Goal: Task Accomplishment & Management: Use online tool/utility

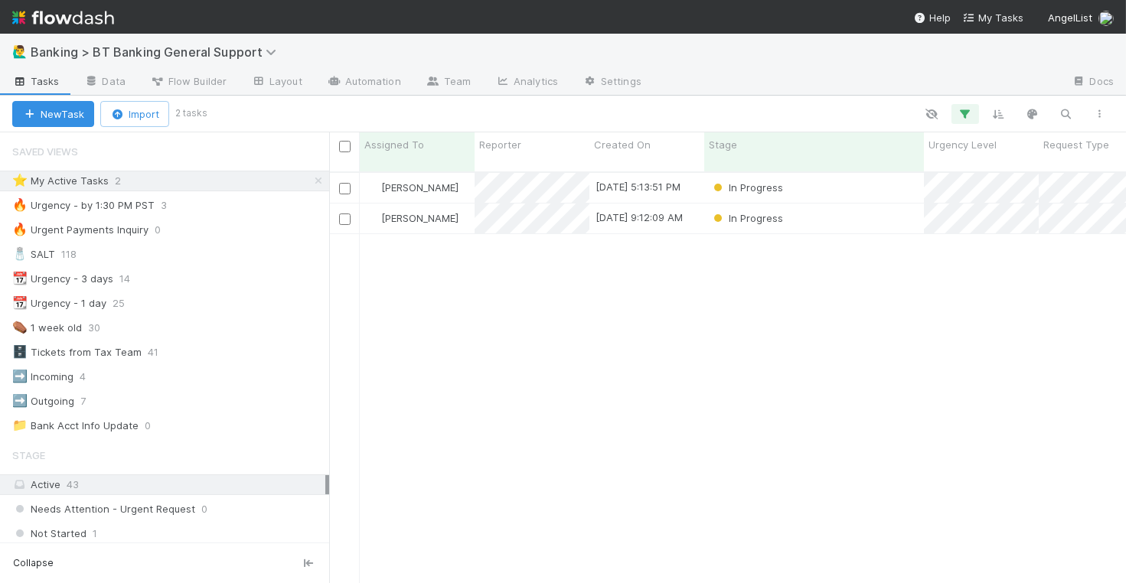
scroll to position [424, 797]
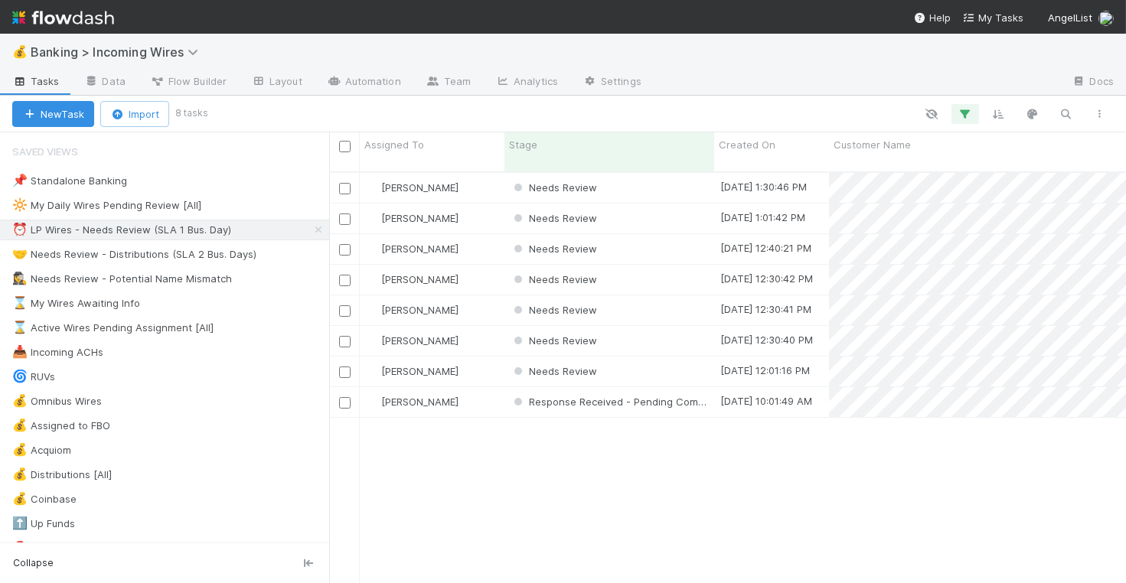
scroll to position [424, 797]
click at [655, 173] on div "Needs Review" at bounding box center [609, 188] width 210 height 30
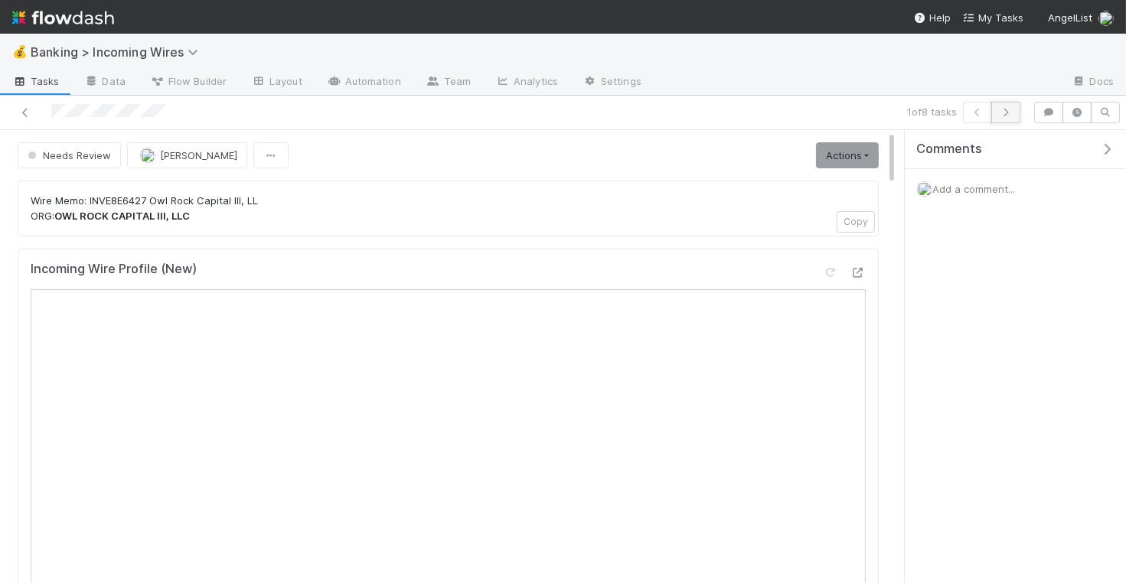
click at [1006, 108] on icon "button" at bounding box center [1005, 112] width 15 height 9
click at [1007, 111] on icon "button" at bounding box center [1005, 112] width 15 height 9
click at [1011, 111] on icon "button" at bounding box center [1005, 112] width 15 height 9
click at [1008, 112] on icon "button" at bounding box center [1005, 112] width 15 height 9
click at [1010, 114] on icon "button" at bounding box center [1005, 112] width 15 height 9
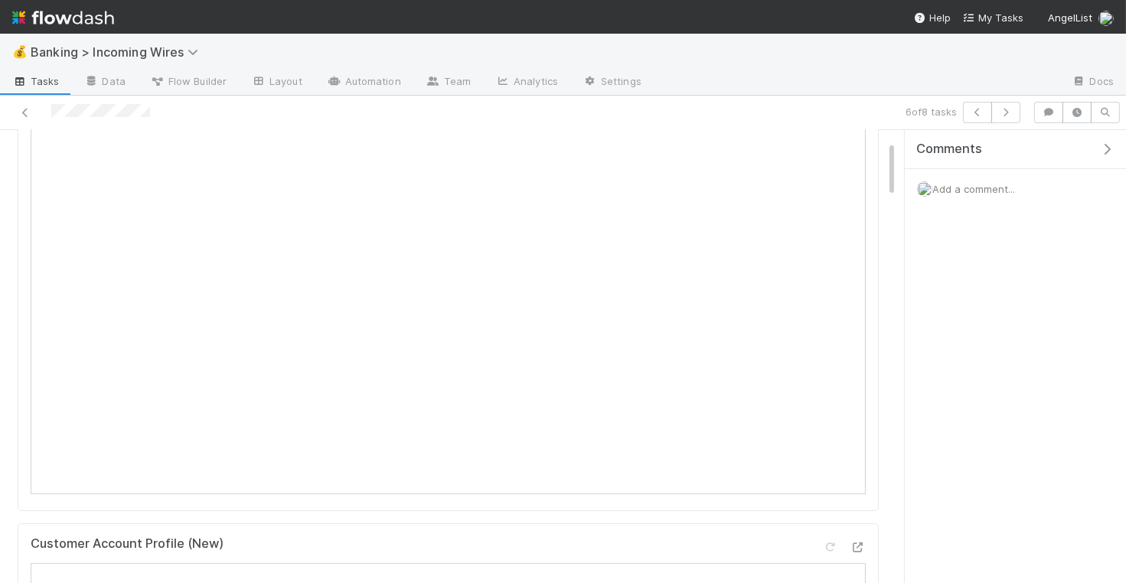
scroll to position [182, 0]
click at [1009, 114] on icon "button" at bounding box center [1005, 112] width 15 height 9
click at [1005, 108] on icon "button" at bounding box center [1005, 112] width 15 height 9
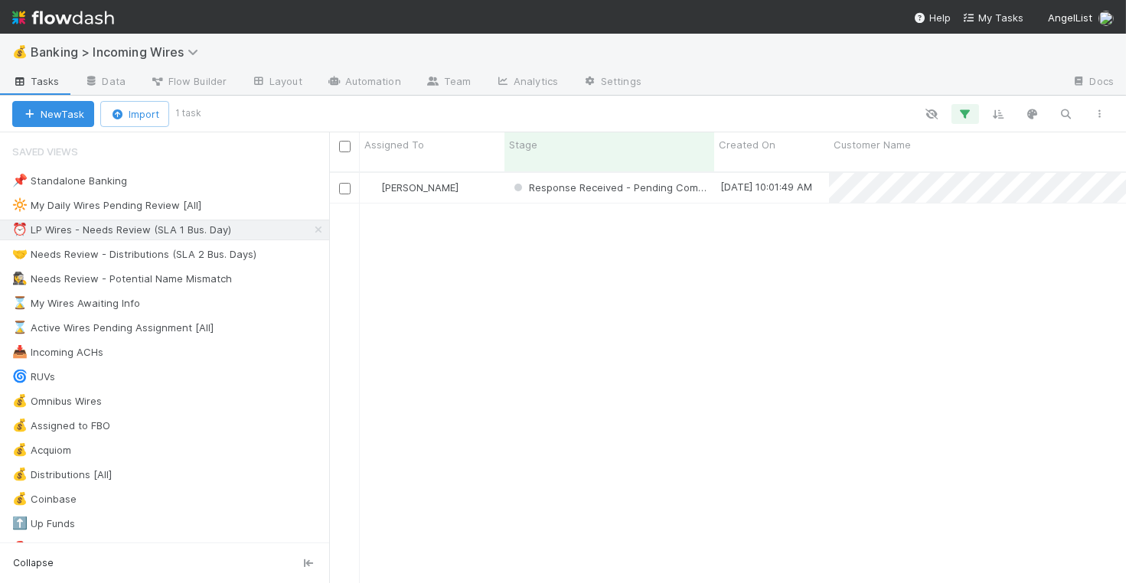
scroll to position [1, 1]
click at [155, 258] on div "🤝 Needs Review - Distributions (SLA 2 Bus. Days)" at bounding box center [134, 254] width 244 height 19
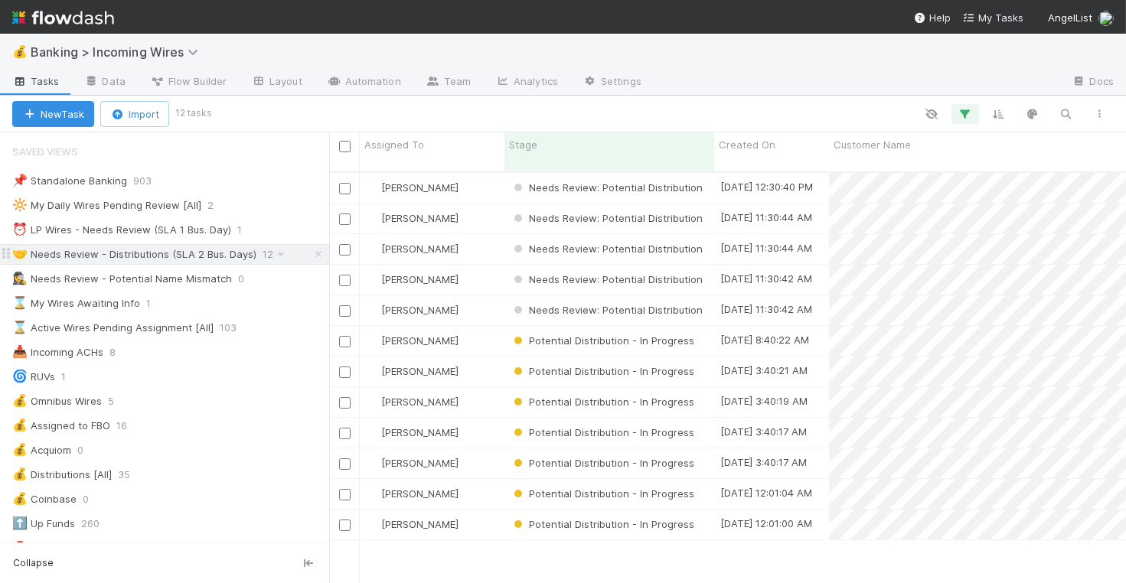
scroll to position [424, 797]
click at [478, 265] on div "[PERSON_NAME]" at bounding box center [432, 280] width 145 height 30
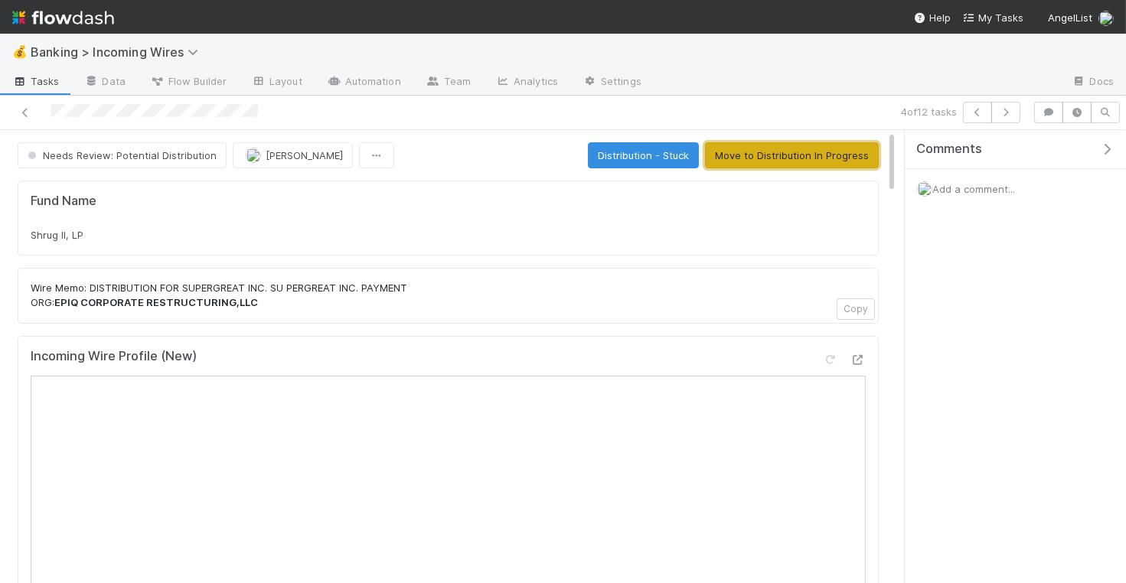
click at [745, 163] on button "Move to Distribution In Progress" at bounding box center [792, 155] width 174 height 26
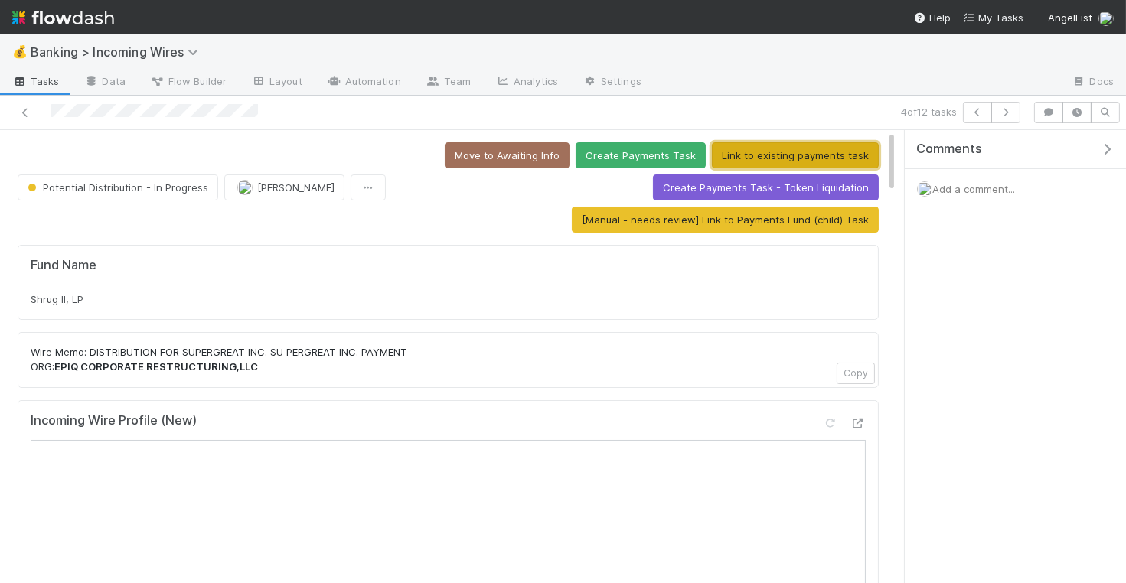
click at [774, 142] on button "Link to existing payments task" at bounding box center [795, 155] width 167 height 26
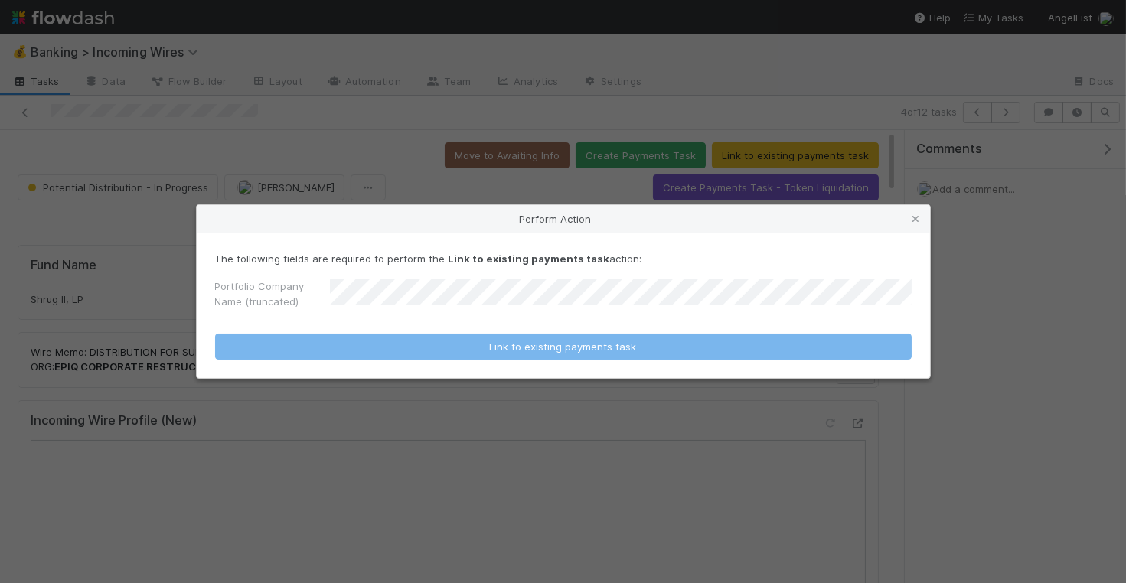
click at [549, 321] on form "The following fields are required to perform the Link to existing payments task…" at bounding box center [563, 305] width 696 height 109
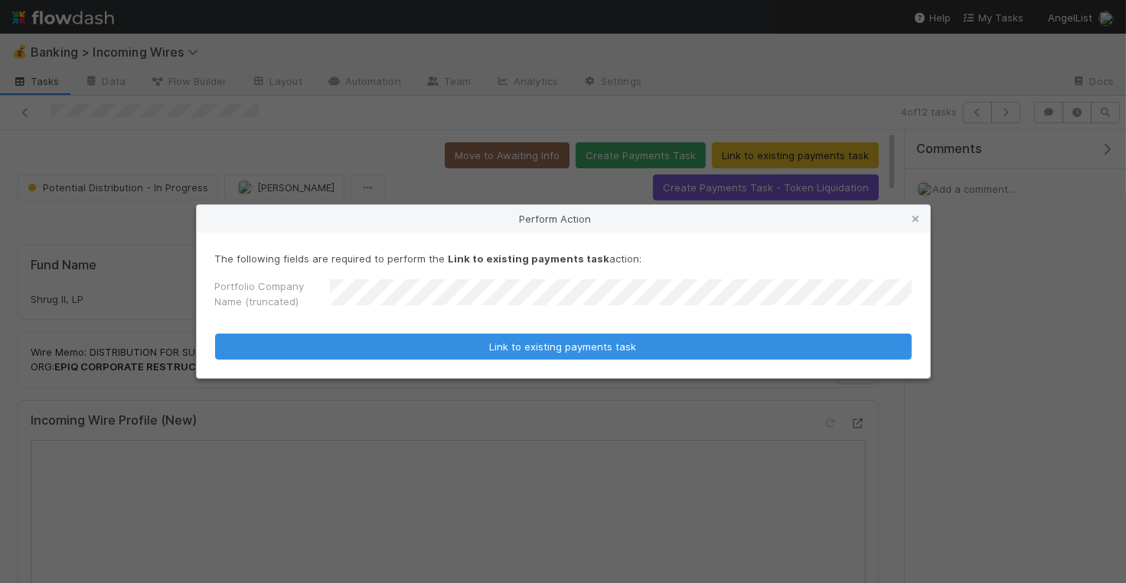
click at [215, 334] on button "Link to existing payments task" at bounding box center [563, 347] width 696 height 26
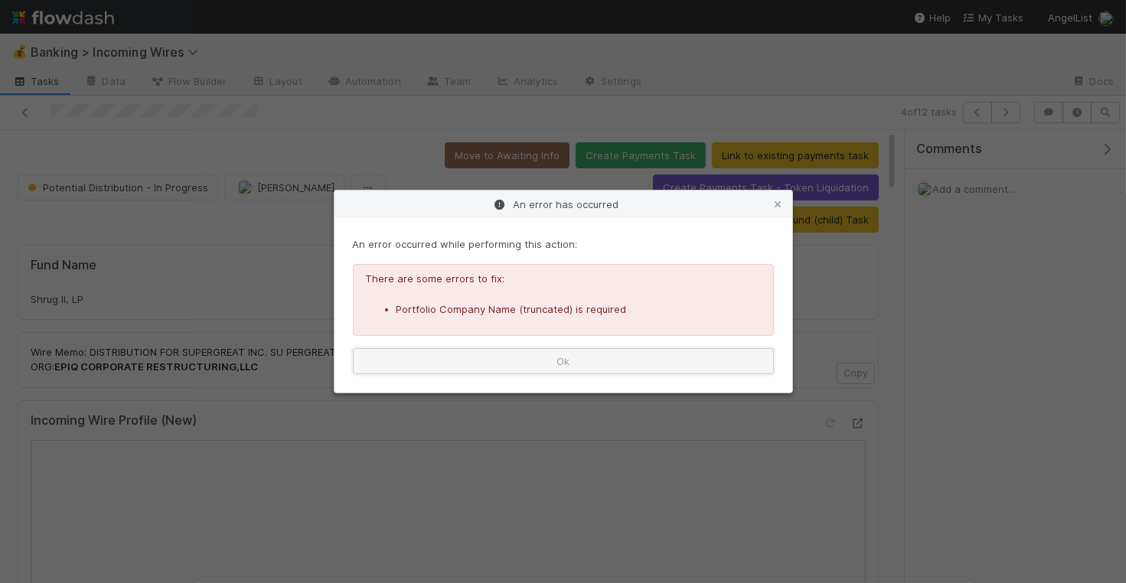
click at [559, 353] on button "Ok" at bounding box center [563, 361] width 421 height 26
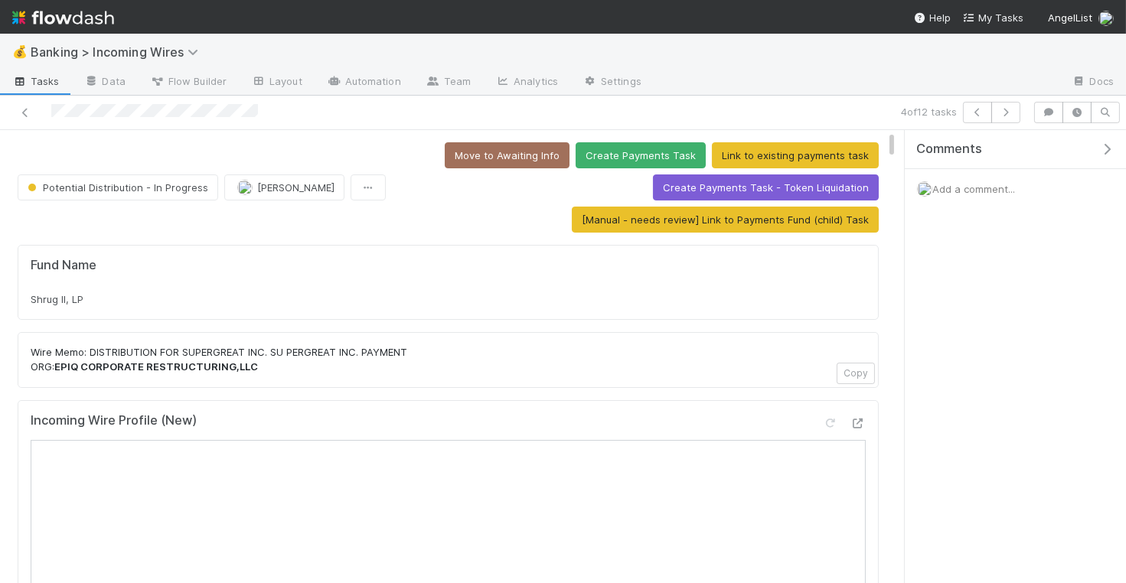
click at [253, 297] on div "Shrug II, LP" at bounding box center [448, 299] width 835 height 15
copy div "Shrug II, LP"
click at [983, 112] on icon "button" at bounding box center [977, 112] width 15 height 9
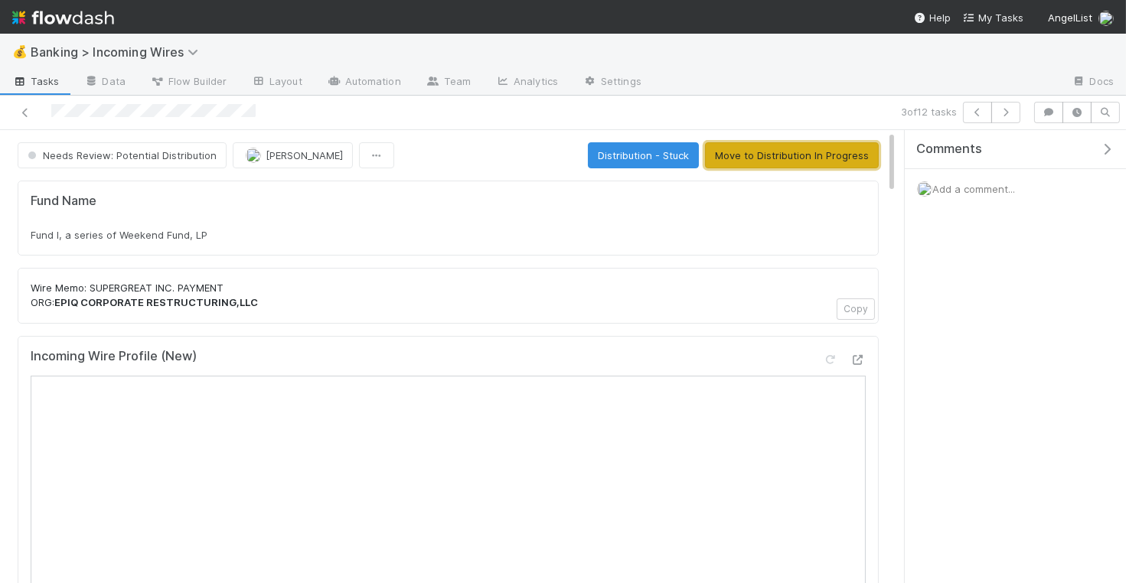
click at [770, 152] on button "Move to Distribution In Progress" at bounding box center [792, 155] width 174 height 26
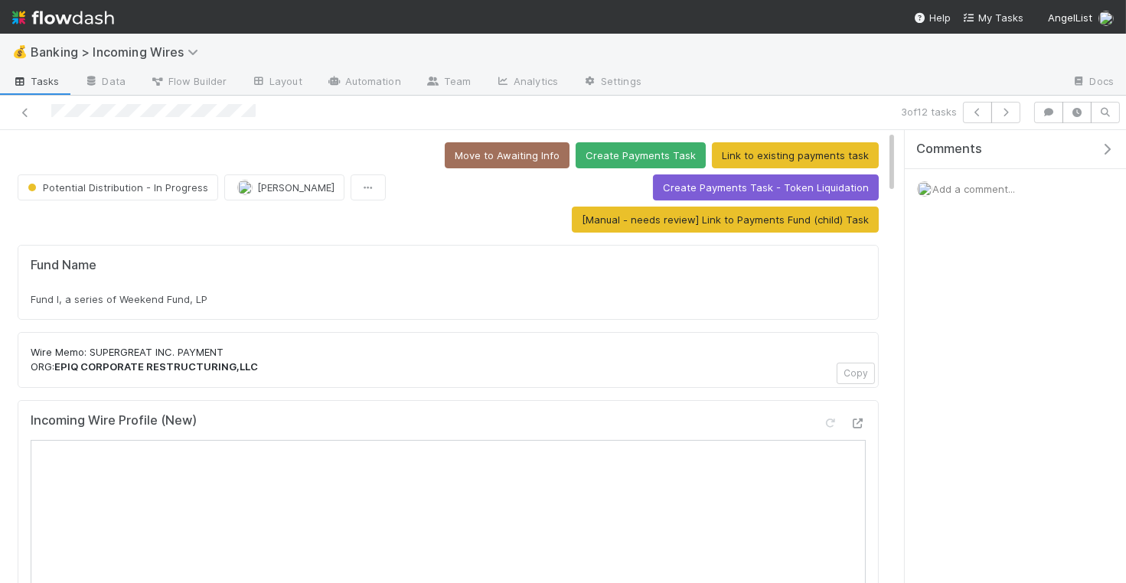
click at [201, 293] on span "Fund I, a series of Weekend Fund, LP" at bounding box center [119, 299] width 177 height 12
copy div "Fund I, a series of Weekend Fund, LP"
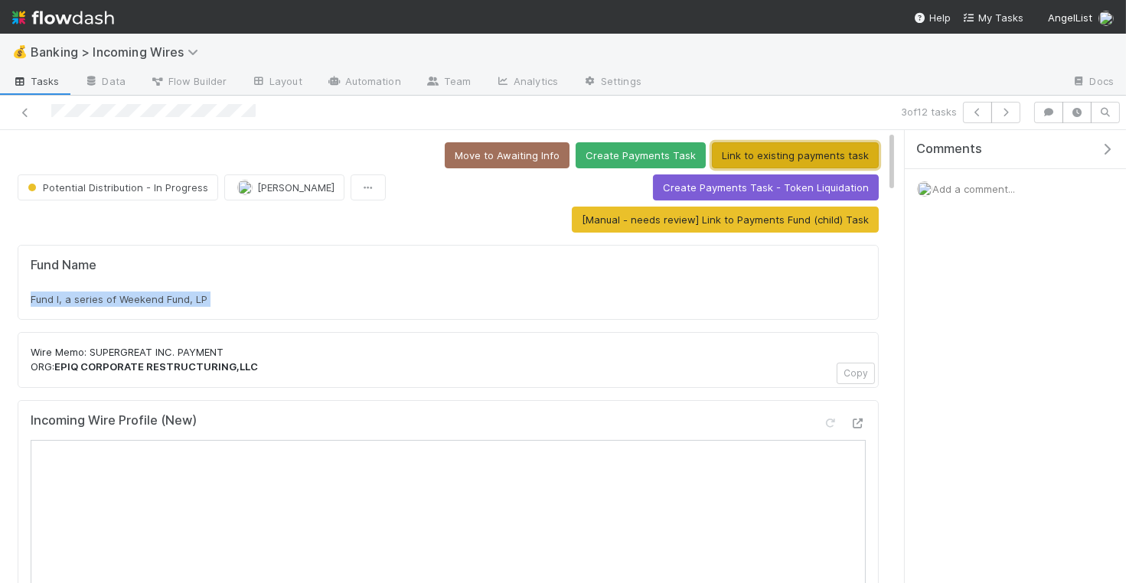
click at [806, 148] on button "Link to existing payments task" at bounding box center [795, 155] width 167 height 26
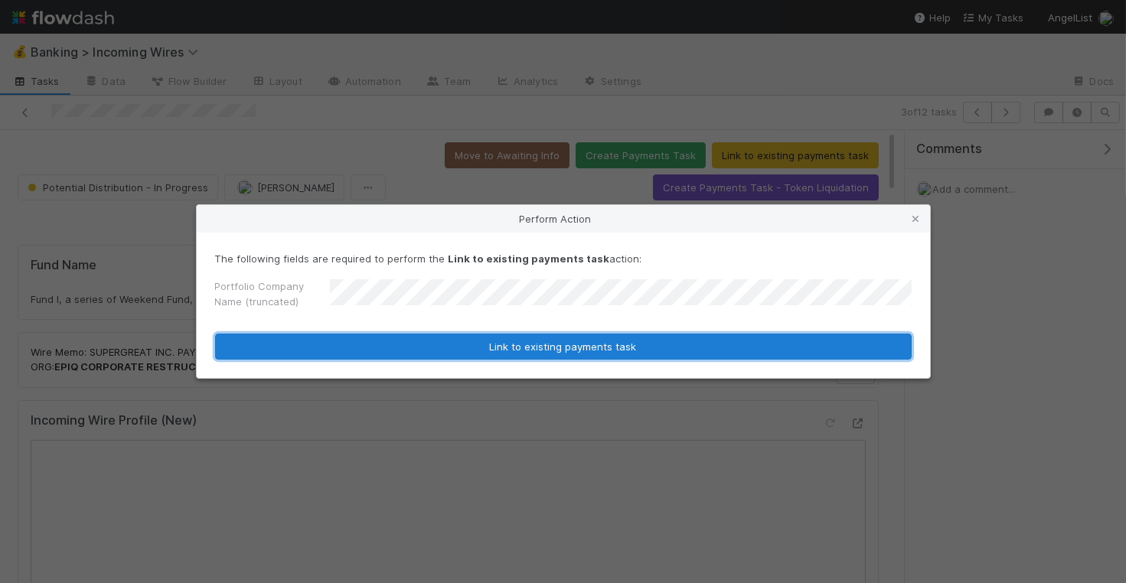
click at [634, 347] on button "Link to existing payments task" at bounding box center [563, 347] width 696 height 26
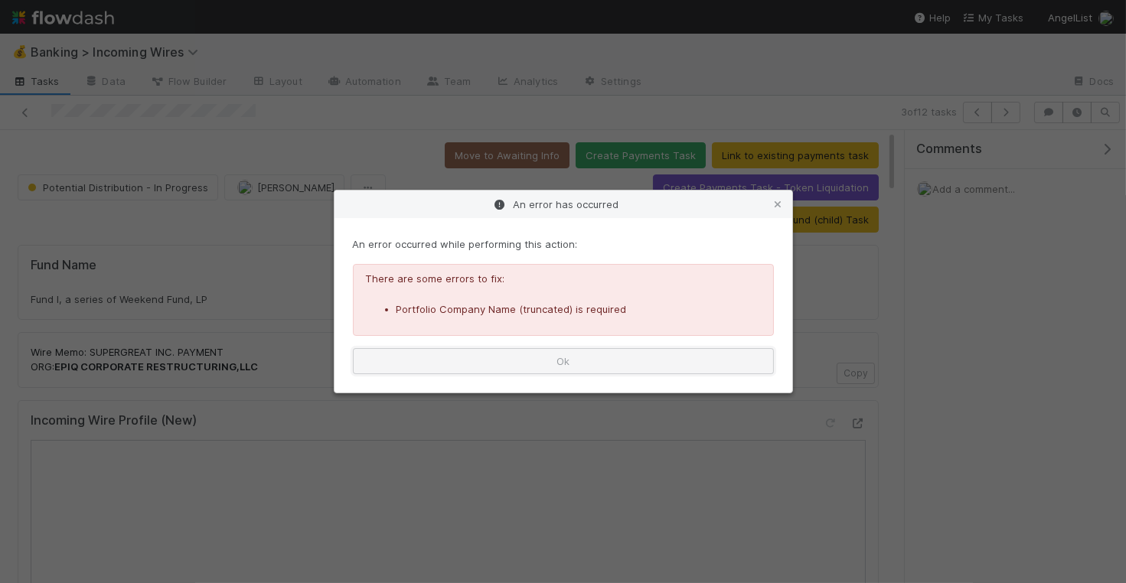
click at [735, 370] on button "Ok" at bounding box center [563, 361] width 421 height 26
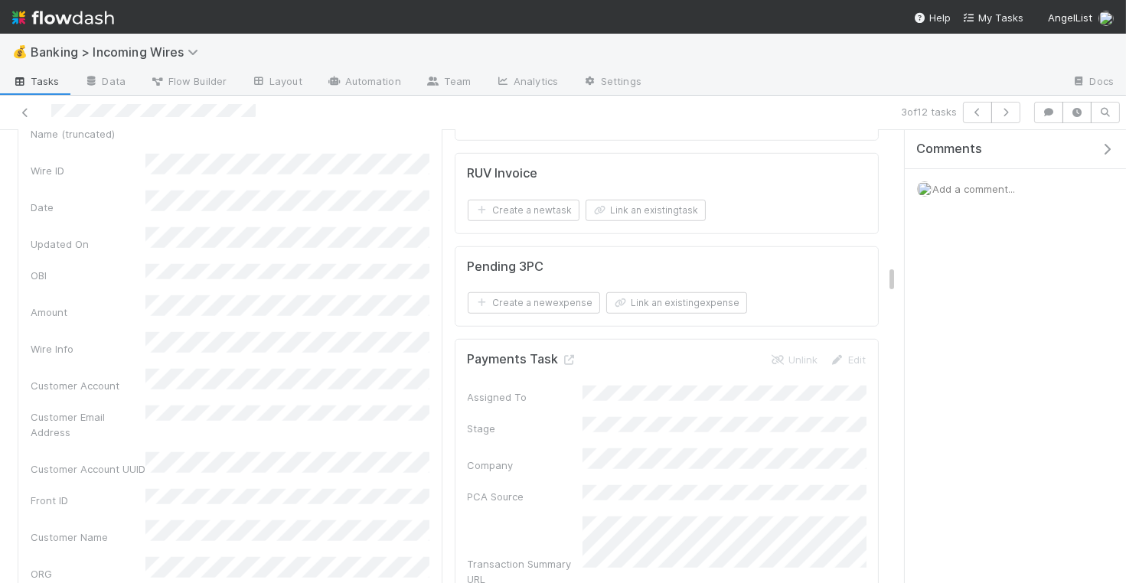
scroll to position [2123, 0]
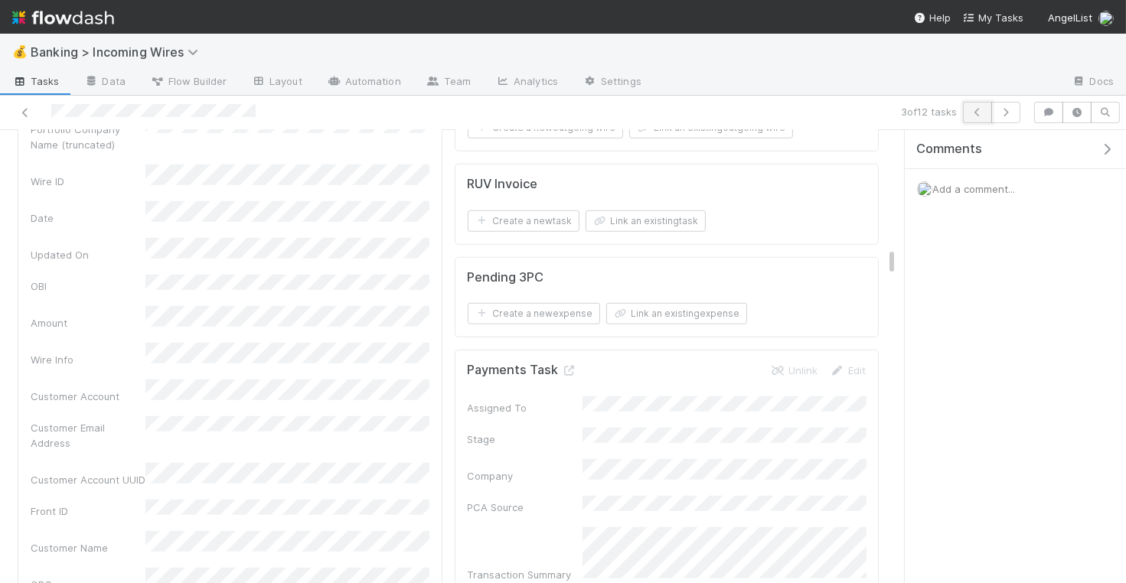
click at [986, 116] on button "button" at bounding box center [977, 112] width 29 height 21
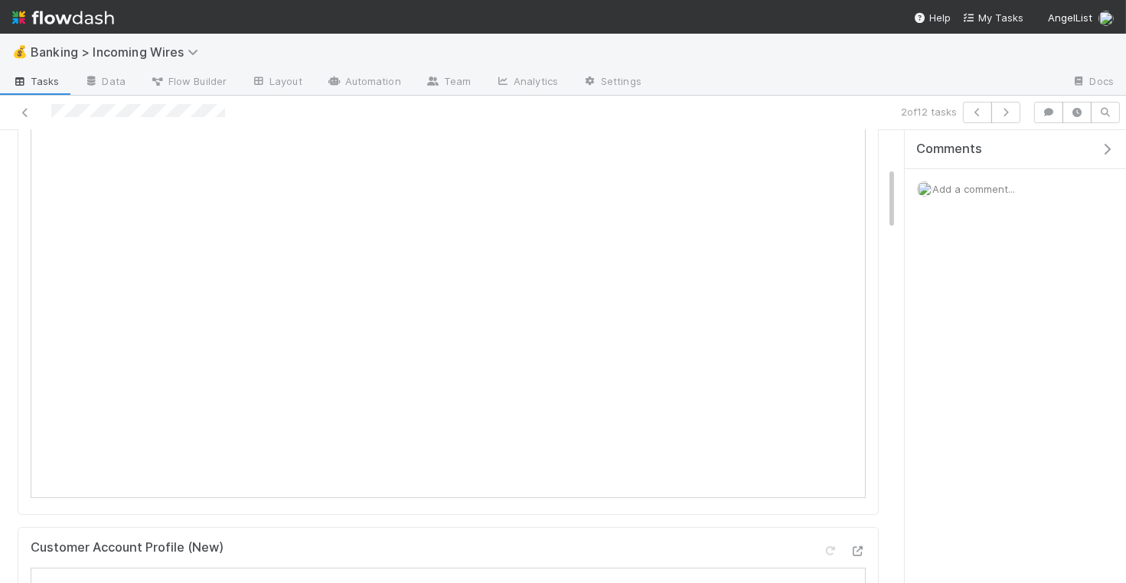
scroll to position [277, 0]
click at [973, 112] on icon "button" at bounding box center [977, 112] width 15 height 9
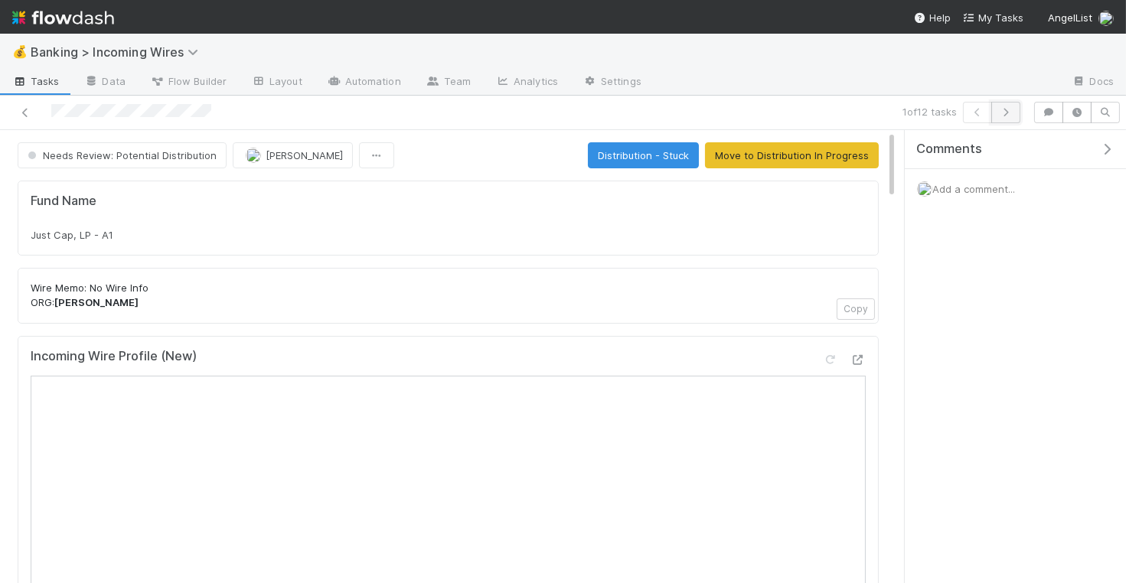
click at [994, 111] on button "button" at bounding box center [1005, 112] width 29 height 21
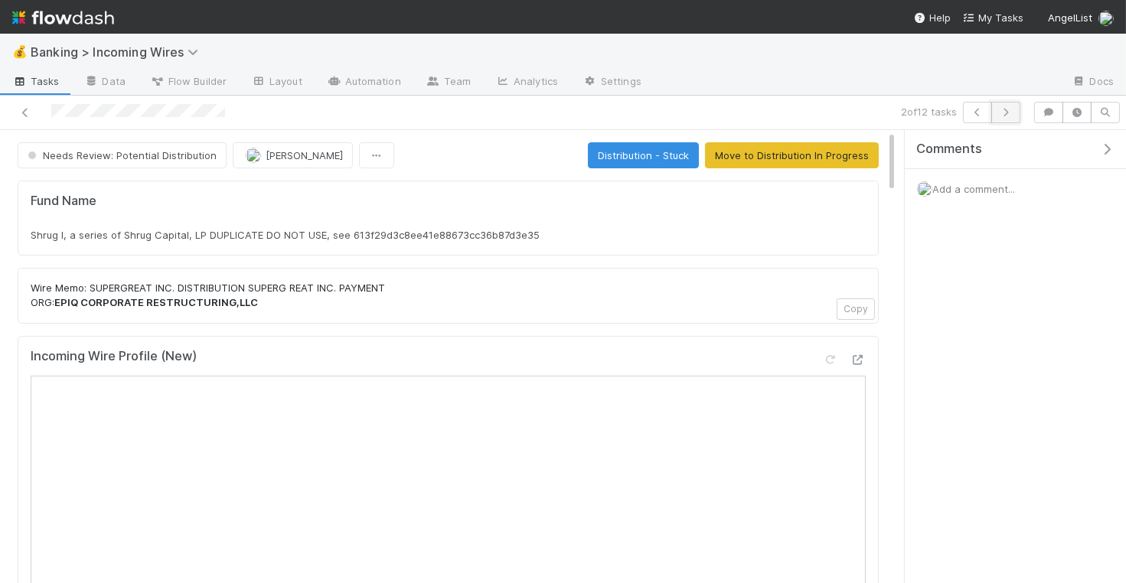
click at [1001, 113] on icon "button" at bounding box center [1005, 112] width 15 height 9
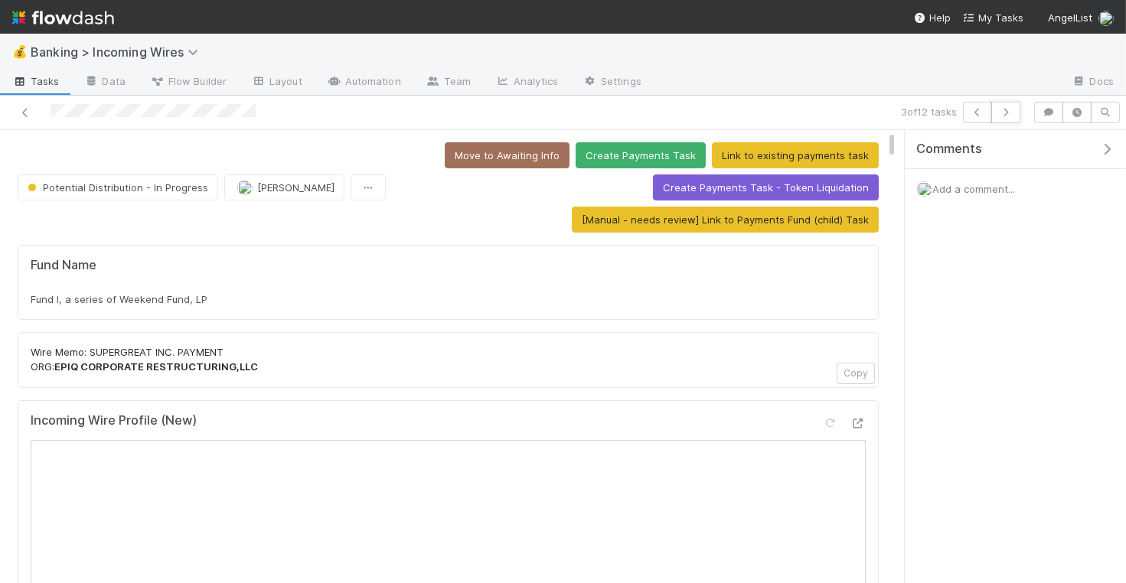
click at [1001, 113] on icon "button" at bounding box center [1005, 112] width 15 height 9
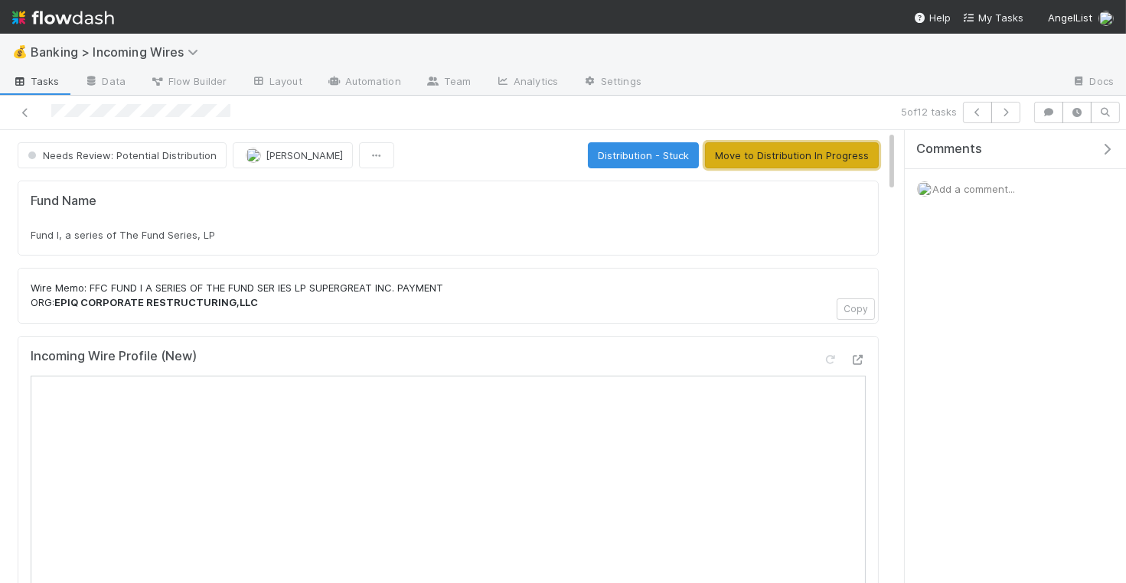
click at [755, 157] on button "Move to Distribution In Progress" at bounding box center [792, 155] width 174 height 26
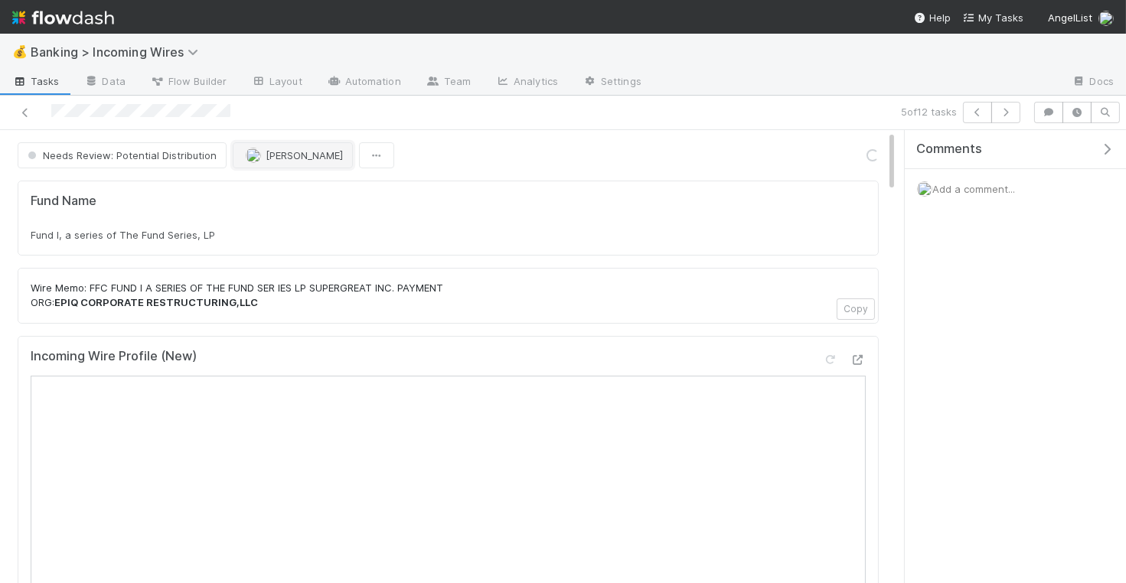
click at [286, 158] on span "[PERSON_NAME]" at bounding box center [304, 155] width 77 height 12
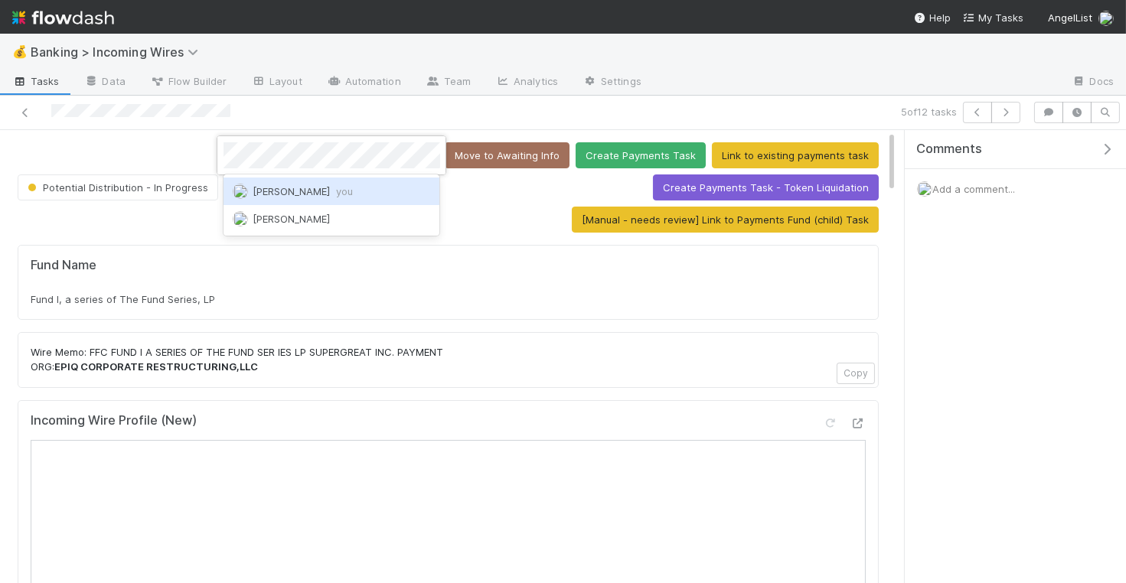
click at [303, 189] on span "Nate Eisenstein you" at bounding box center [303, 191] width 100 height 12
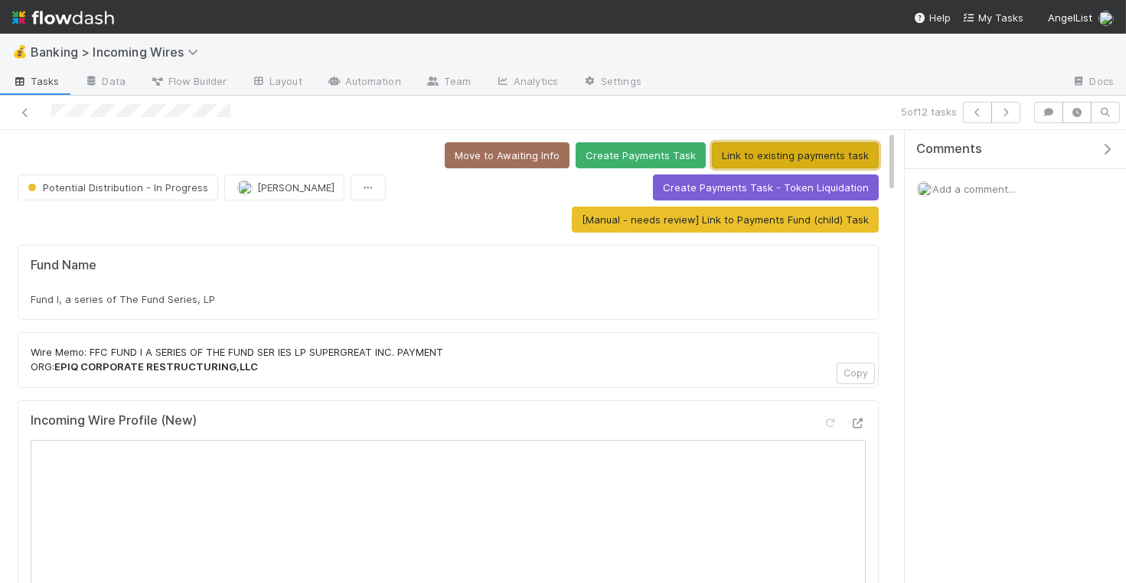
click at [803, 152] on button "Link to existing payments task" at bounding box center [795, 155] width 167 height 26
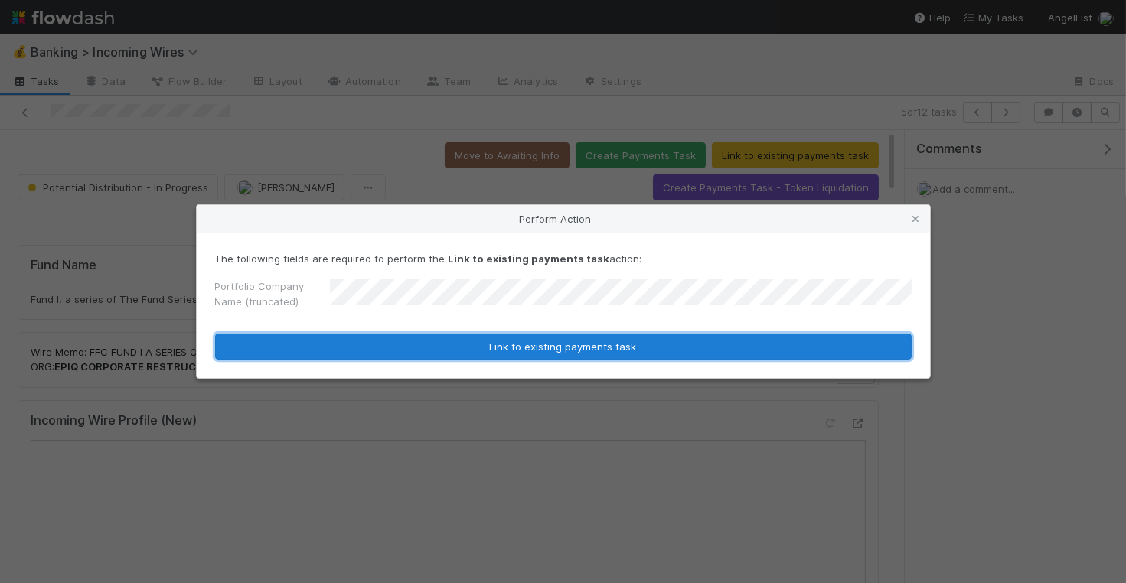
click at [694, 352] on button "Link to existing payments task" at bounding box center [563, 347] width 696 height 26
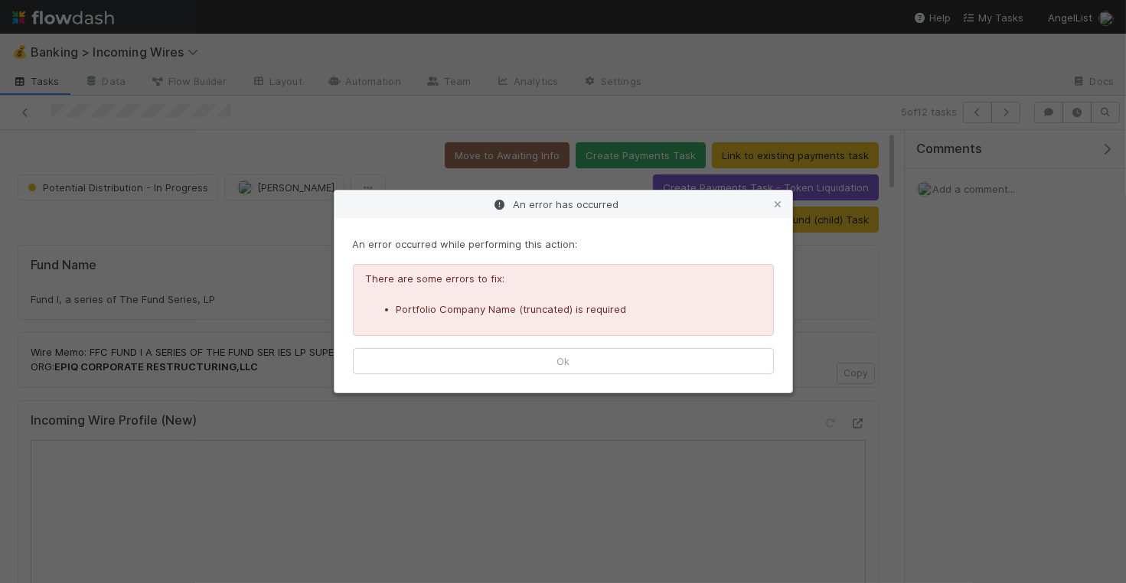
click at [710, 376] on div "An error occurred while performing this action: There are some errors to fix: P…" at bounding box center [563, 305] width 458 height 174
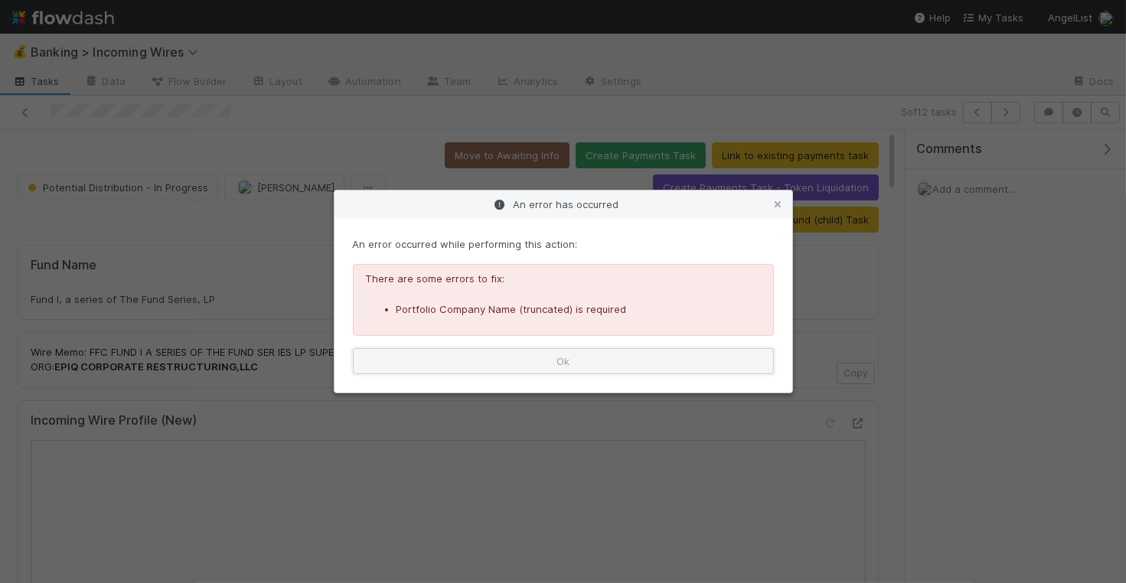
click at [742, 366] on button "Ok" at bounding box center [563, 361] width 421 height 26
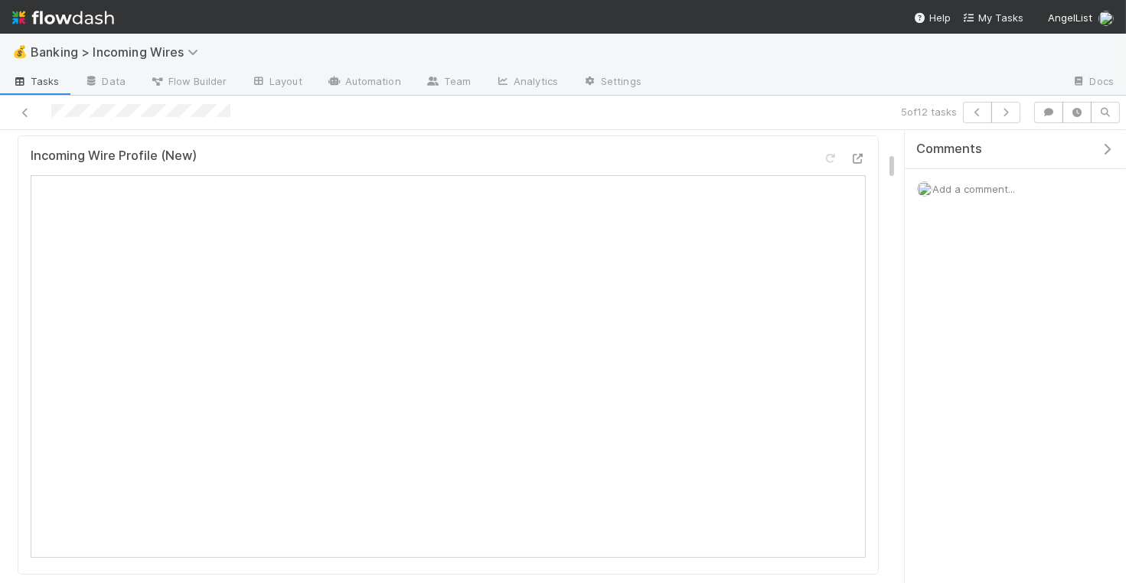
scroll to position [238, 0]
click at [1010, 114] on icon "button" at bounding box center [1005, 112] width 15 height 9
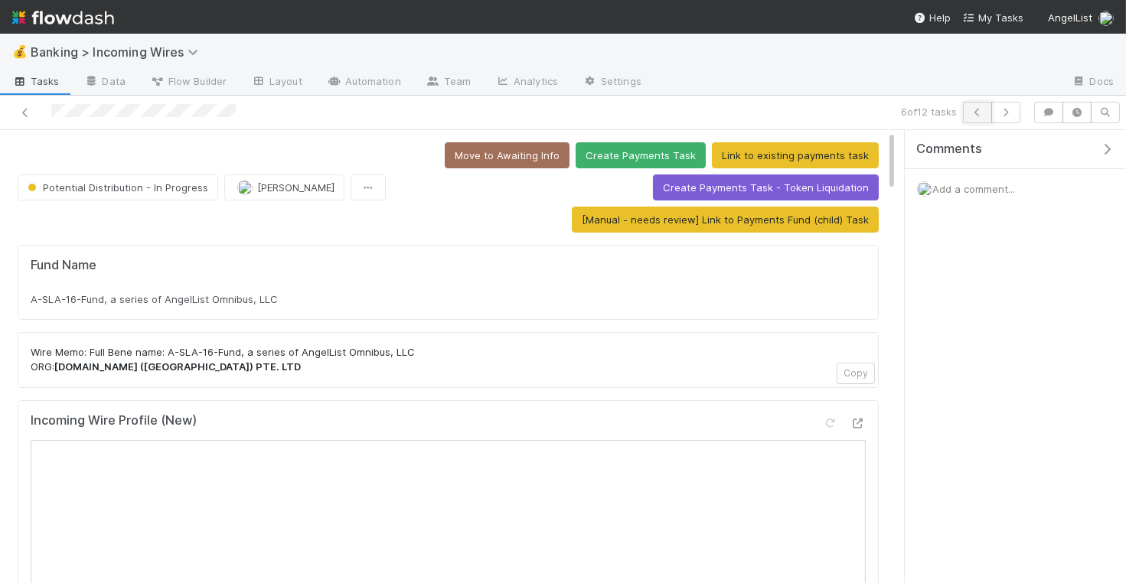
click at [978, 112] on icon "button" at bounding box center [977, 112] width 15 height 9
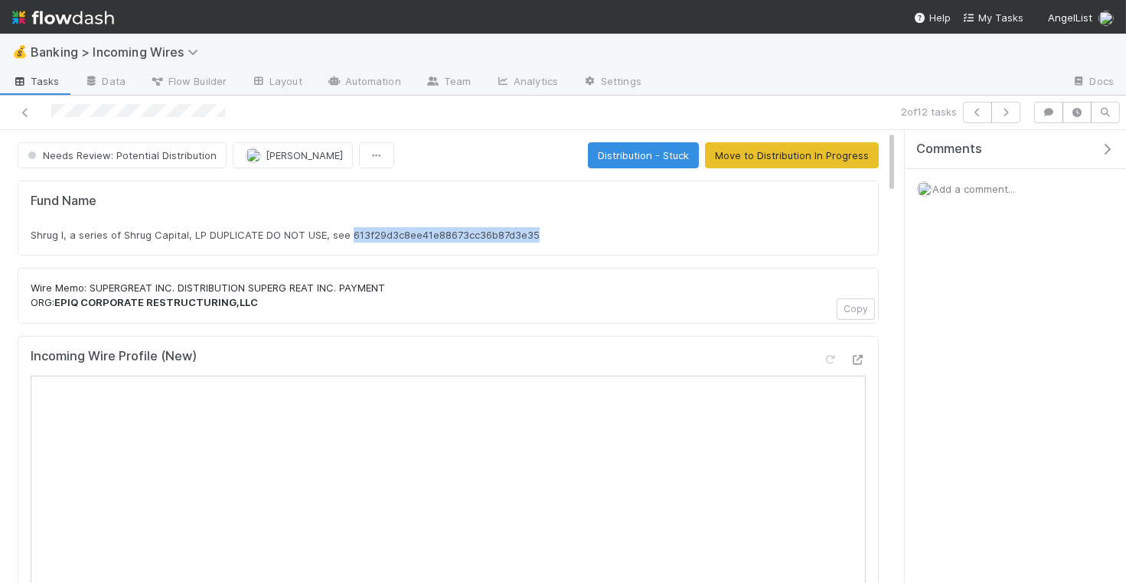
drag, startPoint x: 348, startPoint y: 233, endPoint x: 568, endPoint y: 231, distance: 219.6
click at [568, 231] on div "Shrug I, a series of Shrug Capital, LP DUPLICATE DO NOT USE, see 613f29d3c8ee41…" at bounding box center [448, 234] width 835 height 15
copy span "613f29d3c8ee41e88673cc36b87d3e35"
click at [976, 117] on button "button" at bounding box center [977, 112] width 29 height 21
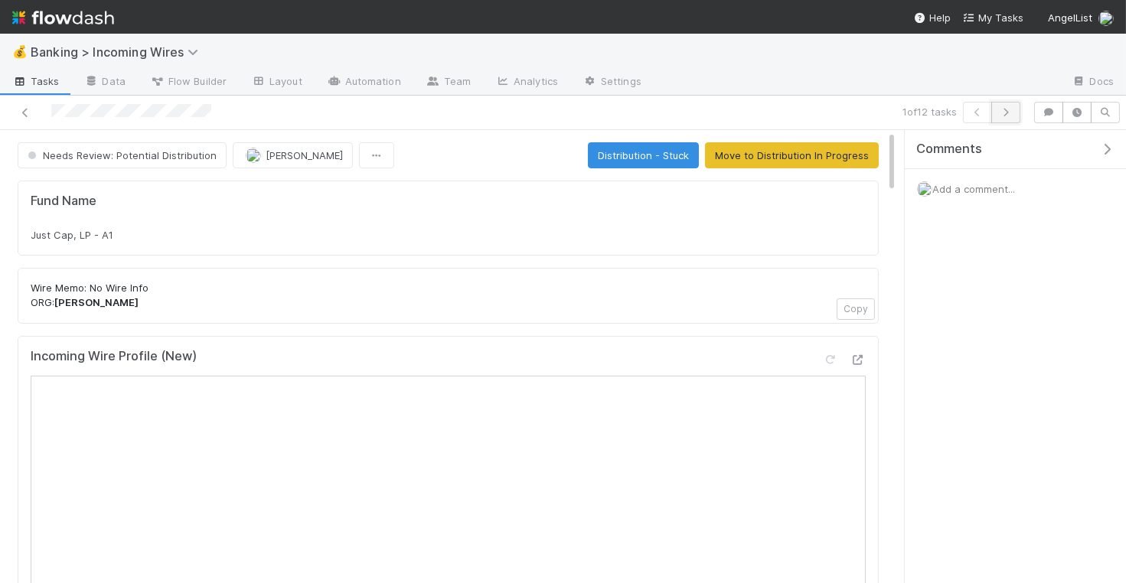
click at [1009, 116] on button "button" at bounding box center [1005, 112] width 29 height 21
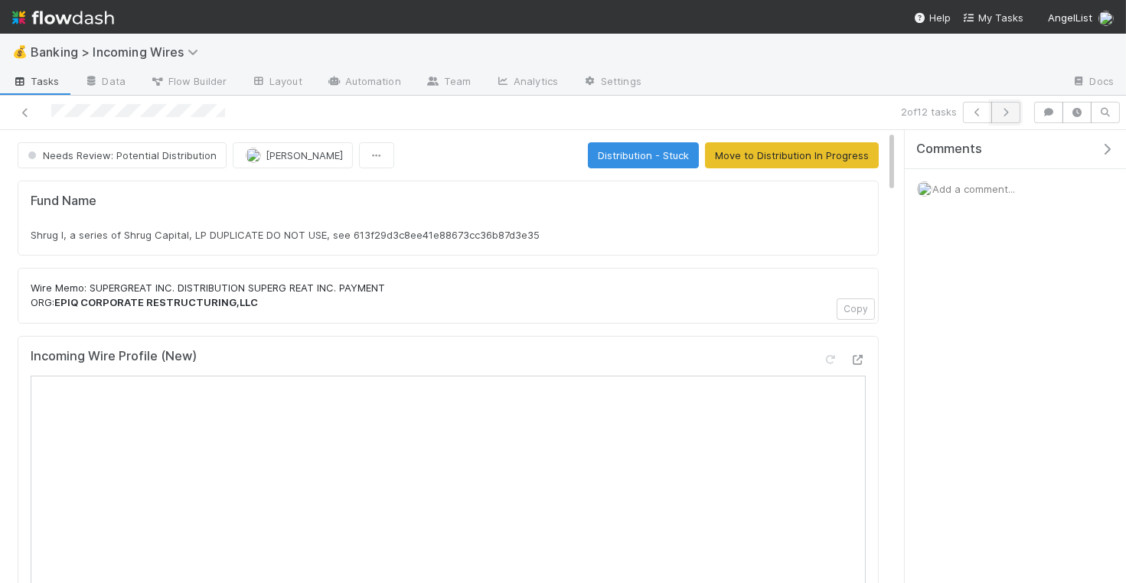
click at [1009, 108] on icon "button" at bounding box center [1005, 112] width 15 height 9
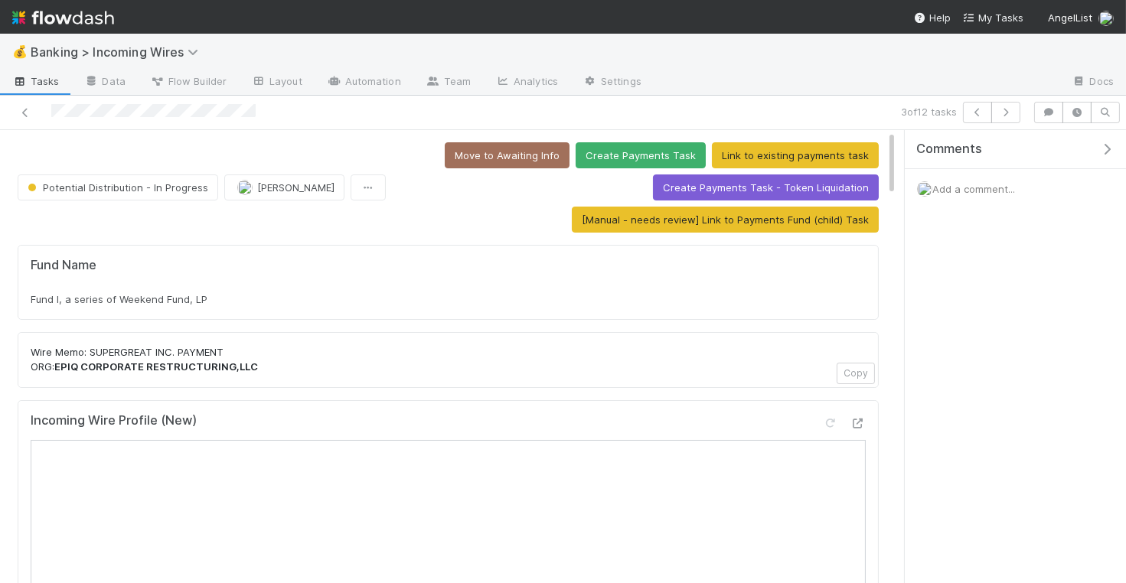
click at [167, 299] on span "Fund I, a series of Weekend Fund, LP" at bounding box center [119, 299] width 177 height 12
copy div "Fund I, a series of Weekend Fund, LP"
click at [1006, 108] on icon "button" at bounding box center [1005, 112] width 15 height 9
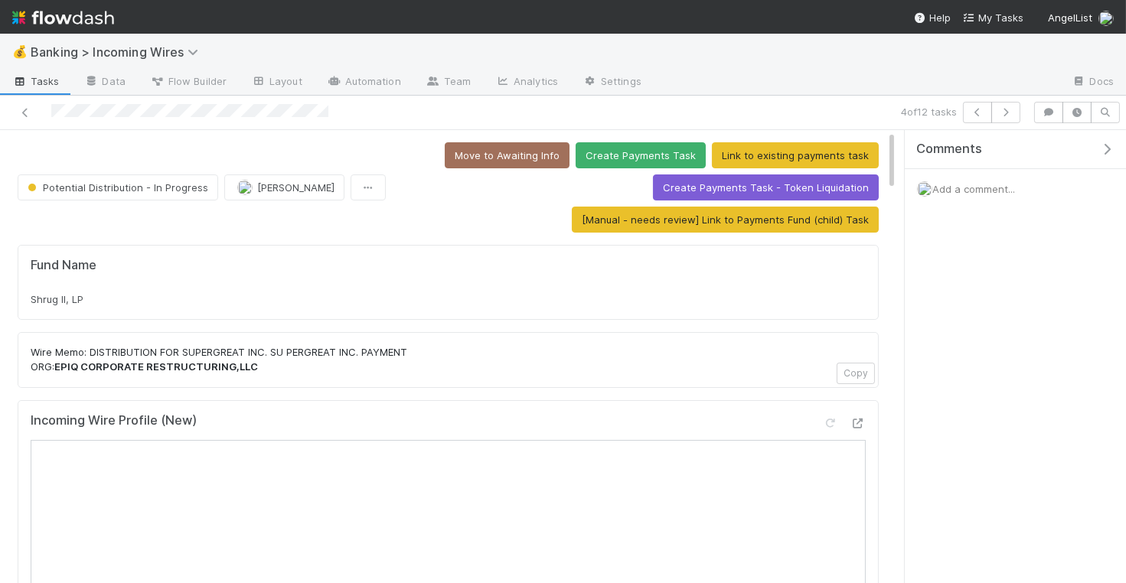
click at [190, 298] on div "Shrug II, LP" at bounding box center [448, 299] width 835 height 15
copy div "Shrug II, LP"
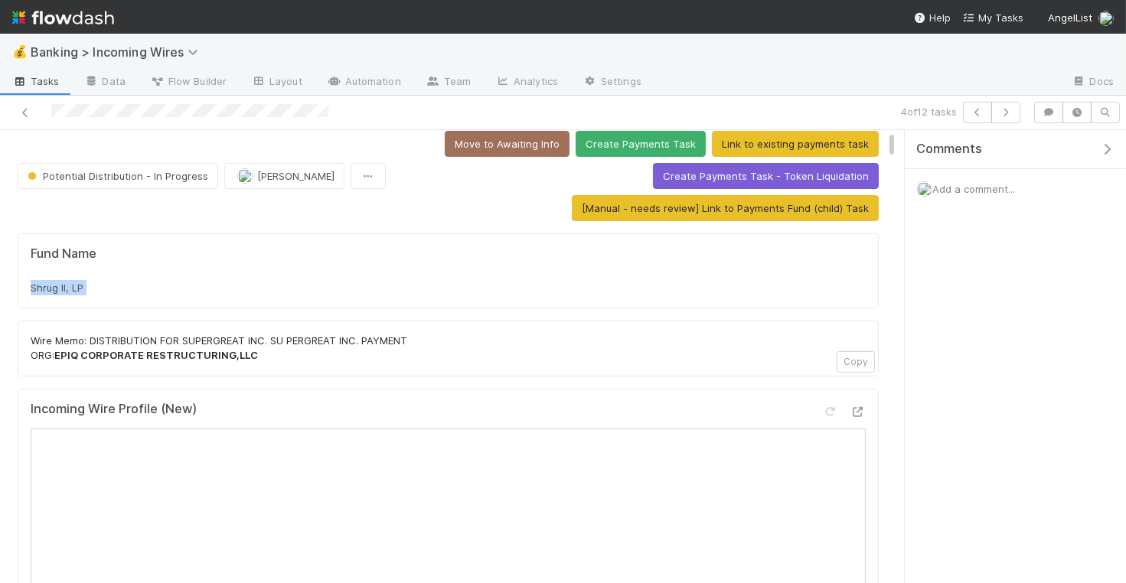
scroll to position [12, 0]
click at [976, 111] on icon "button" at bounding box center [977, 112] width 15 height 9
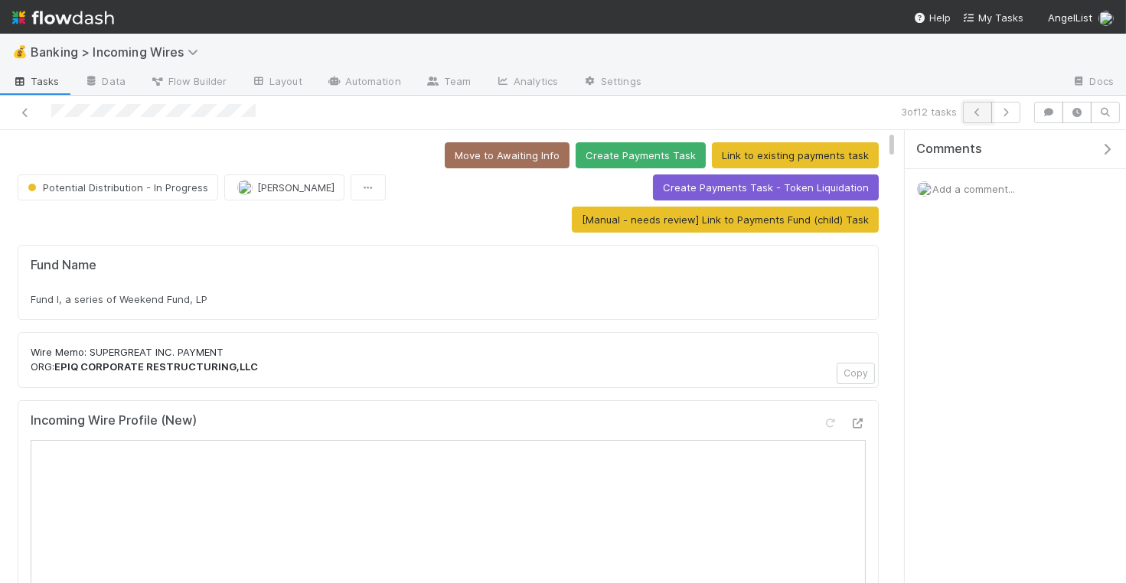
click at [980, 106] on button "button" at bounding box center [977, 112] width 29 height 21
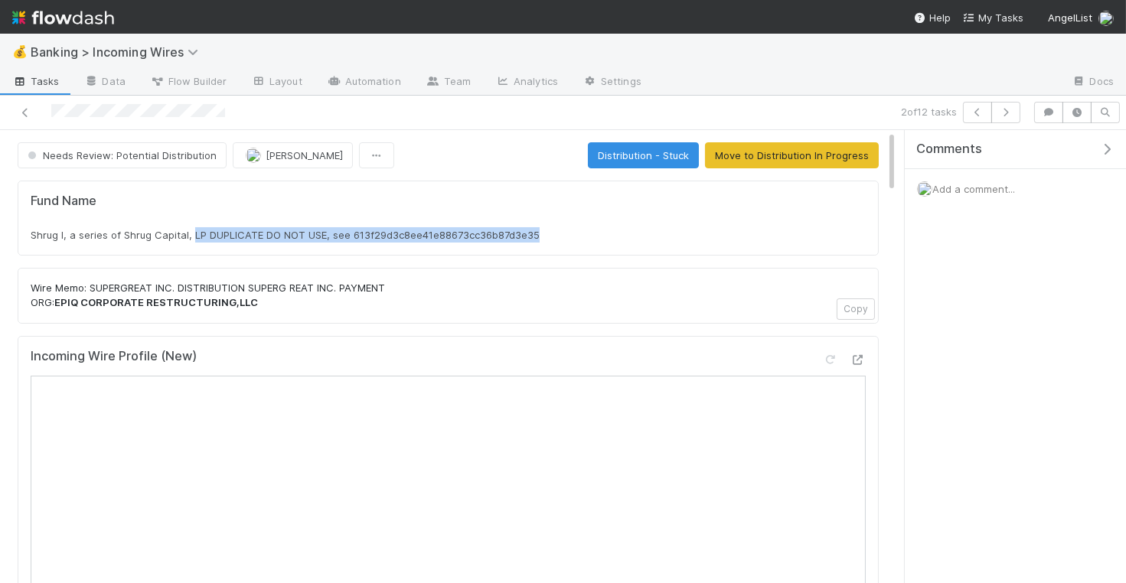
drag, startPoint x: 188, startPoint y: 230, endPoint x: 418, endPoint y: 249, distance: 230.4
click at [418, 249] on div "Fund Name Shrug I, a series of Shrug Capital, LP DUPLICATE DO NOT USE, see 613f…" at bounding box center [448, 218] width 861 height 75
copy span "LP DUPLICATE DO NOT USE, see 613f29d3c8ee41e88673cc36b87d3e35"
click at [986, 178] on div "Add a comment..." at bounding box center [1015, 189] width 221 height 40
click at [975, 194] on div "Add a comment..." at bounding box center [1015, 189] width 221 height 40
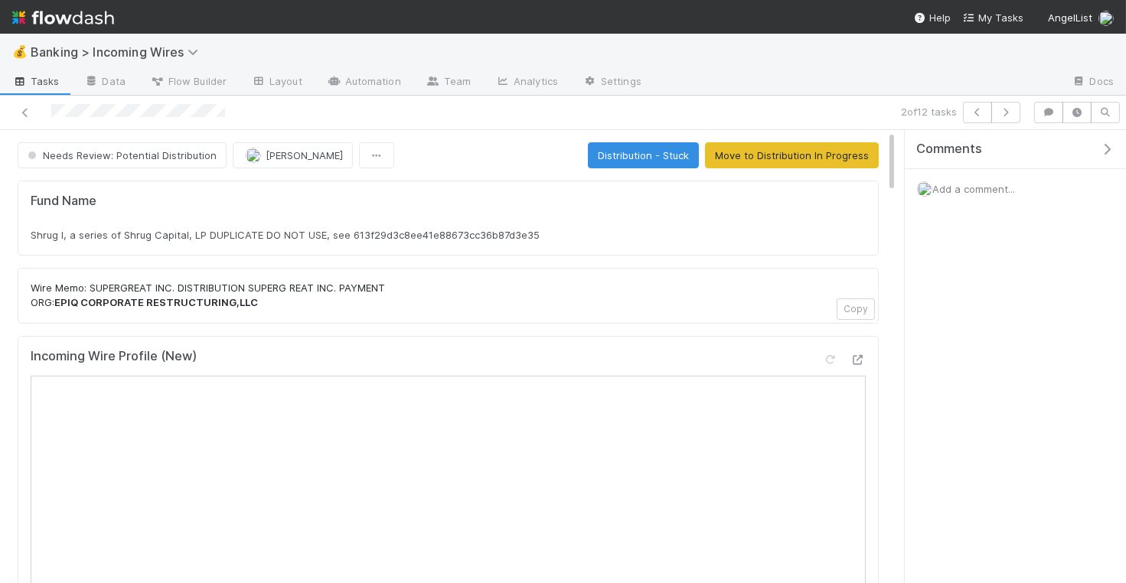
click at [948, 200] on div "Add a comment..." at bounding box center [1015, 189] width 221 height 40
click at [956, 184] on span "Add a comment..." at bounding box center [973, 189] width 83 height 12
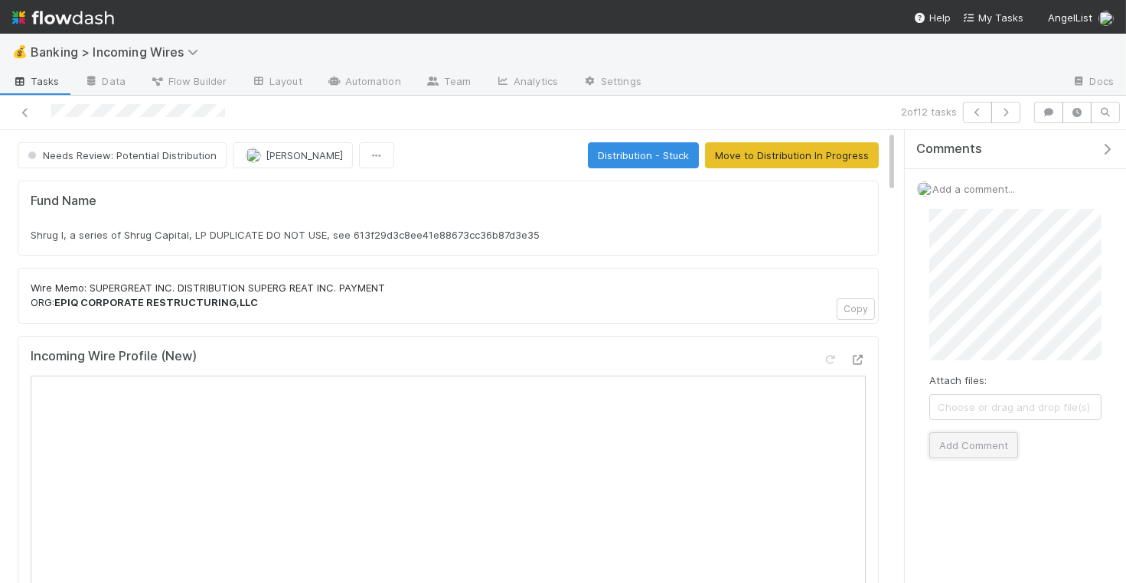
click at [976, 442] on button "Add Comment" at bounding box center [973, 445] width 89 height 26
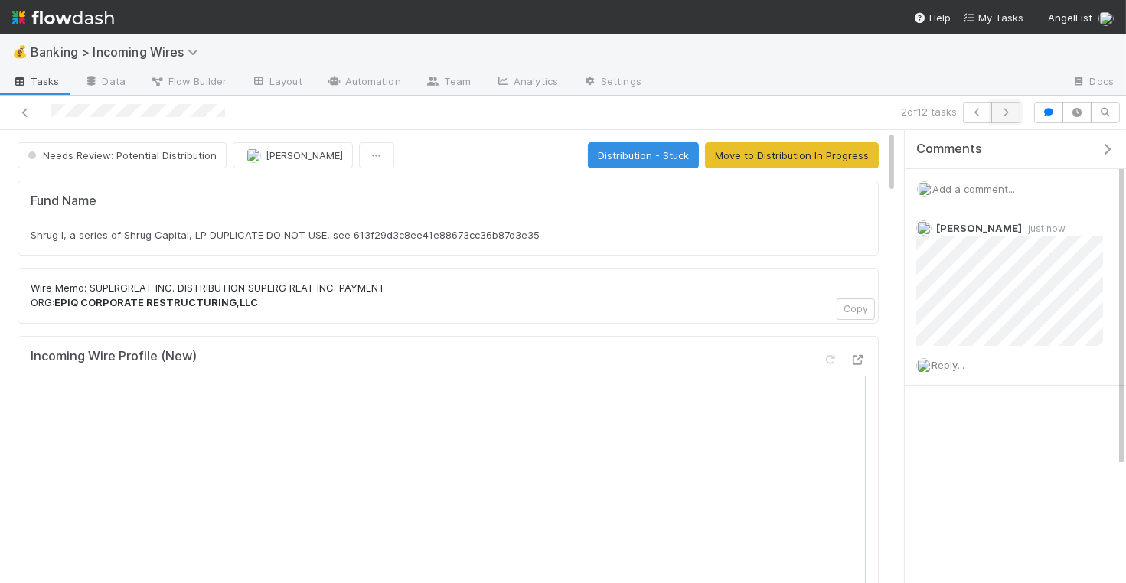
click at [1004, 113] on icon "button" at bounding box center [1005, 112] width 15 height 9
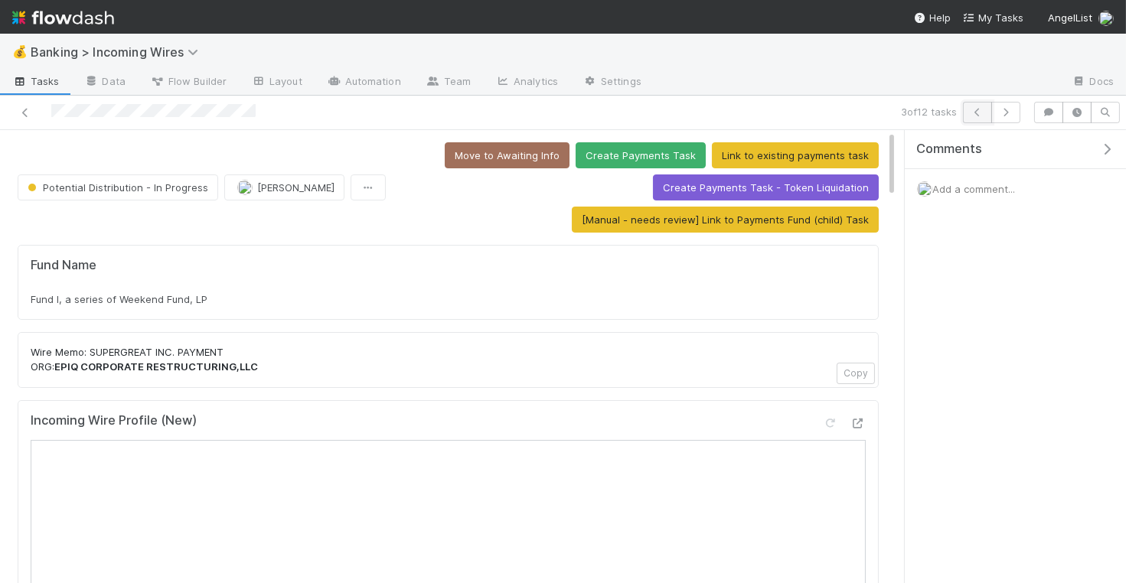
click at [978, 112] on icon "button" at bounding box center [977, 112] width 15 height 9
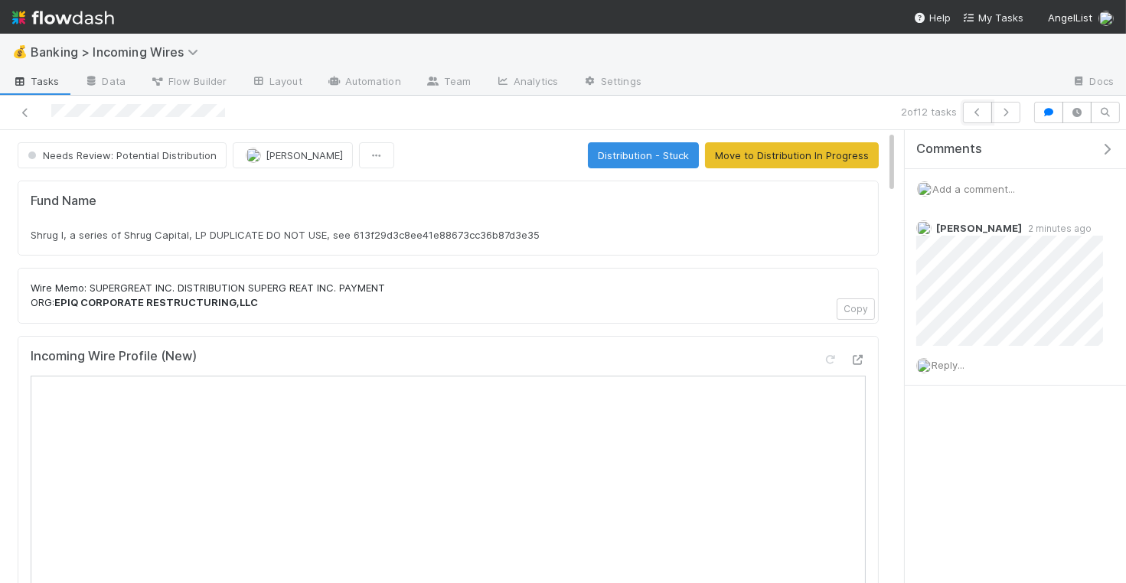
click at [978, 112] on icon "button" at bounding box center [977, 112] width 15 height 9
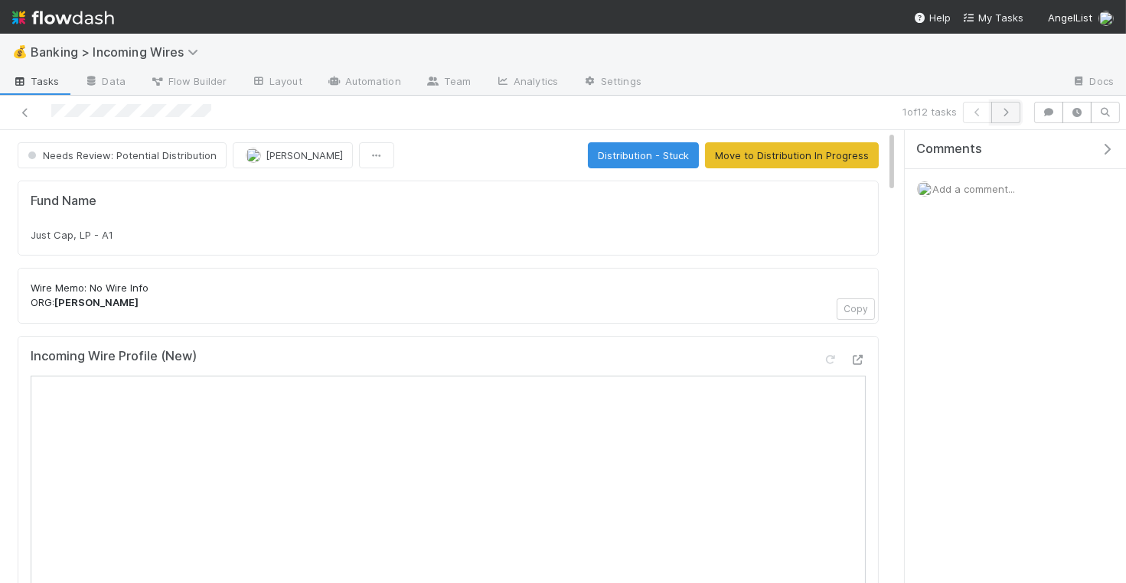
click at [1013, 109] on icon "button" at bounding box center [1005, 112] width 15 height 9
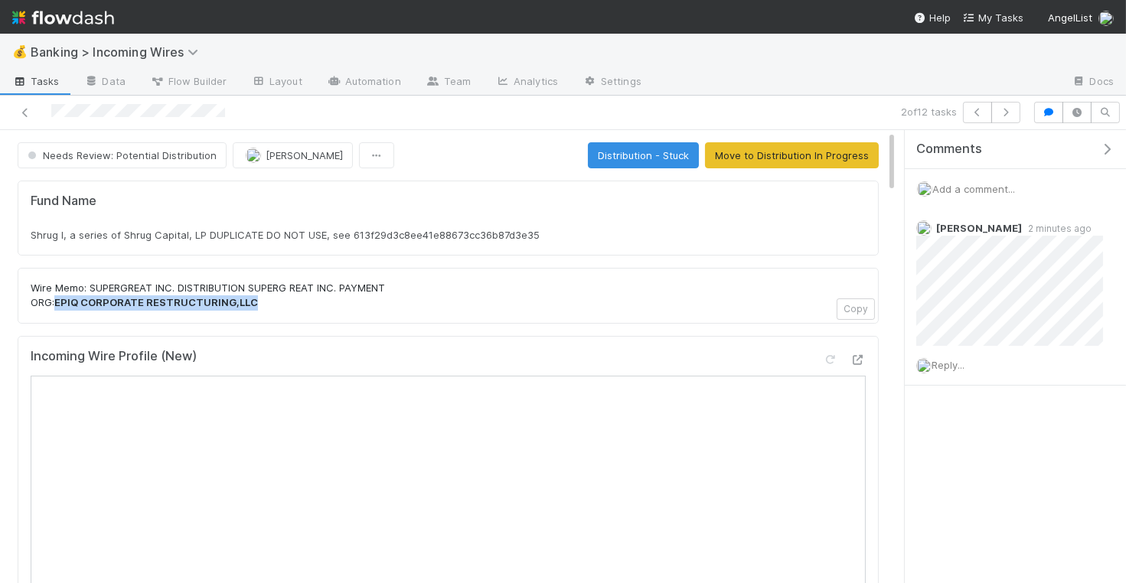
drag, startPoint x: 263, startPoint y: 300, endPoint x: 57, endPoint y: 297, distance: 205.9
click at [57, 297] on p "Wire Memo: SUPERGREAT INC. DISTRIBUTION SUPERG REAT INC. PAYMENT ORG: EPIQ CORP…" at bounding box center [448, 296] width 835 height 30
copy strong "EPIQ CORPORATE RESTRUCTURING,LLC"
drag, startPoint x: 83, startPoint y: 301, endPoint x: 400, endPoint y: 17, distance: 426.0
click at [0, 0] on div "💰 Banking > Incoming Wires Tasks Data Flow Builder Layout Automation Team Analy…" at bounding box center [563, 291] width 1126 height 583
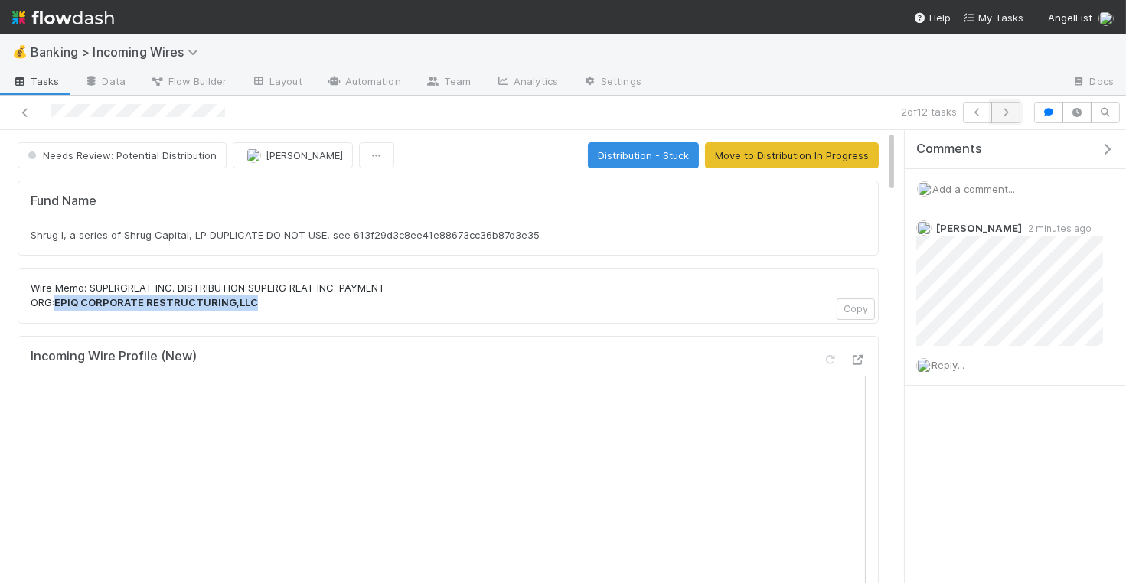
click at [1013, 112] on icon "button" at bounding box center [1005, 112] width 15 height 9
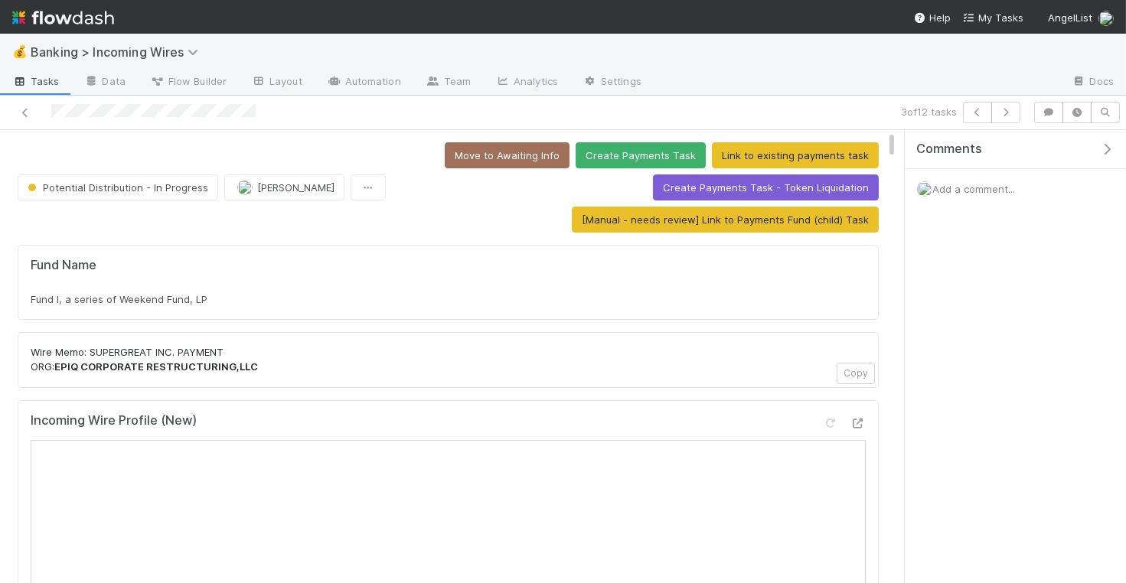
click at [982, 203] on div "Add a comment..." at bounding box center [1015, 189] width 221 height 40
click at [982, 197] on div "Add a comment..." at bounding box center [1015, 189] width 221 height 40
click at [976, 185] on span "Add a comment..." at bounding box center [973, 189] width 83 height 12
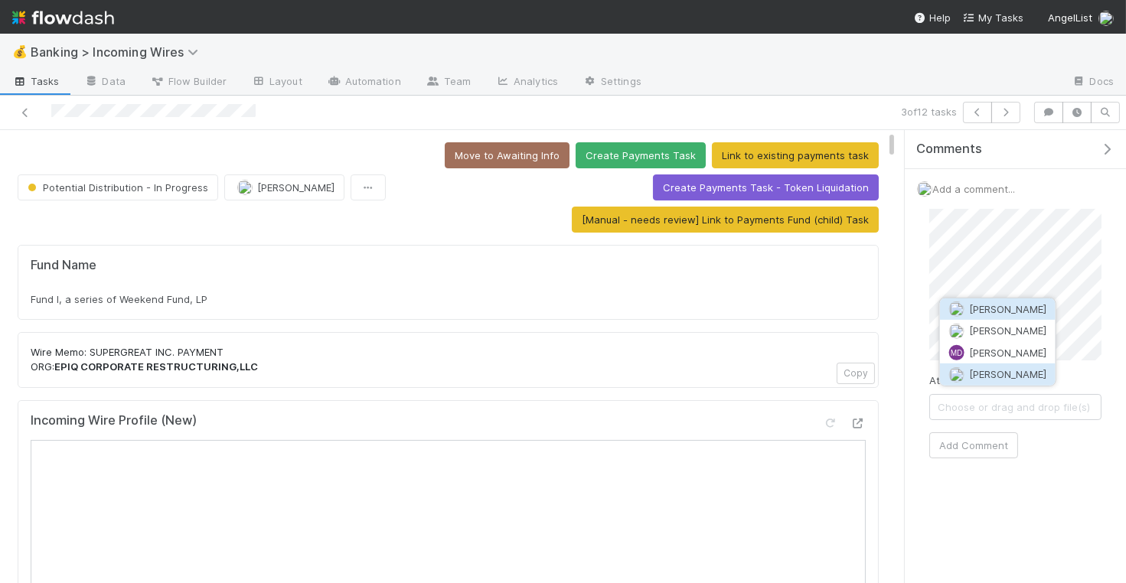
click at [997, 376] on span "[PERSON_NAME]" at bounding box center [1007, 374] width 77 height 12
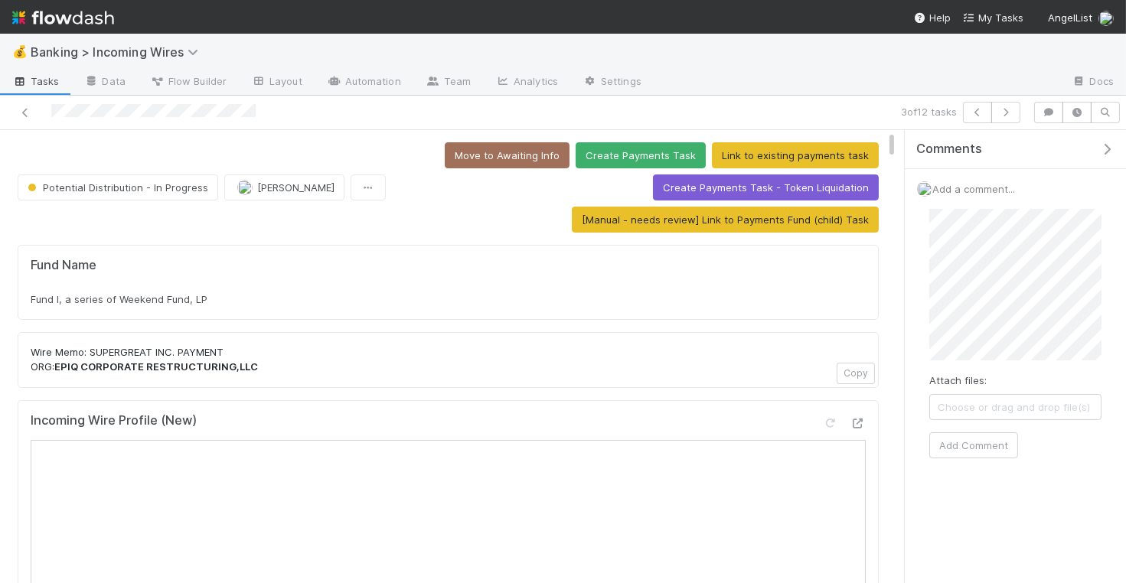
click at [894, 255] on div "Potential Distribution - In Progress Nate Eisenstein Move to Awaiting Info Crea…" at bounding box center [563, 357] width 1126 height 455
click at [989, 446] on button "Add Comment" at bounding box center [973, 445] width 89 height 26
click at [1013, 113] on icon "button" at bounding box center [1005, 112] width 15 height 9
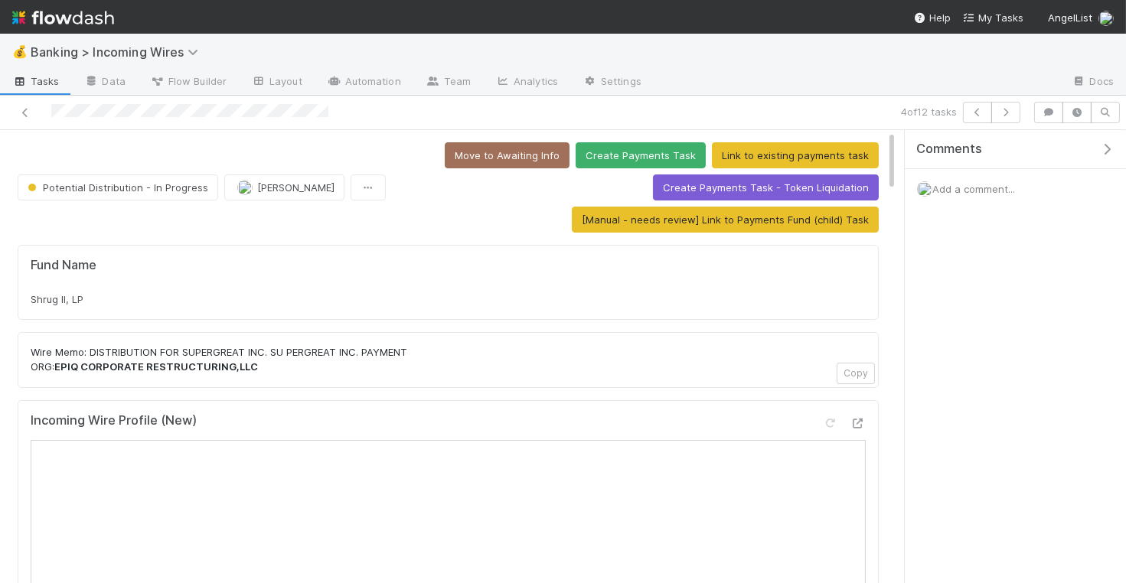
click at [1002, 192] on span "Add a comment..." at bounding box center [973, 189] width 83 height 12
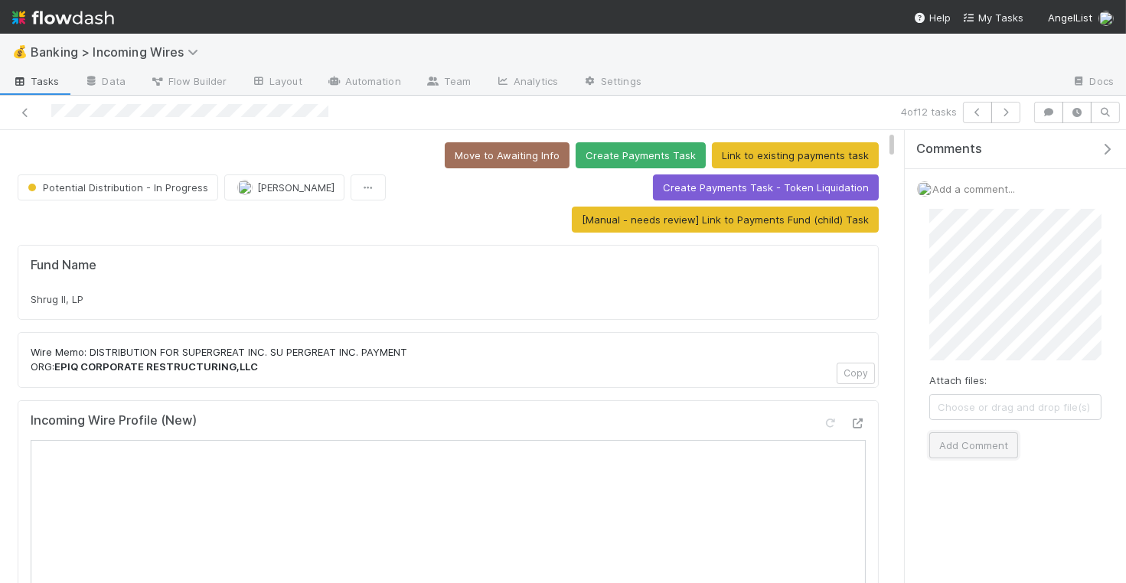
click at [981, 448] on button "Add Comment" at bounding box center [973, 445] width 89 height 26
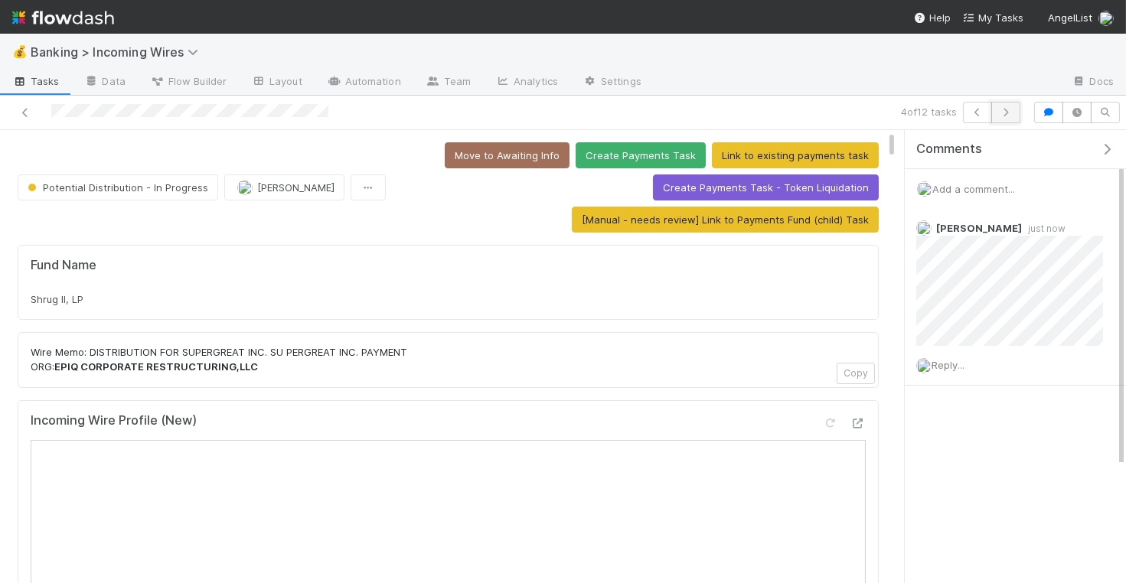
click at [1006, 110] on icon "button" at bounding box center [1005, 112] width 15 height 9
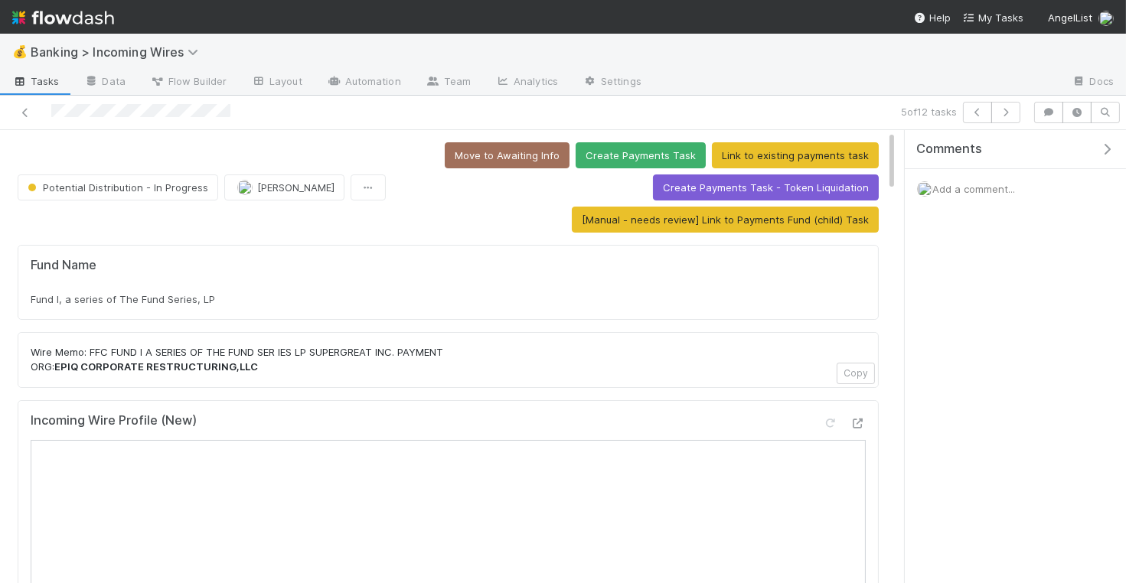
click at [986, 220] on div "Comments Add a comment..." at bounding box center [1015, 207] width 221 height 155
click at [959, 184] on span "Add a comment..." at bounding box center [973, 189] width 83 height 12
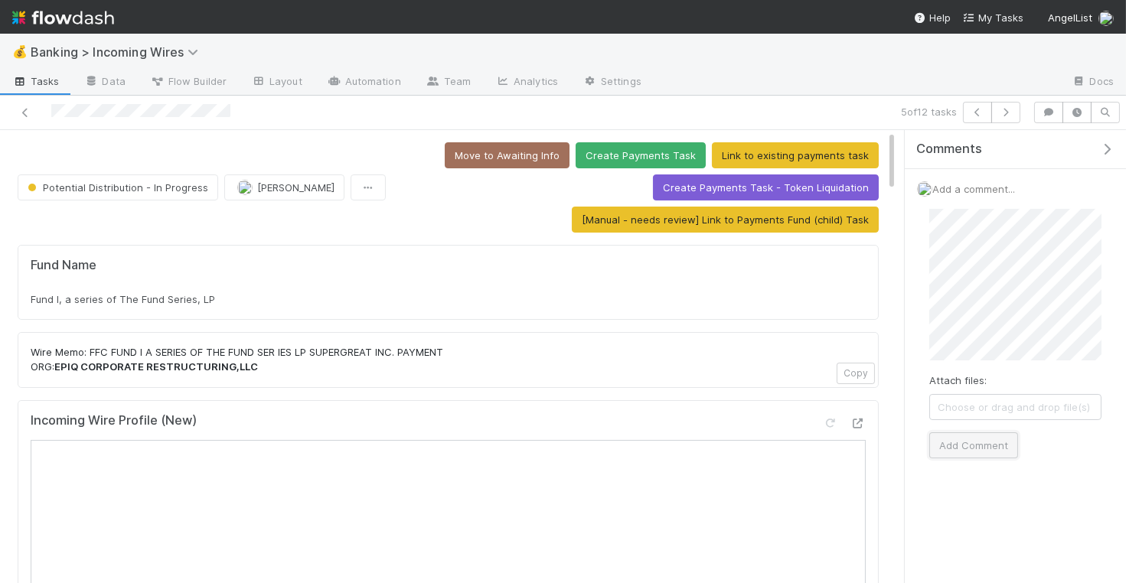
click at [985, 448] on button "Add Comment" at bounding box center [973, 445] width 89 height 26
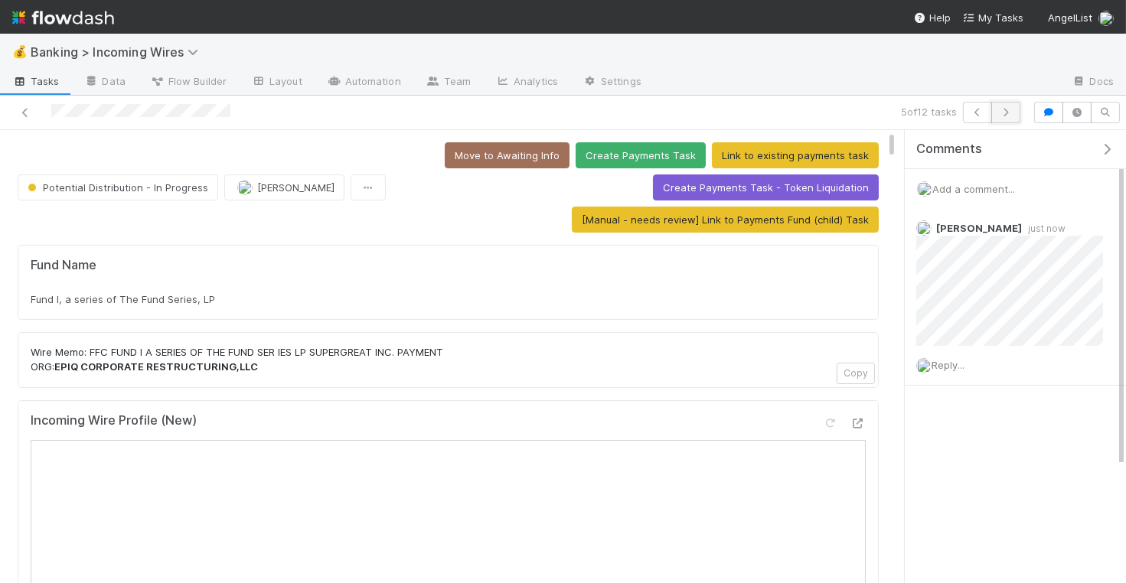
click at [1008, 111] on icon "button" at bounding box center [1005, 112] width 15 height 9
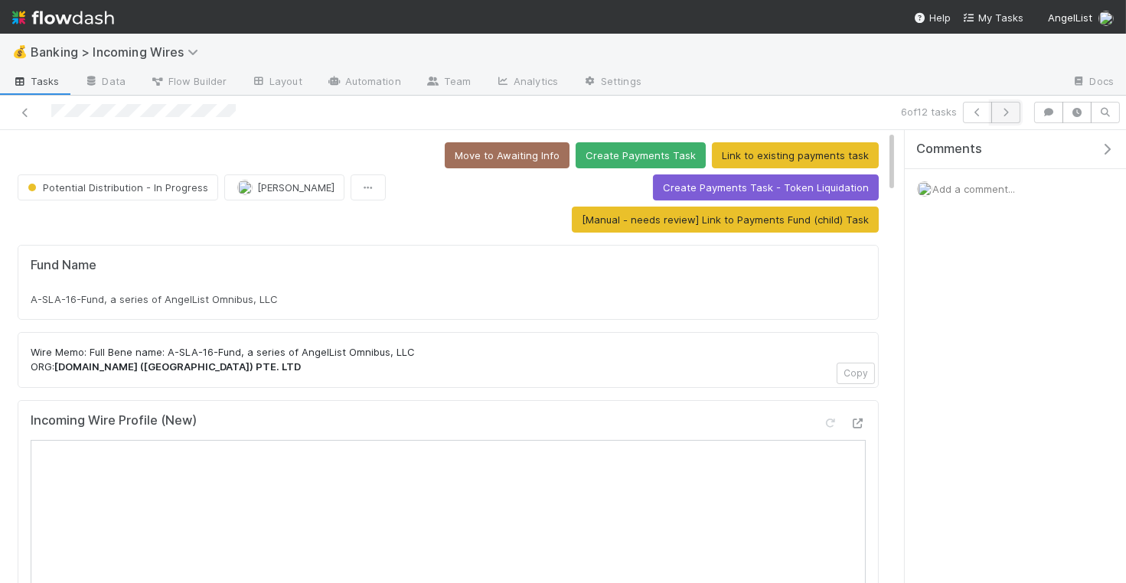
click at [1016, 112] on button "button" at bounding box center [1005, 112] width 29 height 21
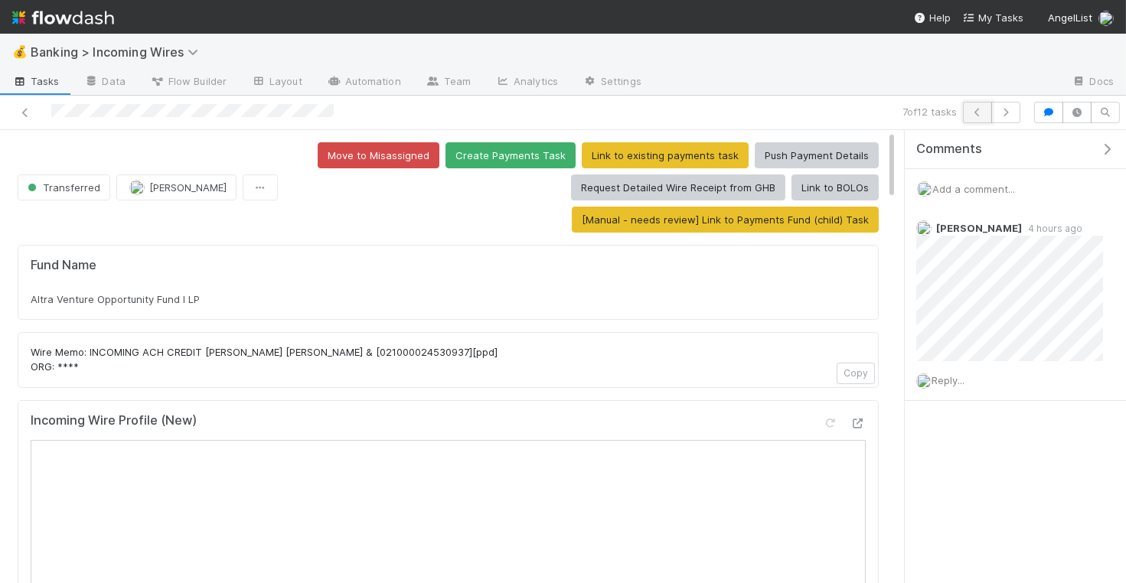
click at [976, 109] on icon "button" at bounding box center [977, 112] width 15 height 9
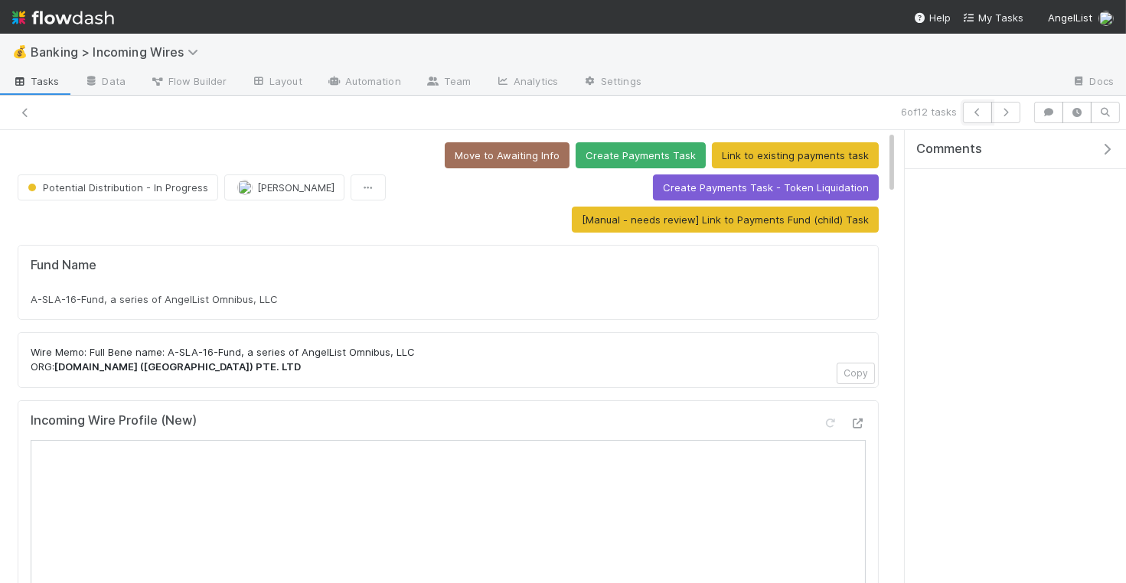
click at [976, 109] on icon "button" at bounding box center [977, 112] width 15 height 9
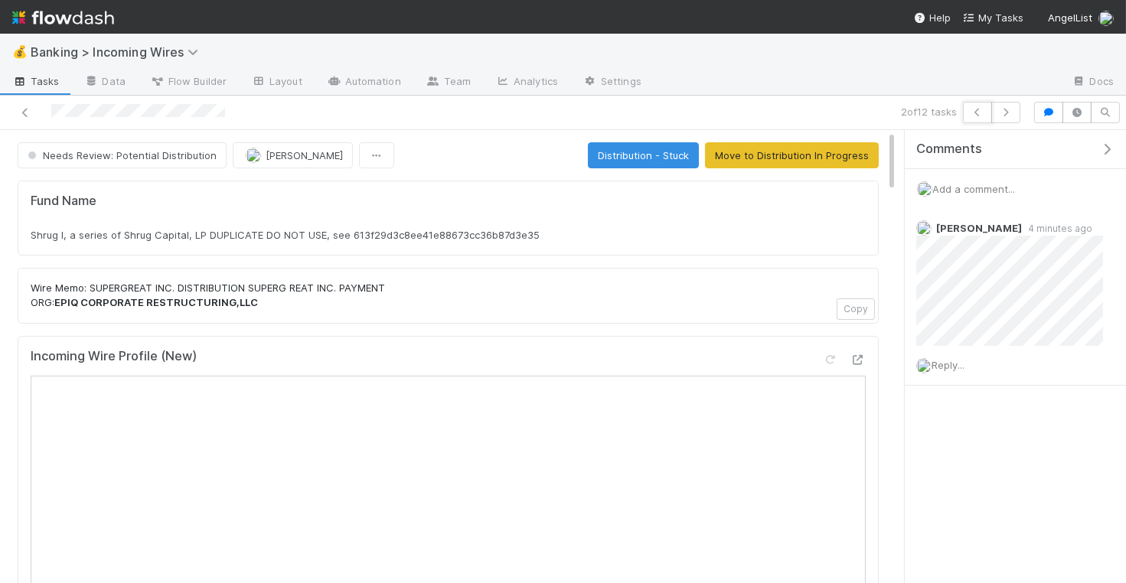
click at [976, 109] on icon "button" at bounding box center [977, 112] width 15 height 9
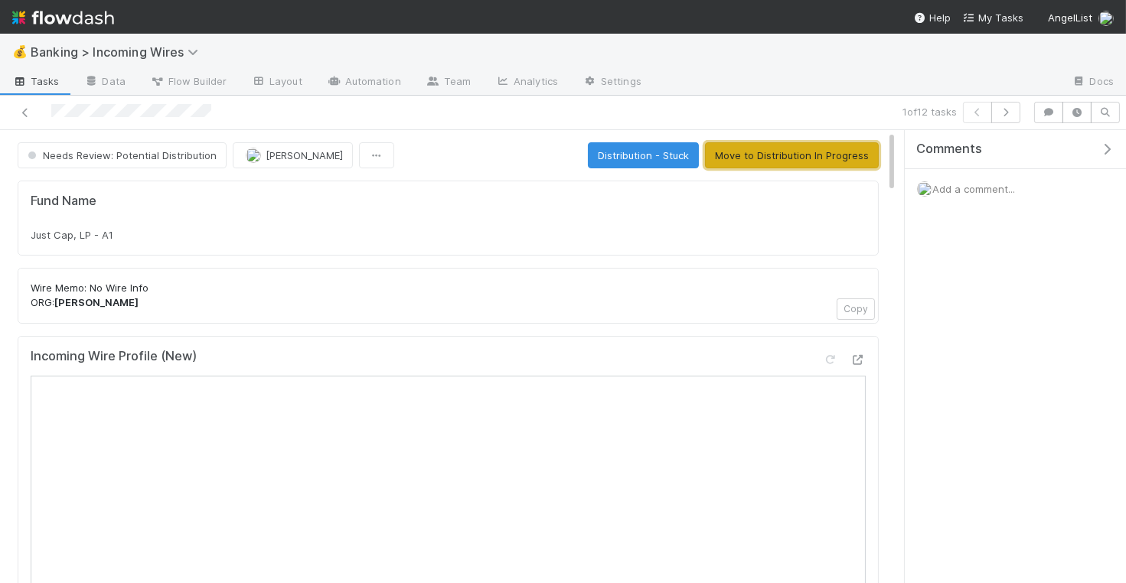
click at [836, 154] on button "Move to Distribution In Progress" at bounding box center [792, 155] width 174 height 26
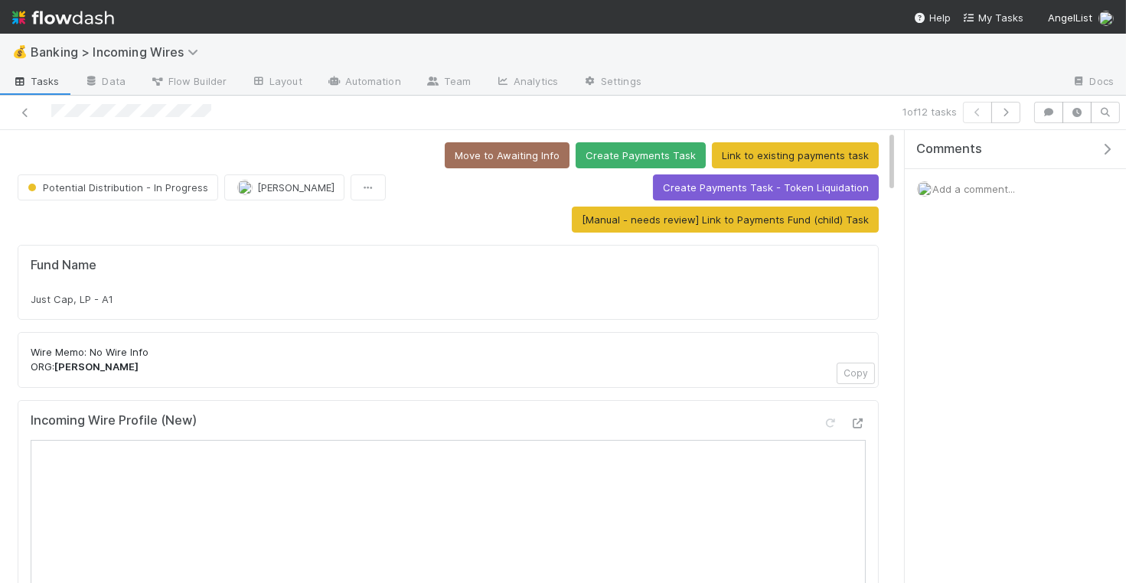
click at [200, 302] on div "Just Cap, LP - A1" at bounding box center [448, 299] width 835 height 15
copy div "Just Cap, LP - A1"
click at [262, 192] on button "[PERSON_NAME]" at bounding box center [284, 187] width 120 height 26
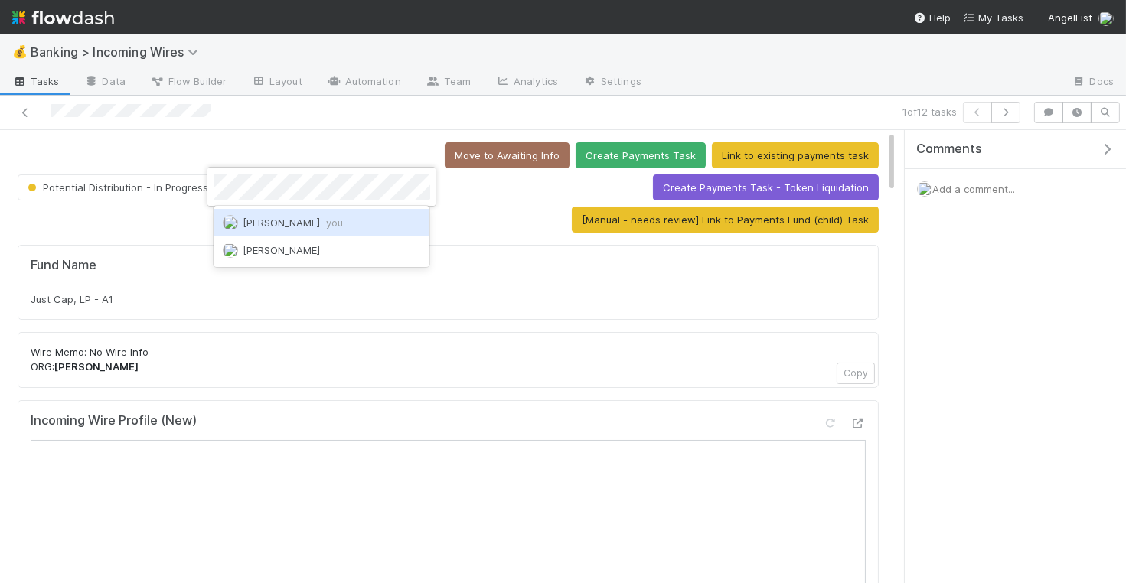
click at [296, 220] on span "Nate Eisenstein you" at bounding box center [293, 223] width 100 height 12
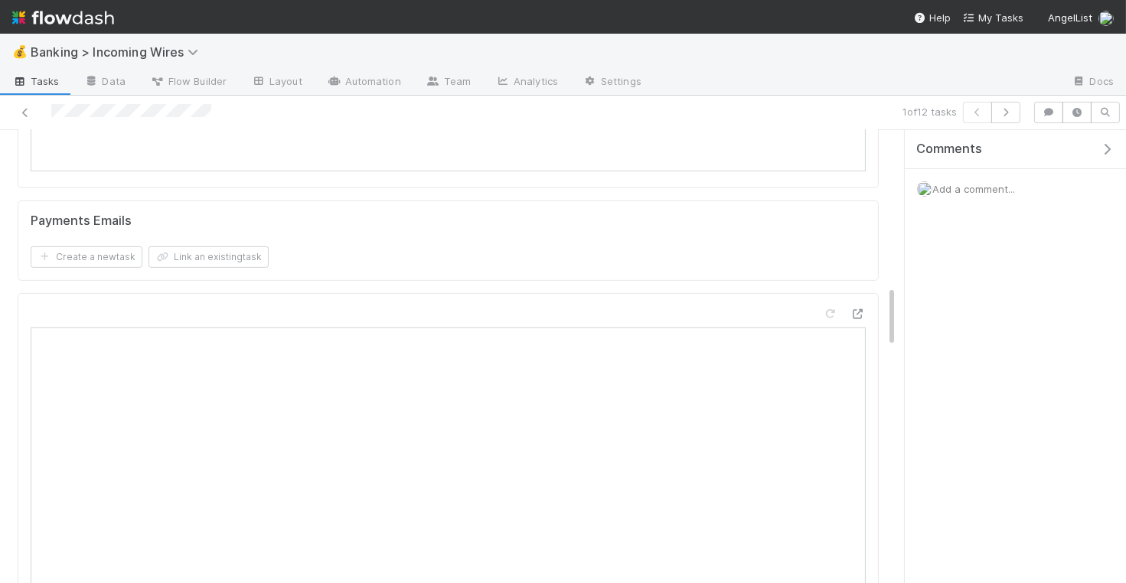
scroll to position [1098, 0]
click at [240, 253] on button "Link an existing task" at bounding box center [208, 262] width 120 height 21
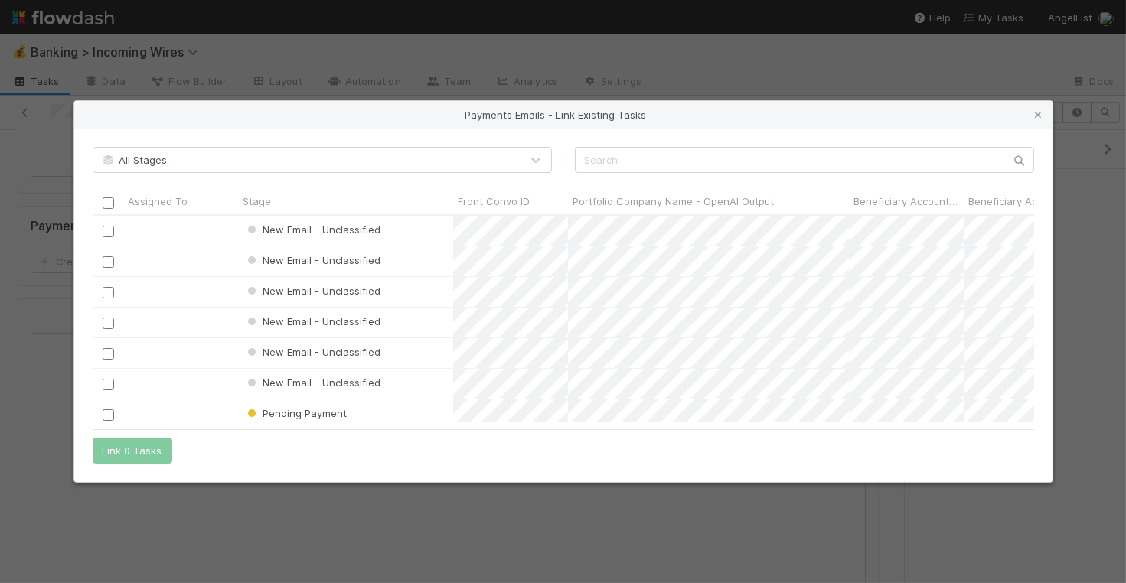
scroll to position [207, 941]
click at [748, 163] on input "text" at bounding box center [804, 160] width 459 height 26
paste input "cnv_pl6ubuv"
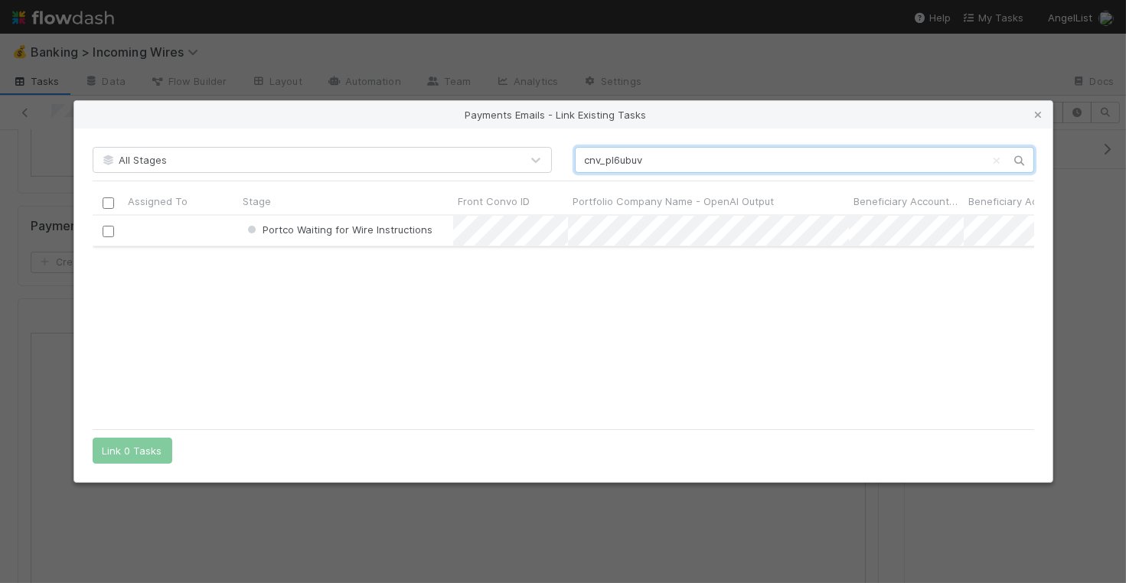
type input "cnv_pl6ubuv"
click at [108, 232] on input "checkbox" at bounding box center [107, 231] width 11 height 11
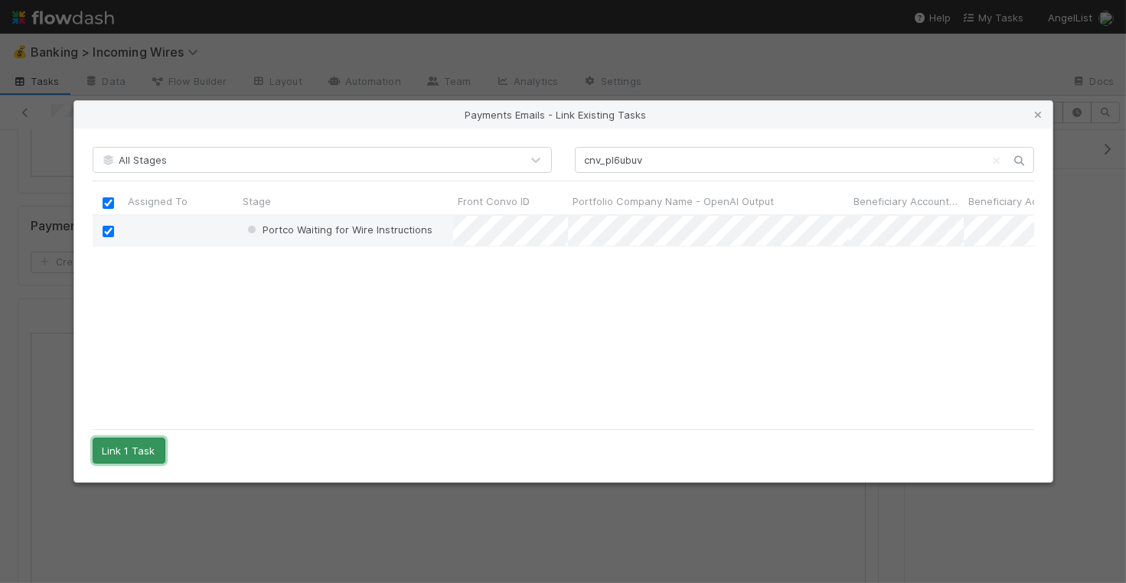
click at [122, 450] on button "Link 1 Task" at bounding box center [129, 451] width 73 height 26
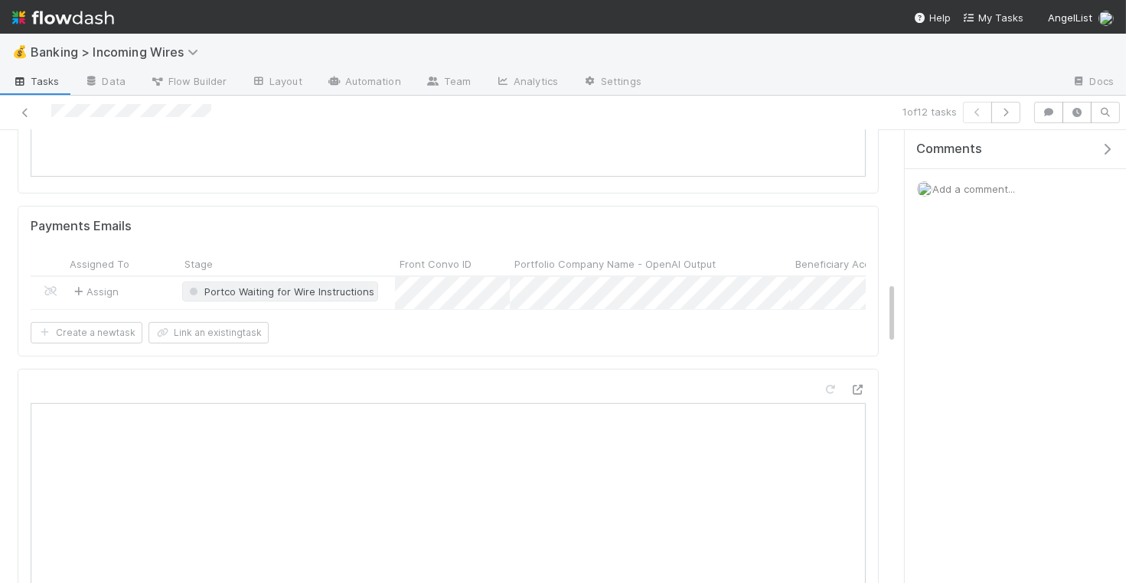
click at [237, 284] on div "Portco Waiting for Wire Instructions" at bounding box center [280, 291] width 188 height 15
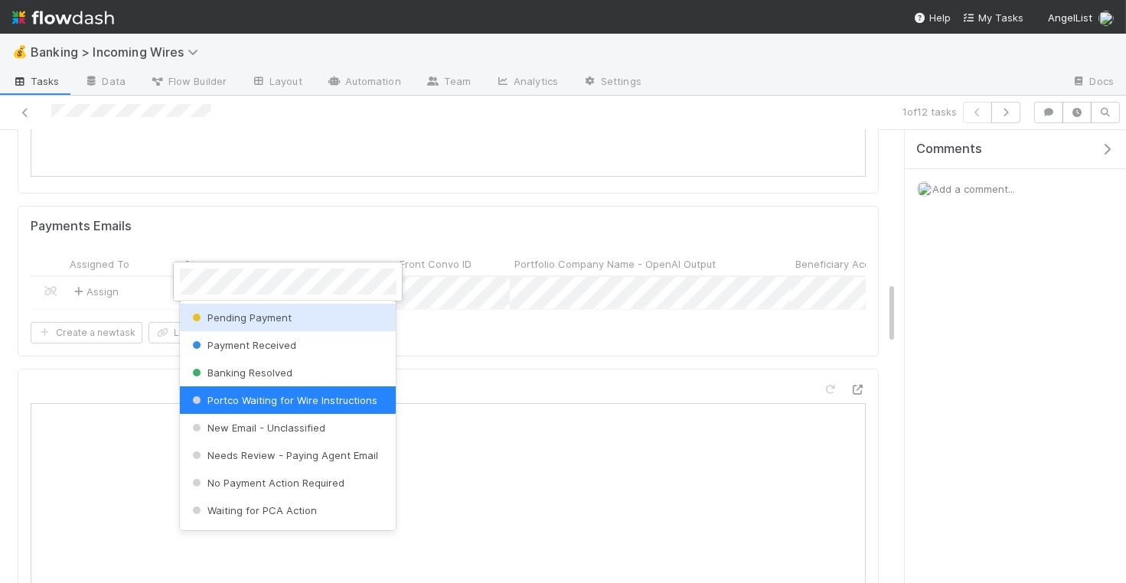
click at [246, 305] on div "Pending Payment" at bounding box center [288, 318] width 217 height 28
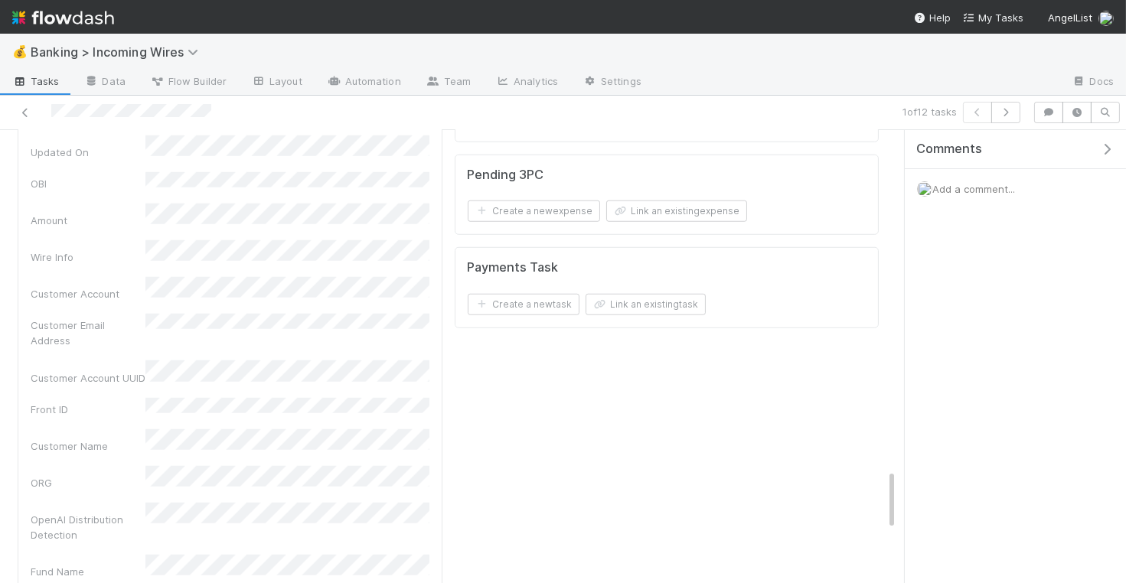
scroll to position [2230, 0]
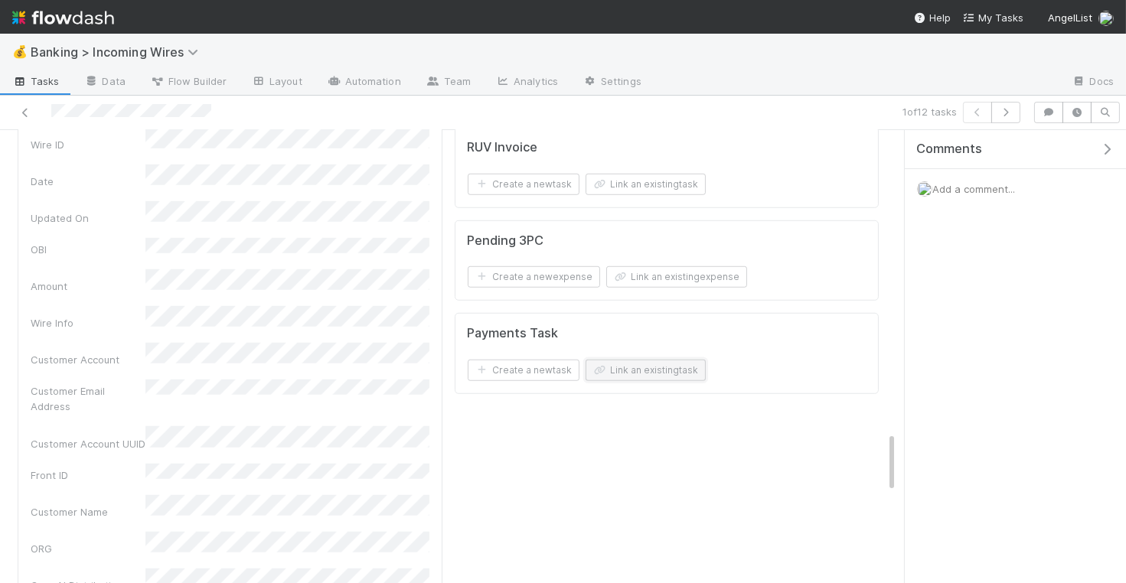
click at [650, 360] on button "Link an existing task" at bounding box center [645, 370] width 120 height 21
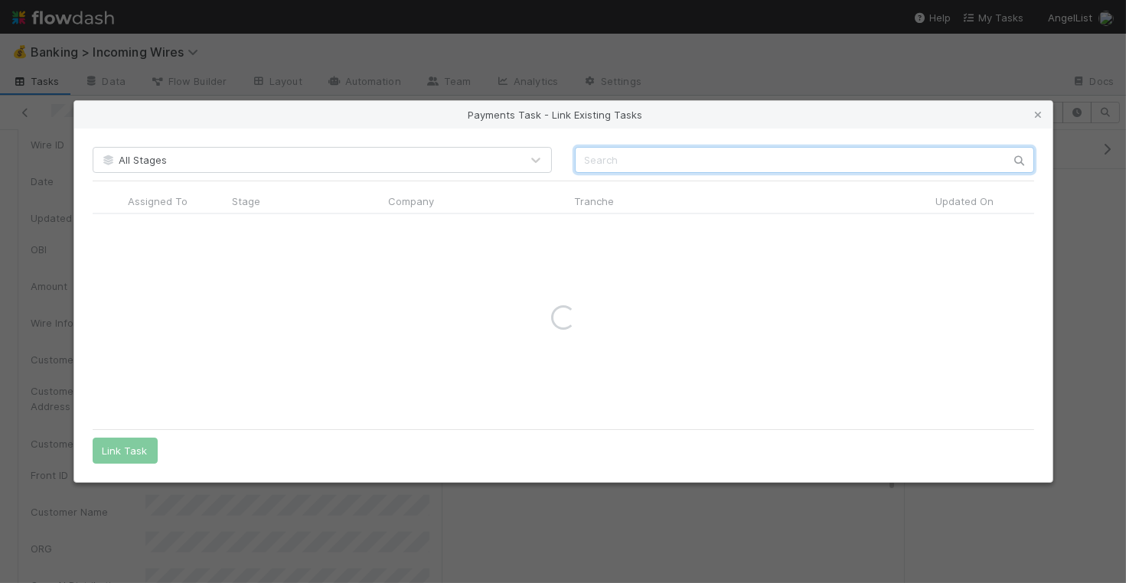
click at [829, 162] on input "text" at bounding box center [804, 160] width 459 height 26
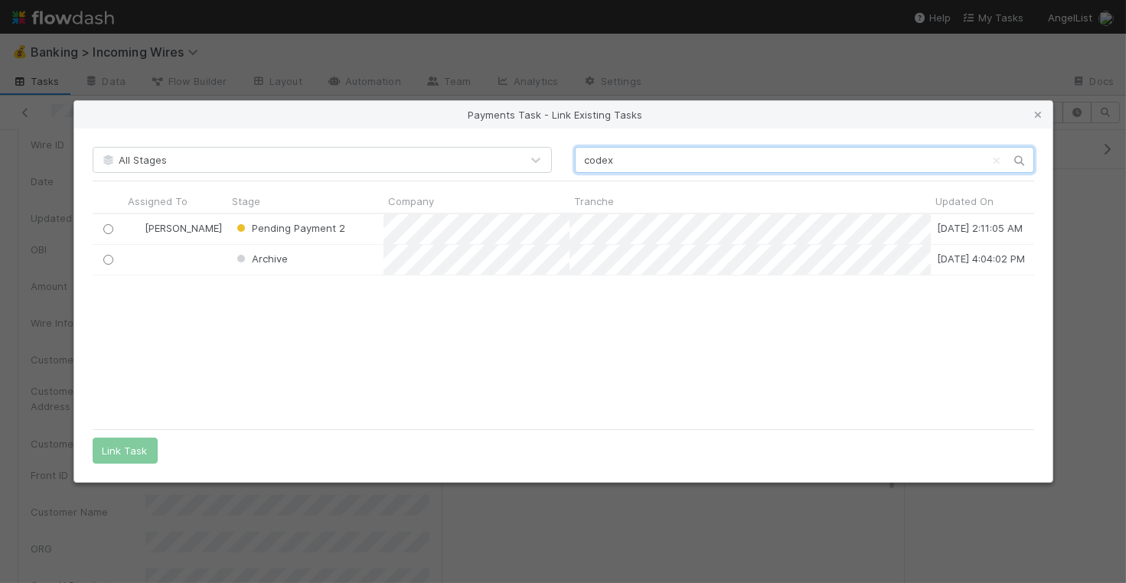
scroll to position [208, 941]
type input "codex"
click at [108, 226] on input "radio" at bounding box center [108, 229] width 10 height 10
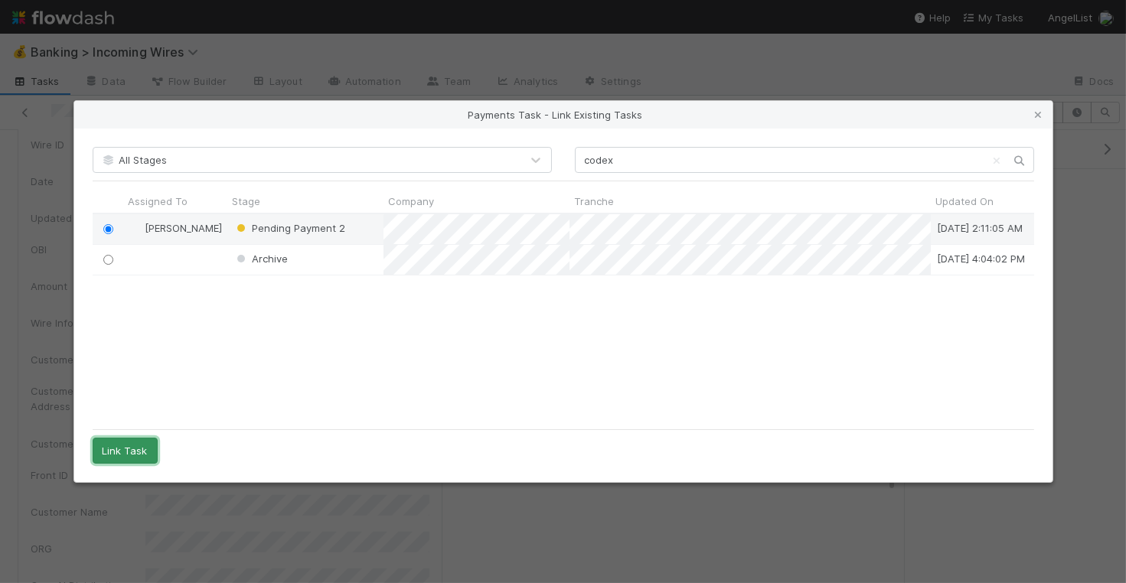
click at [122, 440] on button "Link Task" at bounding box center [125, 451] width 65 height 26
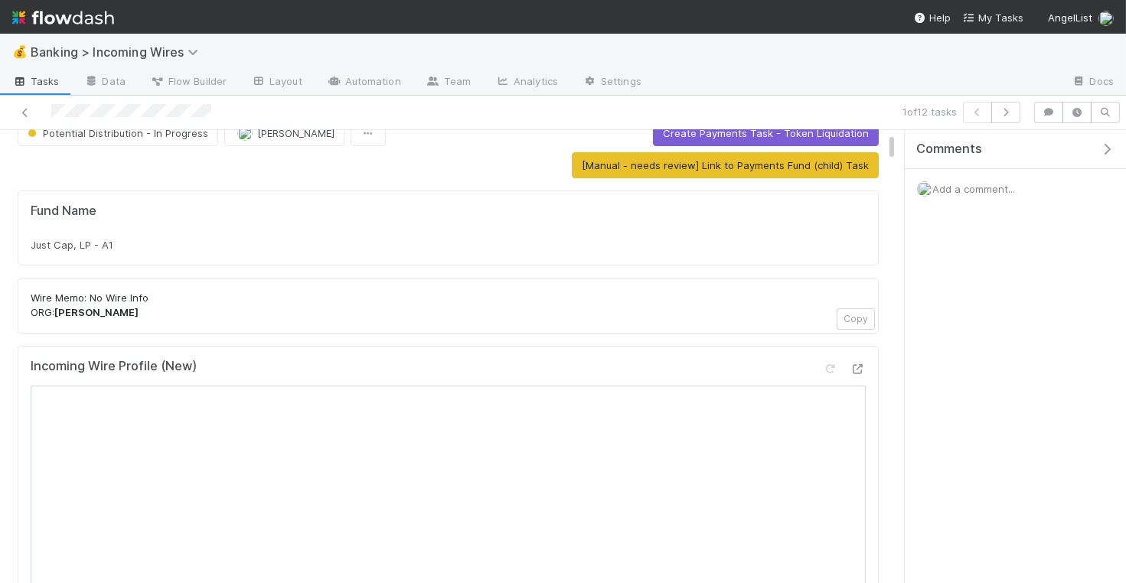
scroll to position [93, 0]
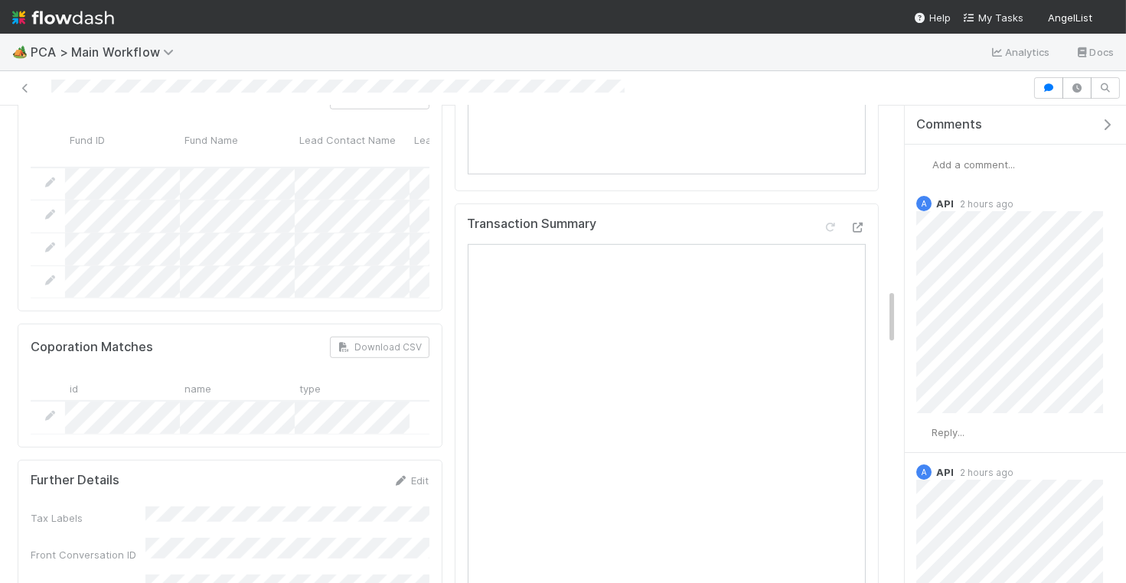
scroll to position [1586, 0]
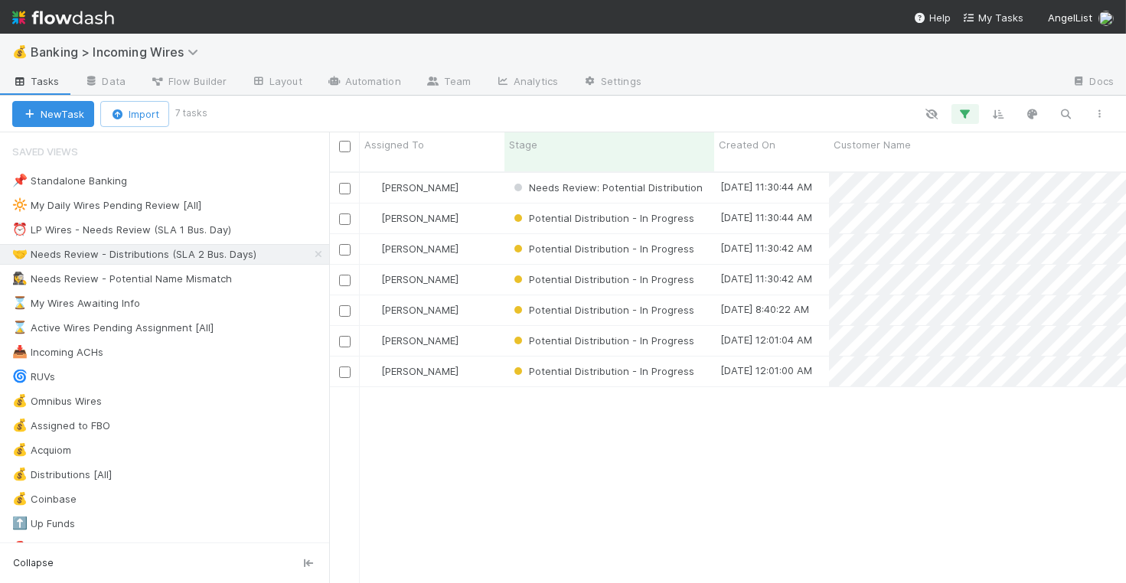
scroll to position [1, 1]
click at [343, 214] on input "checkbox" at bounding box center [344, 219] width 11 height 11
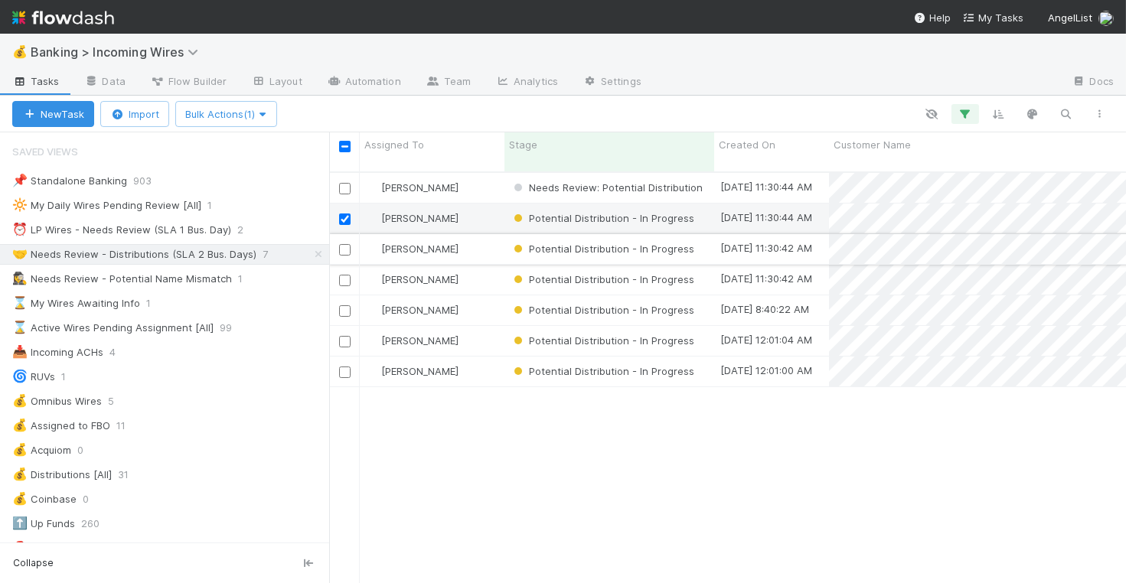
click at [347, 244] on input "checkbox" at bounding box center [344, 249] width 11 height 11
click at [347, 275] on input "checkbox" at bounding box center [344, 280] width 11 height 11
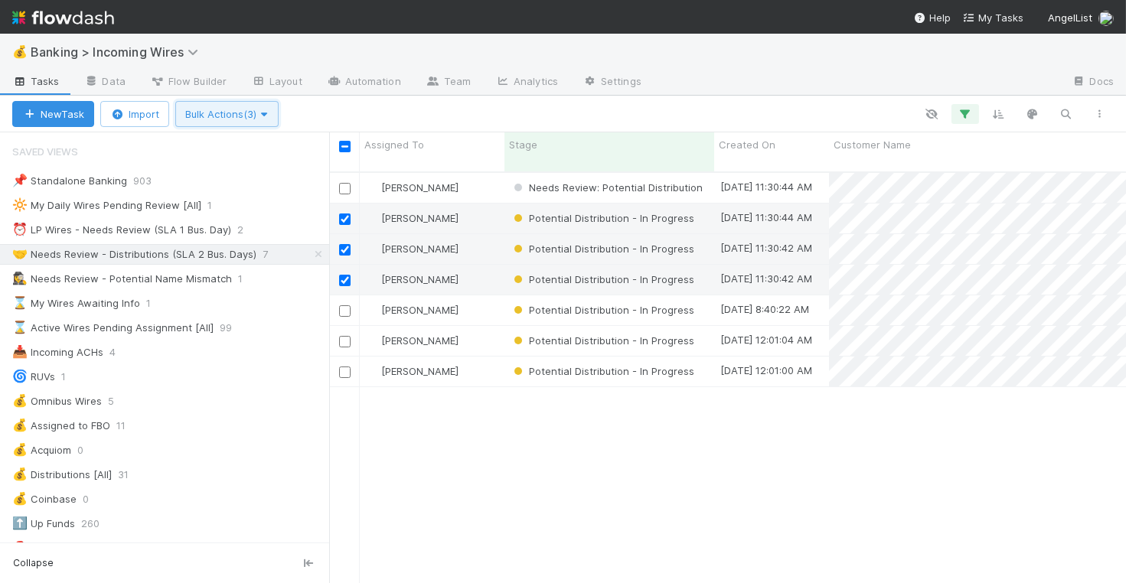
click at [265, 115] on icon "button" at bounding box center [263, 114] width 15 height 10
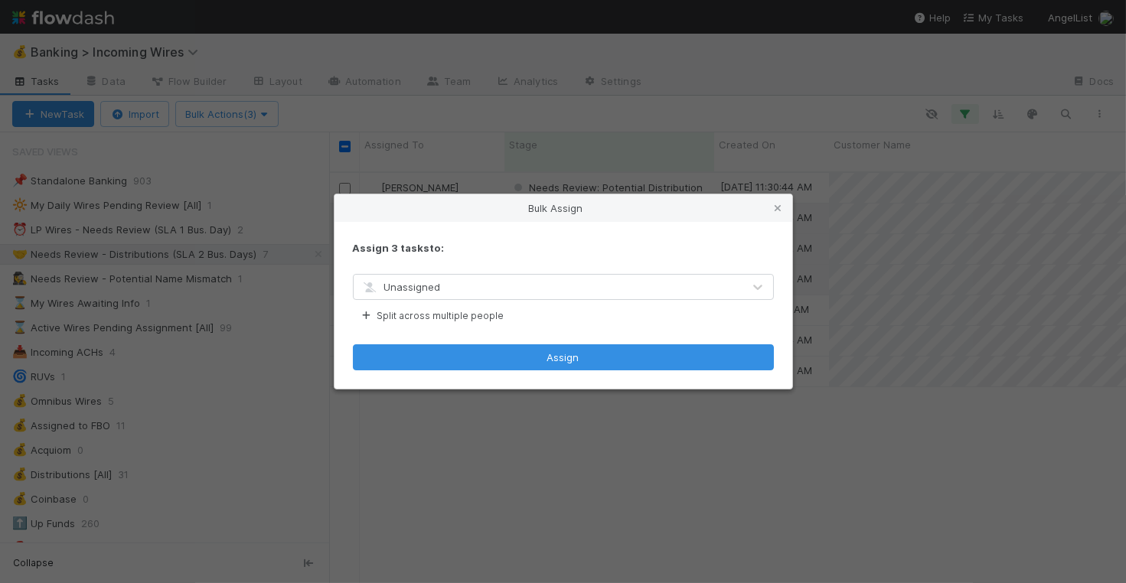
click at [602, 298] on div "Unassigned" at bounding box center [548, 287] width 389 height 24
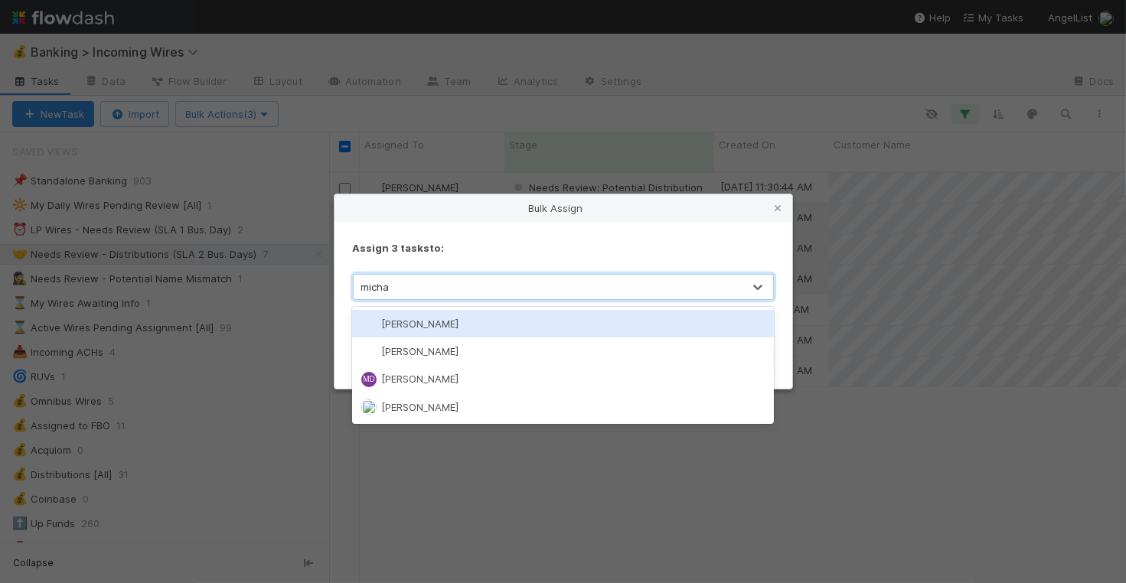
type input "michae"
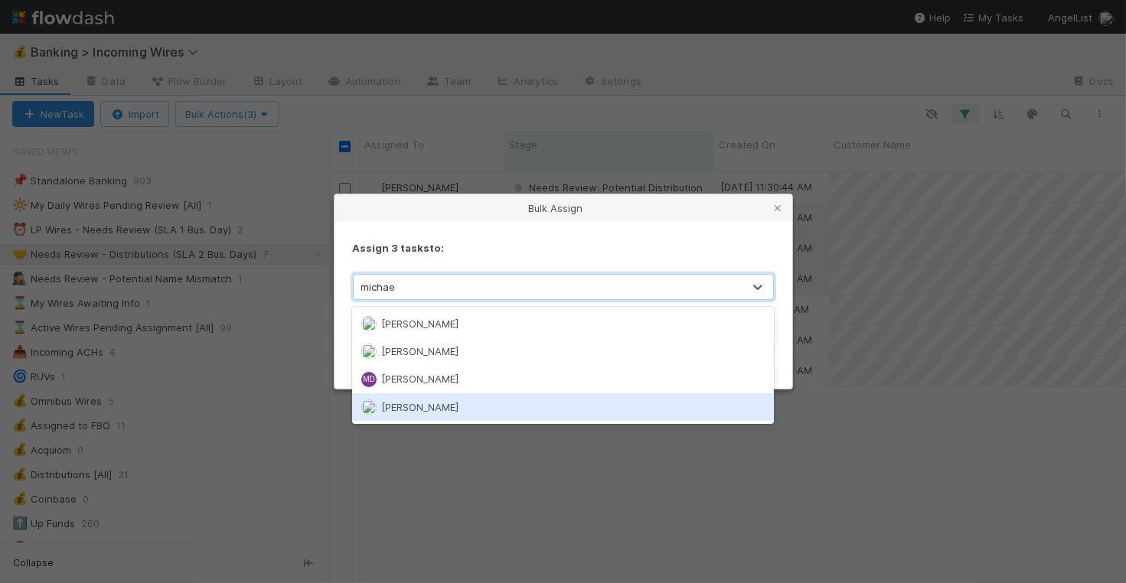
click at [497, 412] on div "[PERSON_NAME]" at bounding box center [563, 407] width 422 height 28
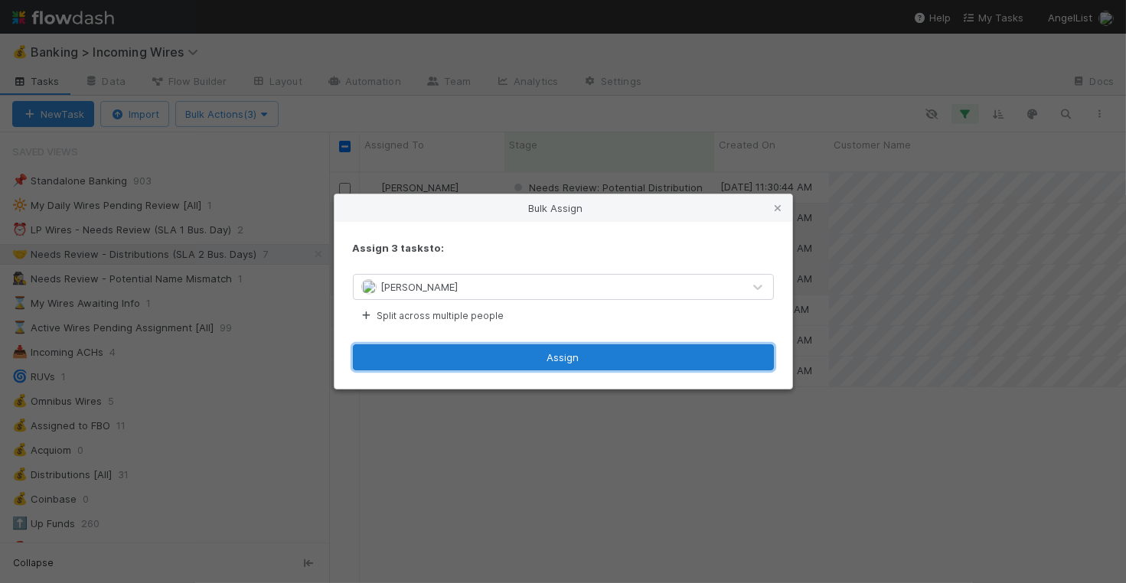
click at [558, 358] on button "Assign" at bounding box center [563, 357] width 421 height 26
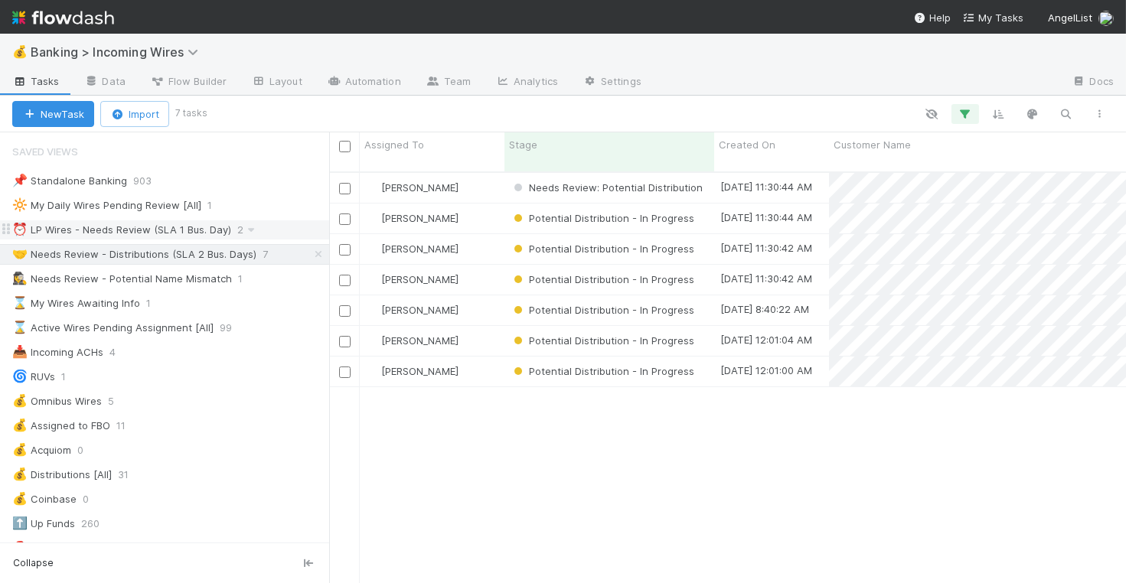
click at [165, 223] on div "⏰ LP Wires - Needs Review (SLA 1 Bus. Day)" at bounding box center [121, 229] width 219 height 19
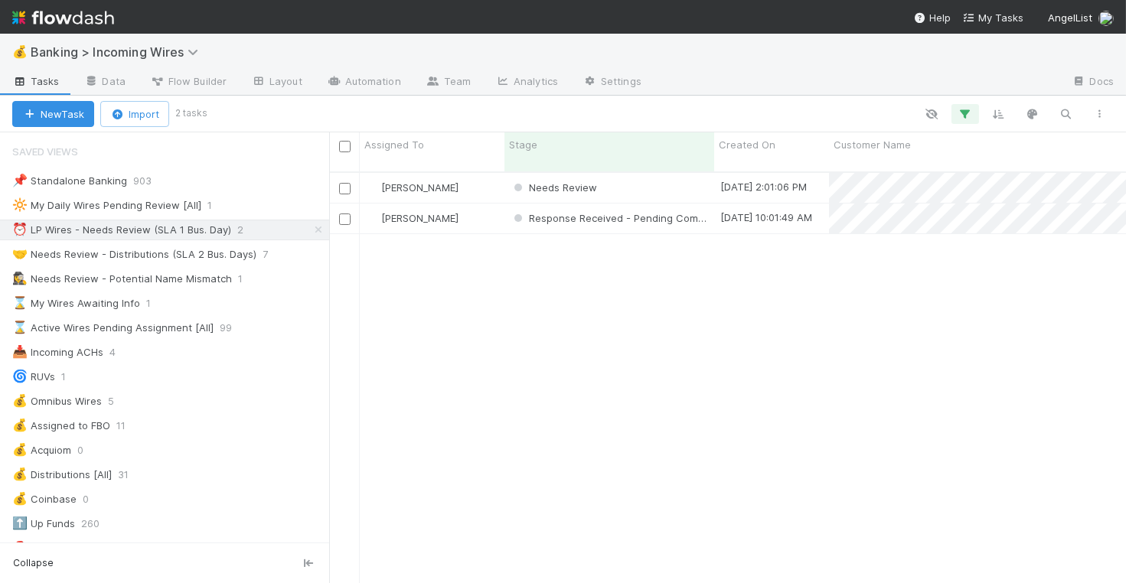
scroll to position [424, 797]
click at [476, 180] on div "[PERSON_NAME]" at bounding box center [432, 188] width 145 height 30
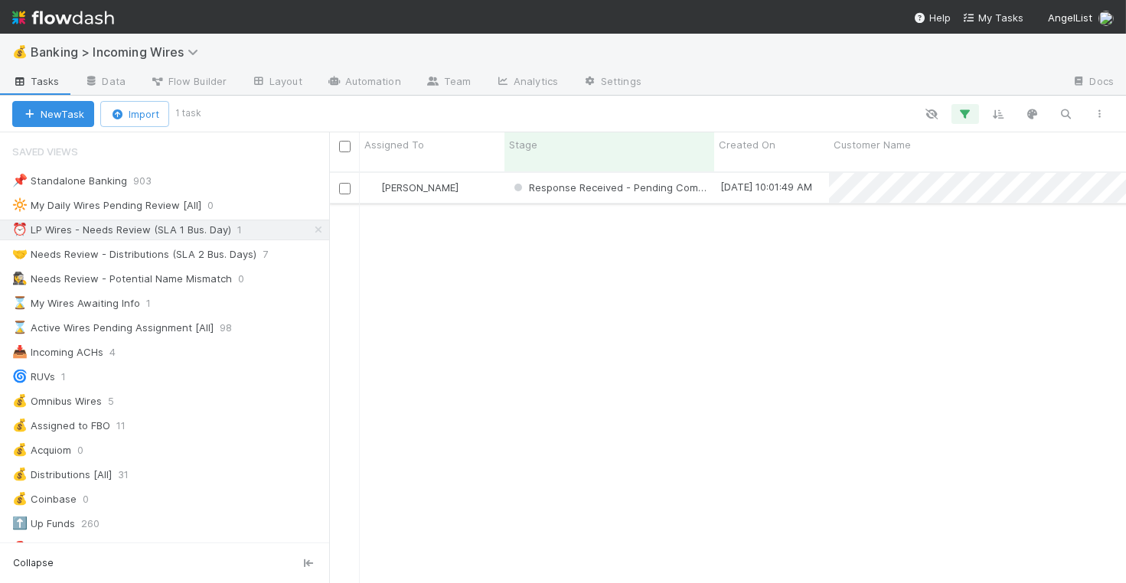
click at [477, 173] on div "[PERSON_NAME]" at bounding box center [432, 188] width 145 height 30
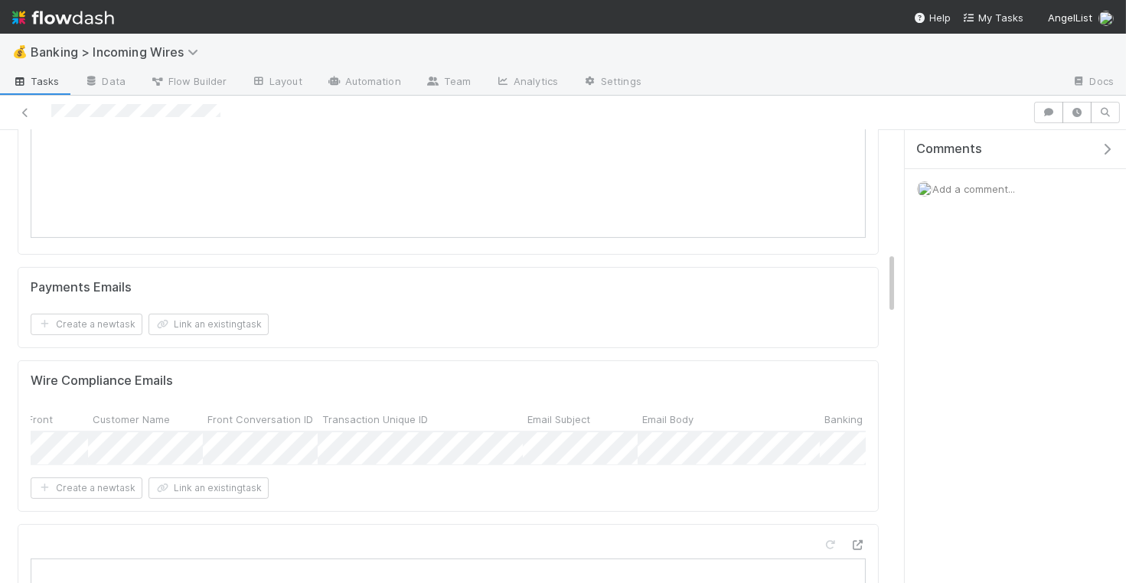
scroll to position [0, 849]
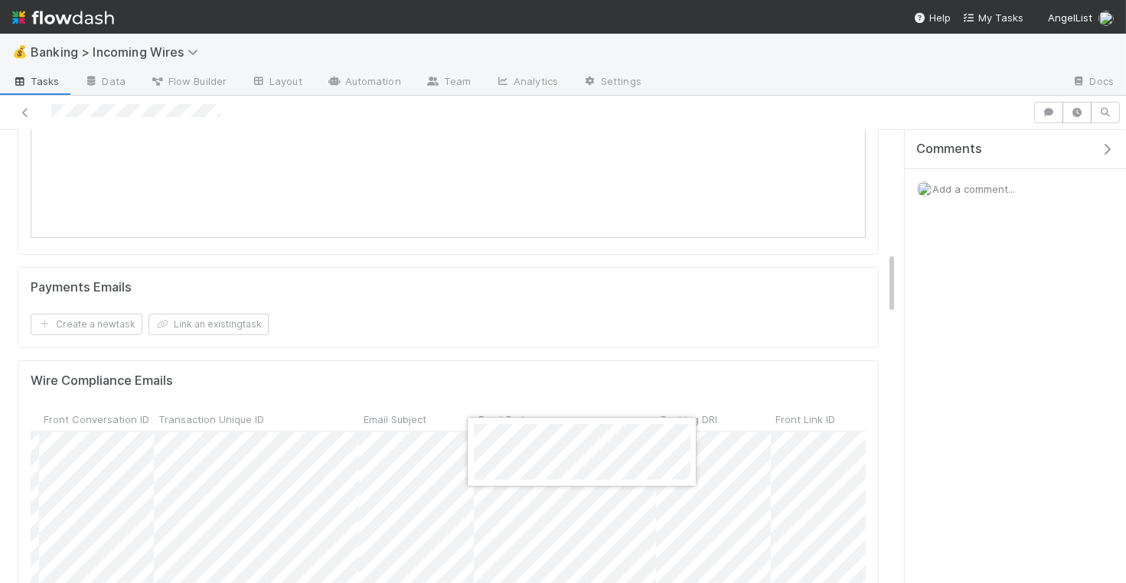
click at [630, 355] on div at bounding box center [563, 291] width 1126 height 583
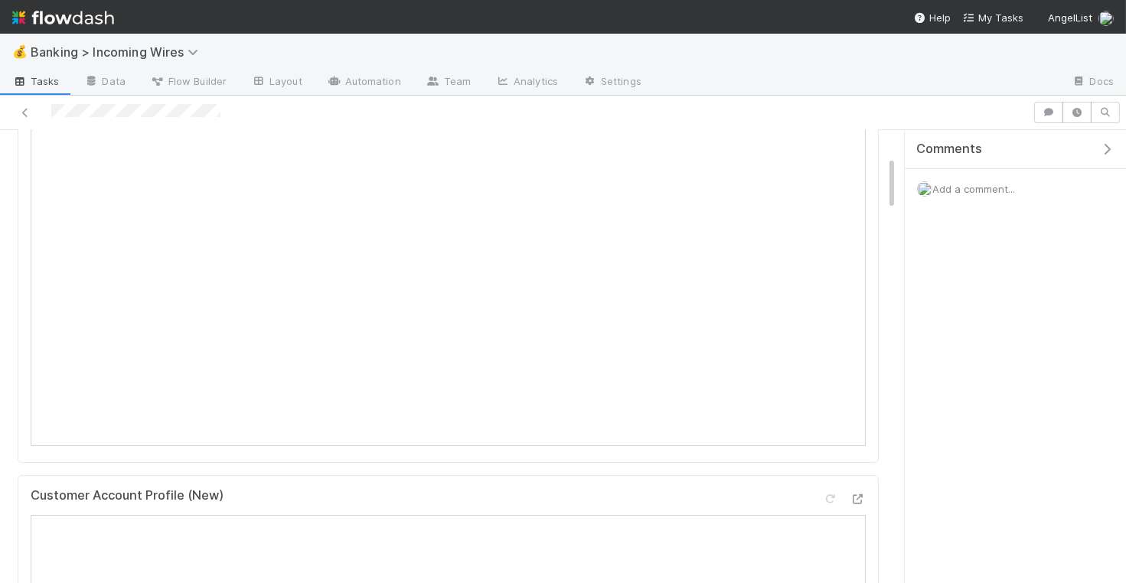
scroll to position [130, 0]
click at [826, 138] on icon at bounding box center [830, 143] width 15 height 10
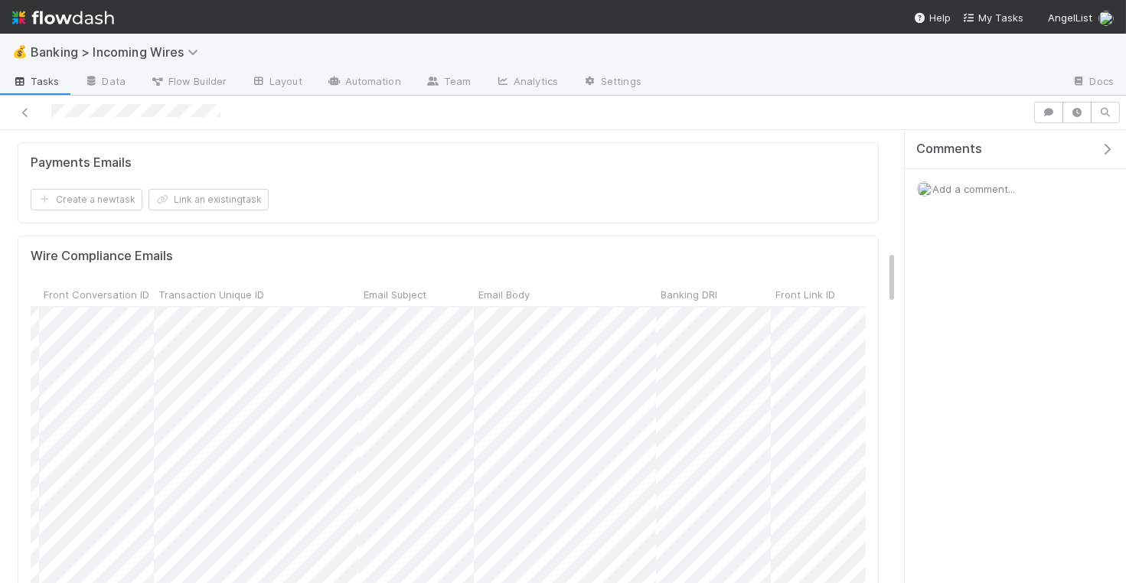
scroll to position [1035, 0]
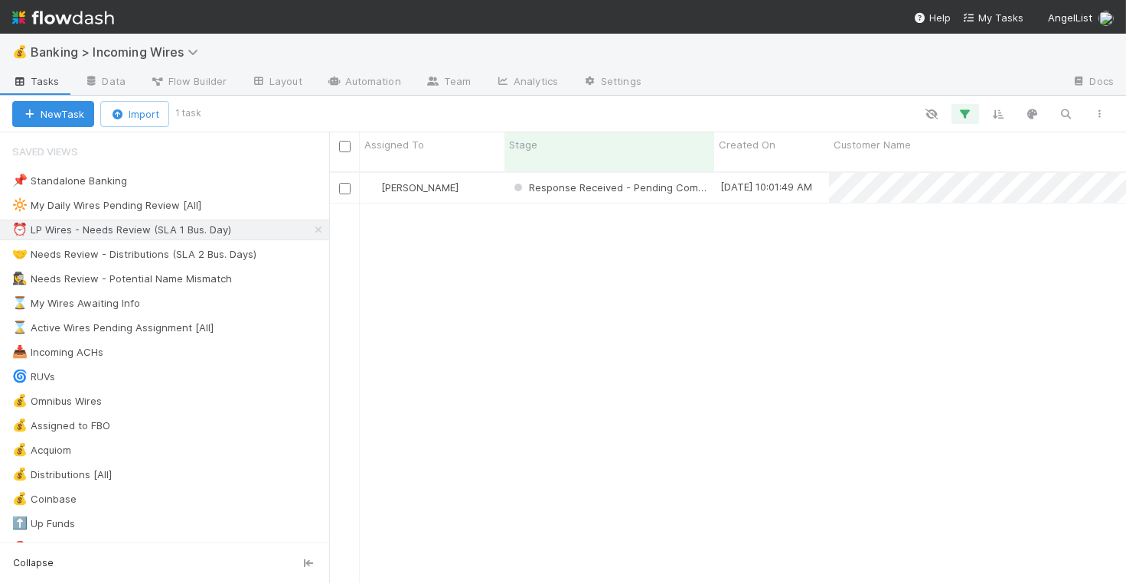
scroll to position [424, 797]
click at [469, 173] on div "[PERSON_NAME]" at bounding box center [432, 188] width 145 height 30
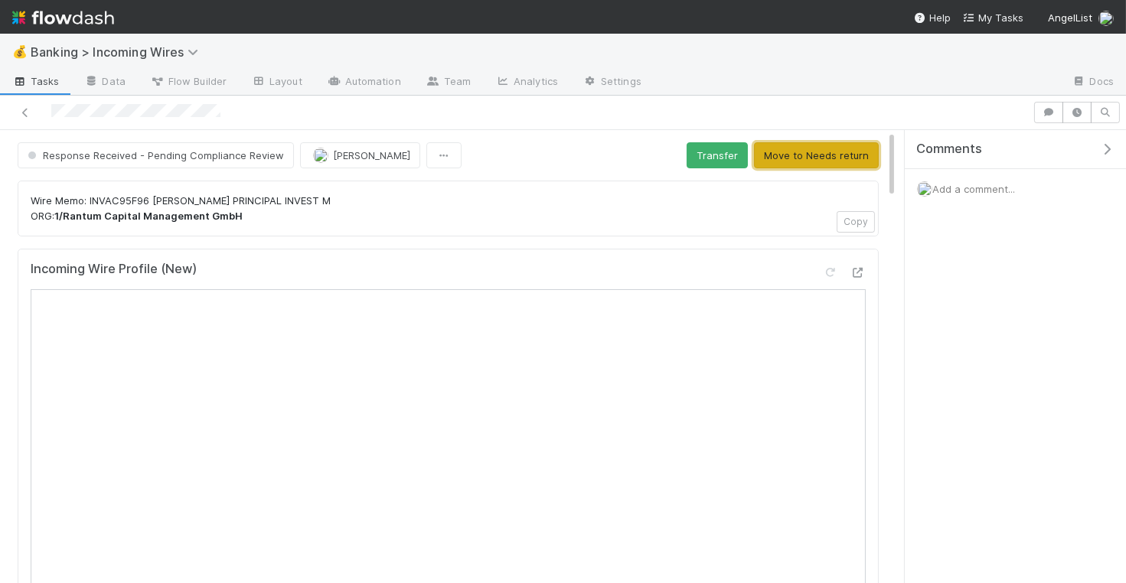
click at [777, 155] on button "Move to Needs return" at bounding box center [816, 155] width 125 height 26
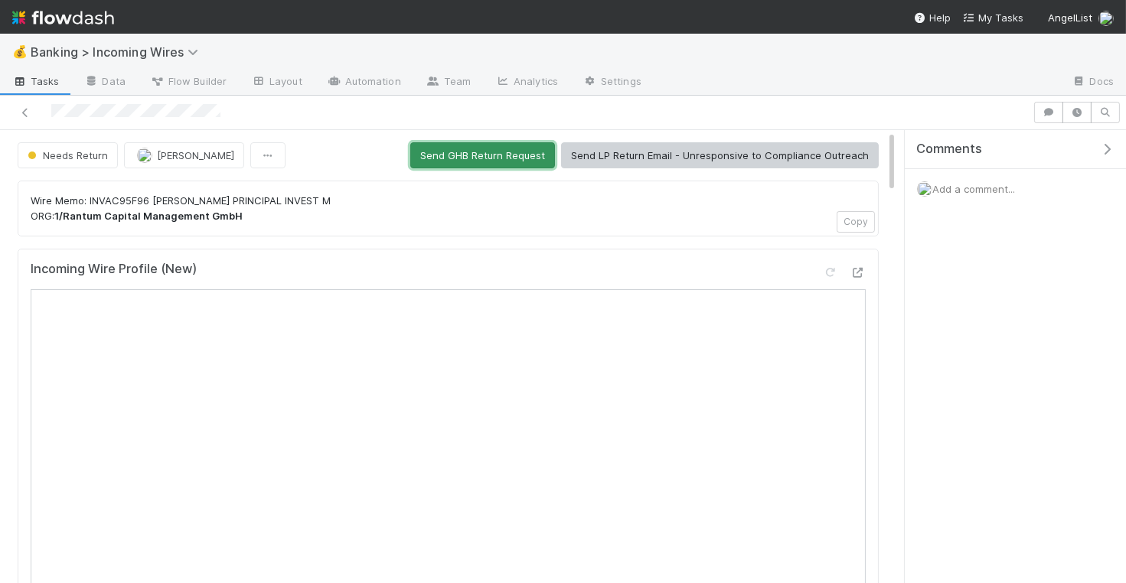
click at [512, 158] on button "Send GHB Return Request" at bounding box center [482, 155] width 145 height 26
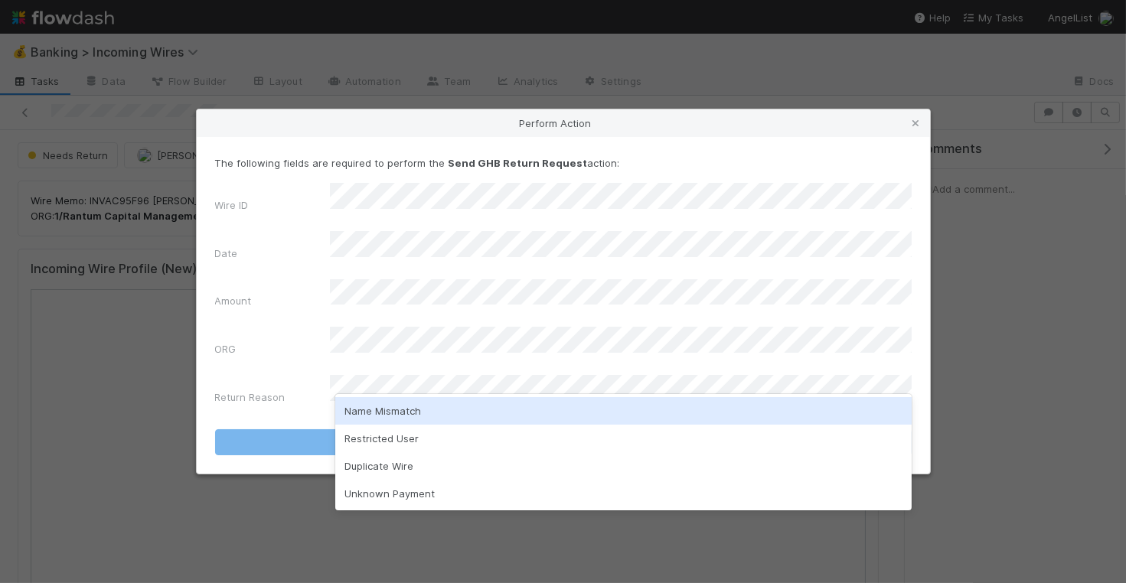
click at [500, 409] on div "Name Mismatch" at bounding box center [623, 411] width 576 height 28
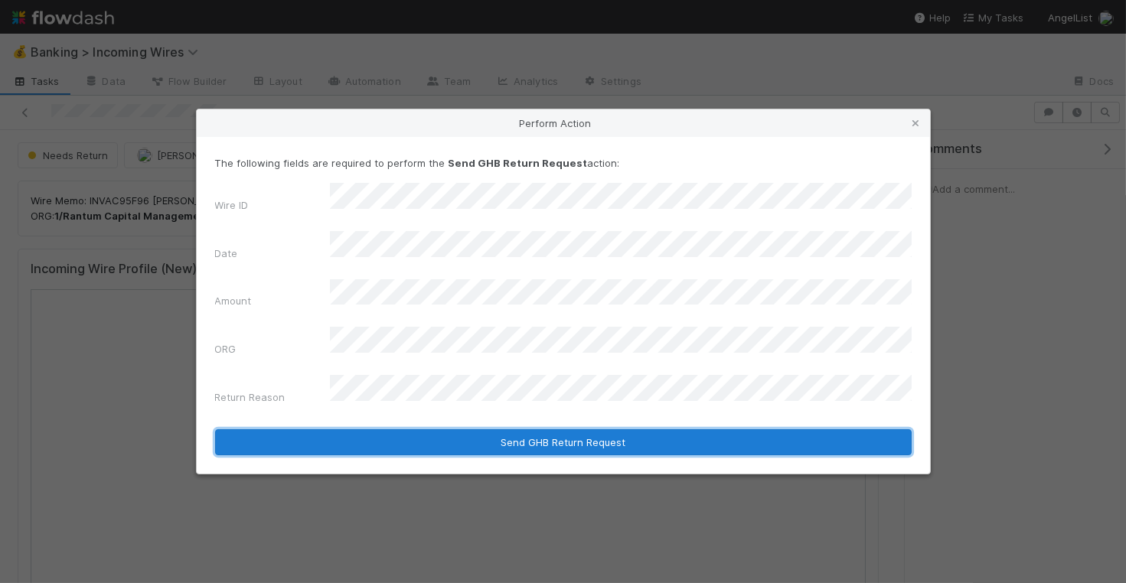
click at [500, 429] on button "Send GHB Return Request" at bounding box center [563, 442] width 696 height 26
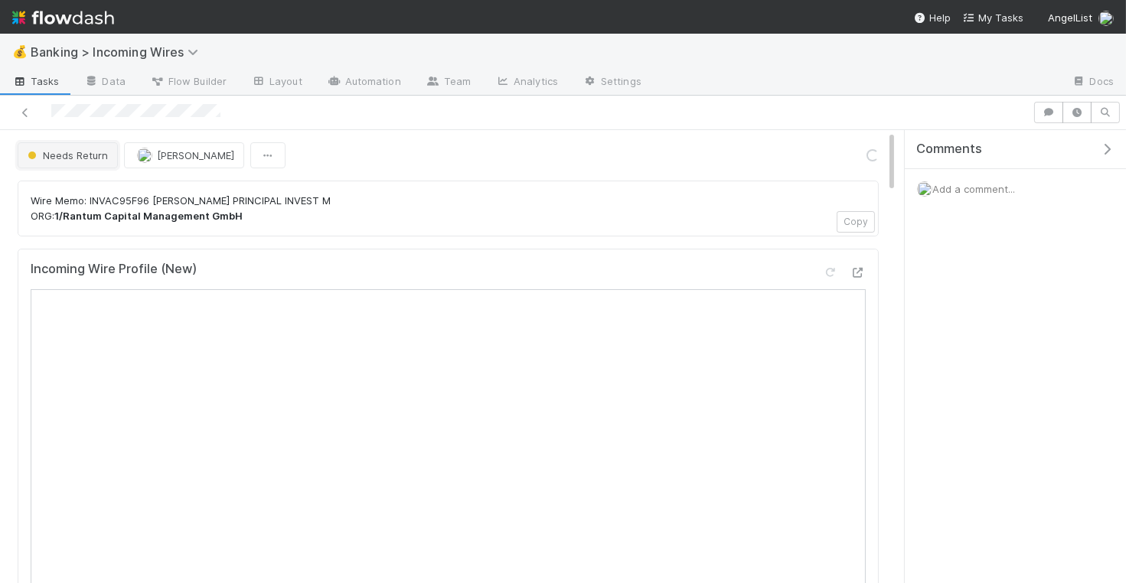
click at [65, 152] on span "Needs Return" at bounding box center [65, 155] width 83 height 12
click at [361, 195] on div at bounding box center [563, 291] width 1126 height 583
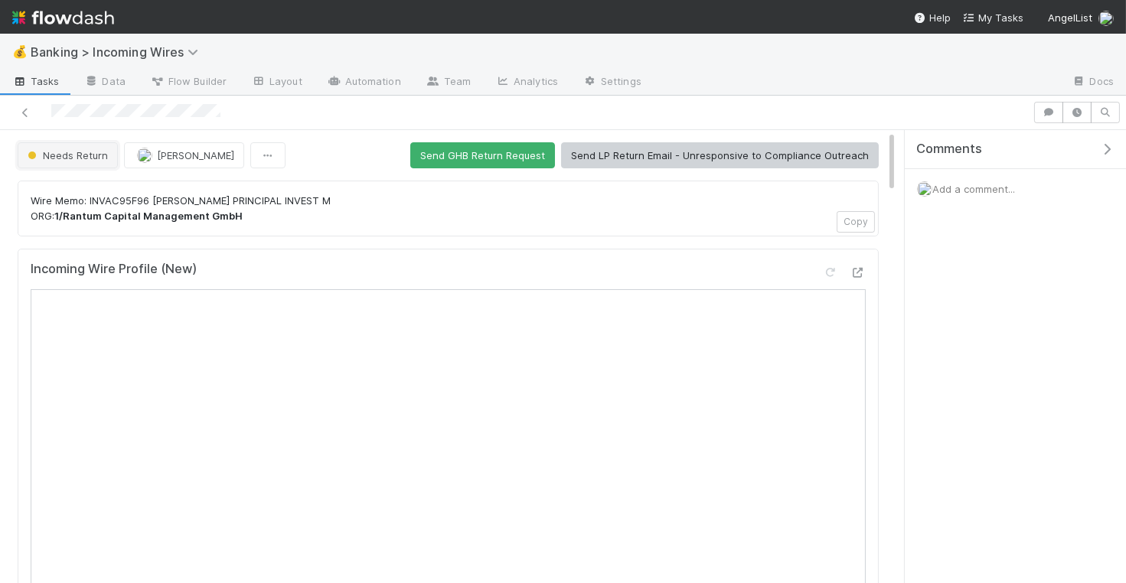
click at [73, 155] on span "Needs Return" at bounding box center [65, 155] width 83 height 12
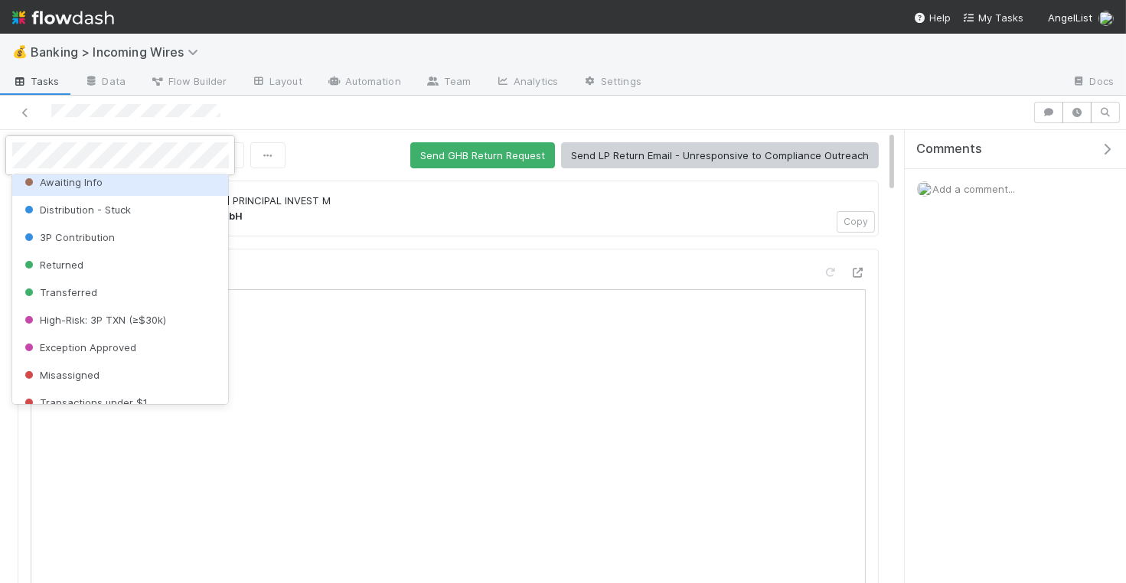
scroll to position [159, 0]
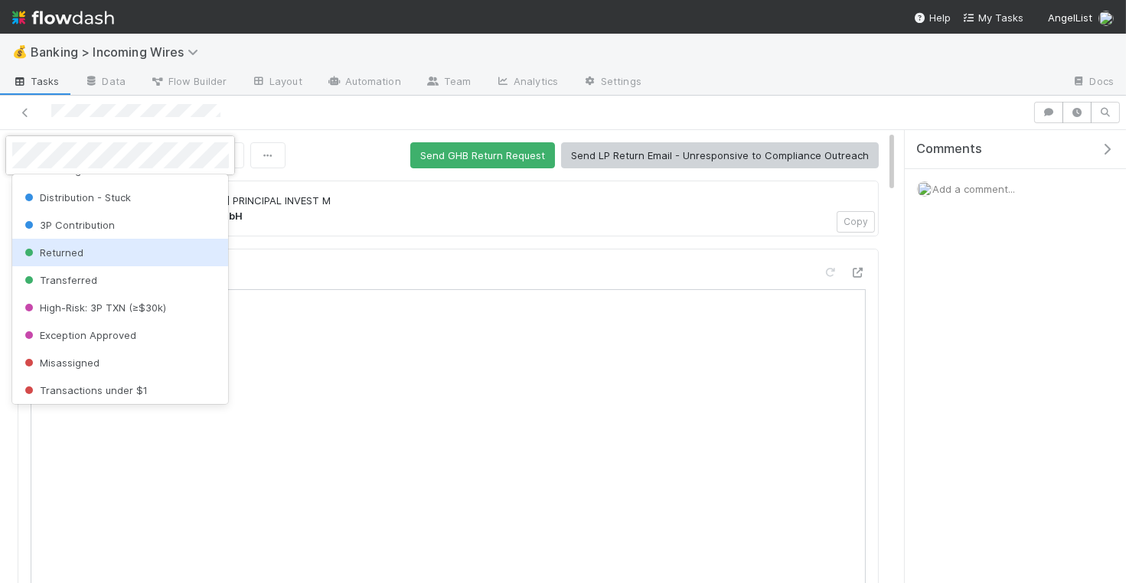
click at [108, 256] on div "Returned" at bounding box center [120, 253] width 217 height 28
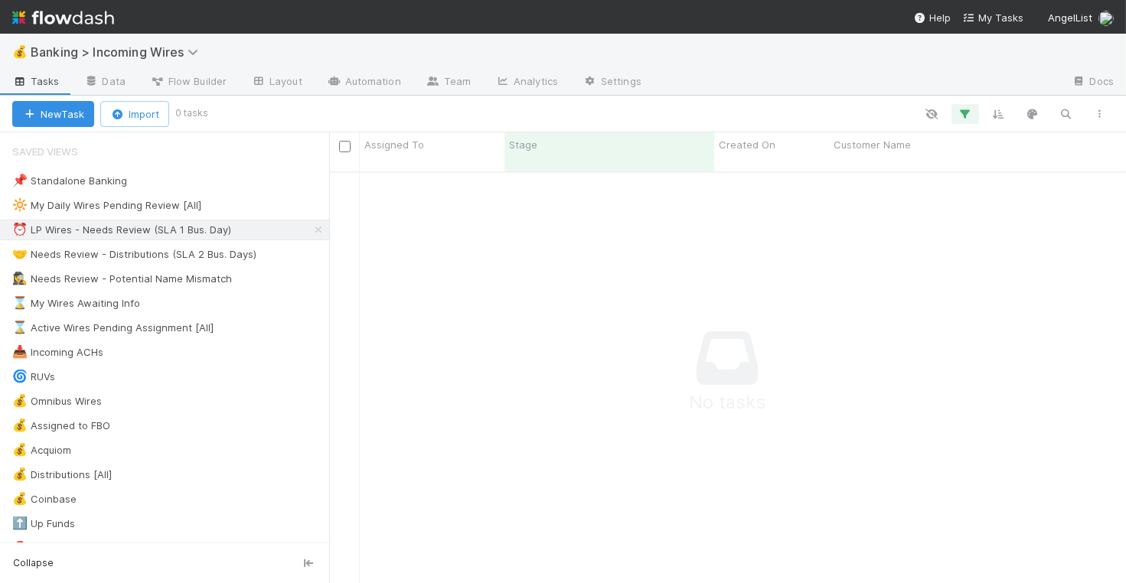
scroll to position [424, 797]
click at [196, 246] on div "🤝 Needs Review - Distributions (SLA 2 Bus. Days)" at bounding box center [134, 254] width 244 height 19
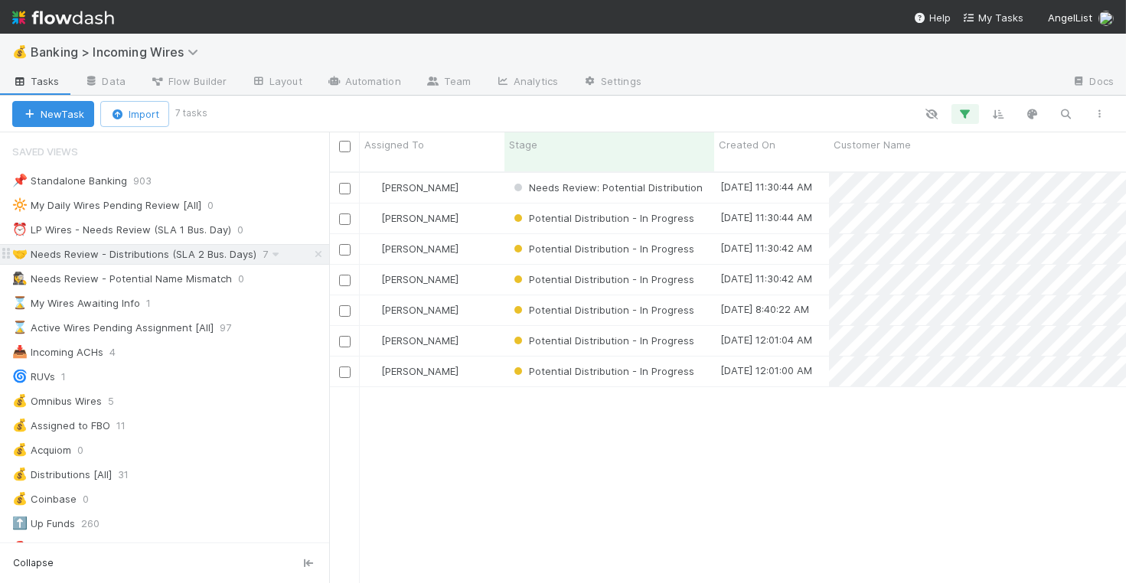
scroll to position [424, 797]
